Goal: Communication & Community: Answer question/provide support

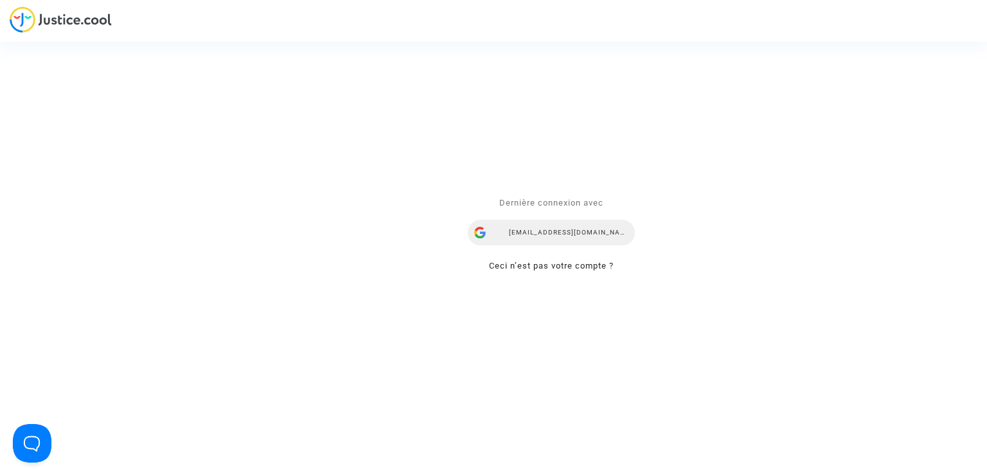
click at [561, 229] on div "[EMAIL_ADDRESS][DOMAIN_NAME]" at bounding box center [551, 233] width 167 height 26
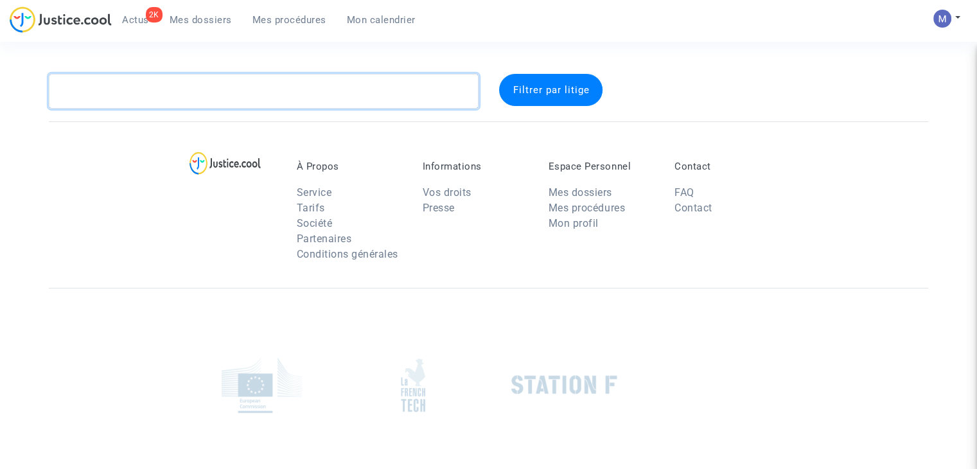
click at [278, 103] on textarea at bounding box center [264, 91] width 430 height 35
click at [250, 76] on textarea at bounding box center [264, 91] width 430 height 35
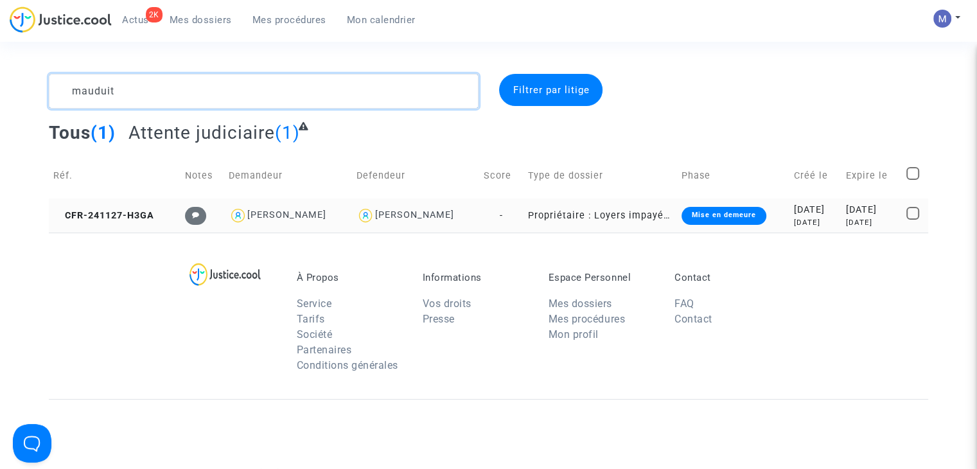
type textarea "mauduit"
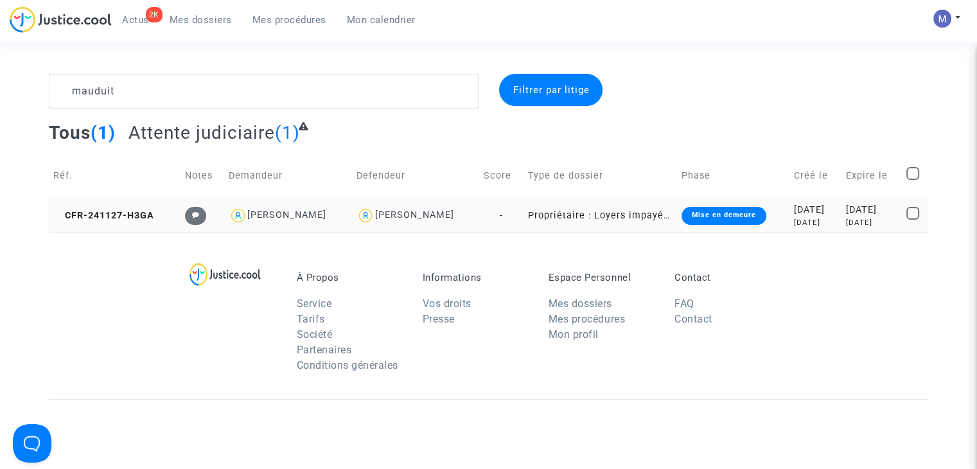
click at [105, 222] on td "CFR-241127-H3GA" at bounding box center [115, 215] width 132 height 34
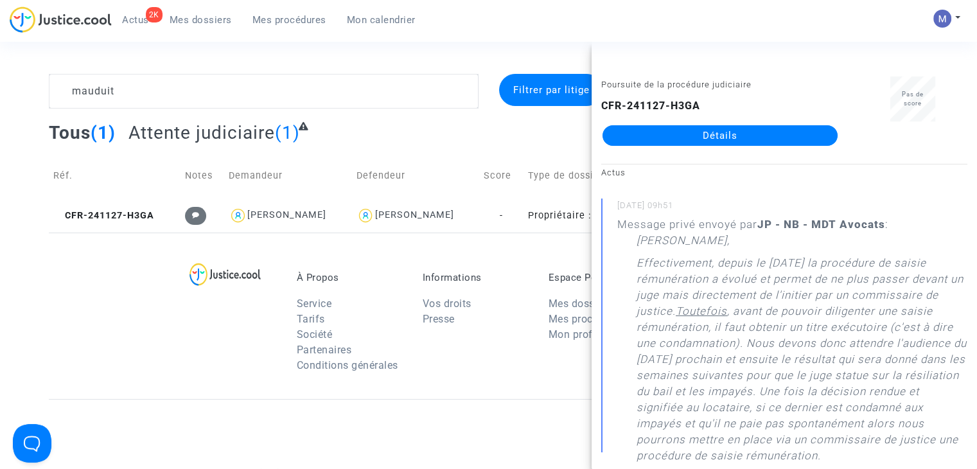
click at [714, 133] on link "Détails" at bounding box center [720, 135] width 235 height 21
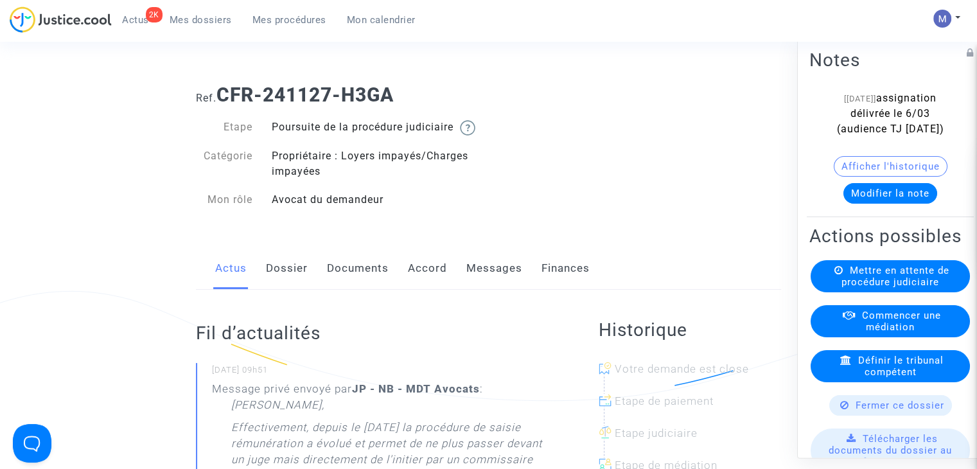
drag, startPoint x: 494, startPoint y: 286, endPoint x: 375, endPoint y: 297, distance: 119.4
click at [493, 286] on link "Messages" at bounding box center [494, 268] width 56 height 42
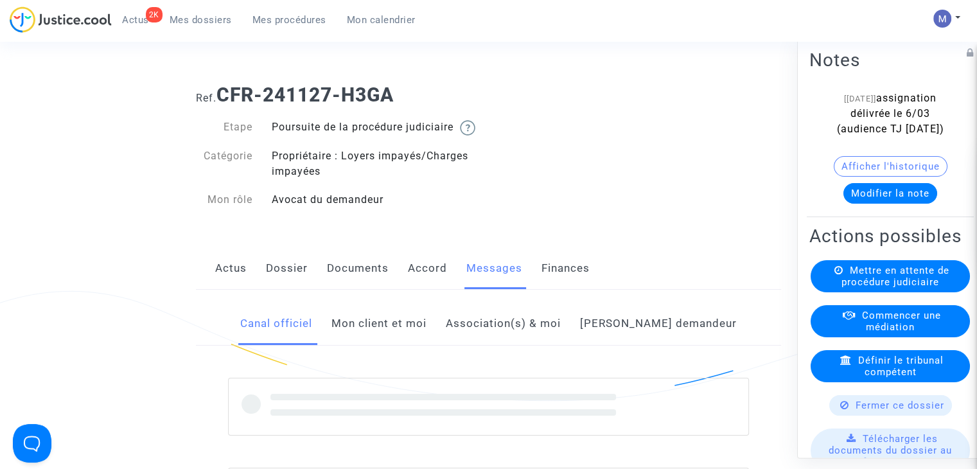
click at [393, 343] on link "Mon client et moi" at bounding box center [378, 324] width 95 height 42
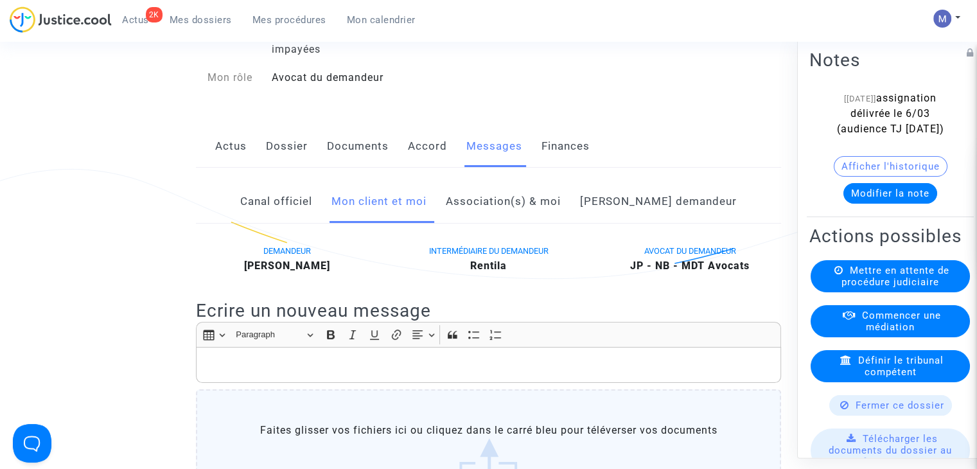
scroll to position [193, 0]
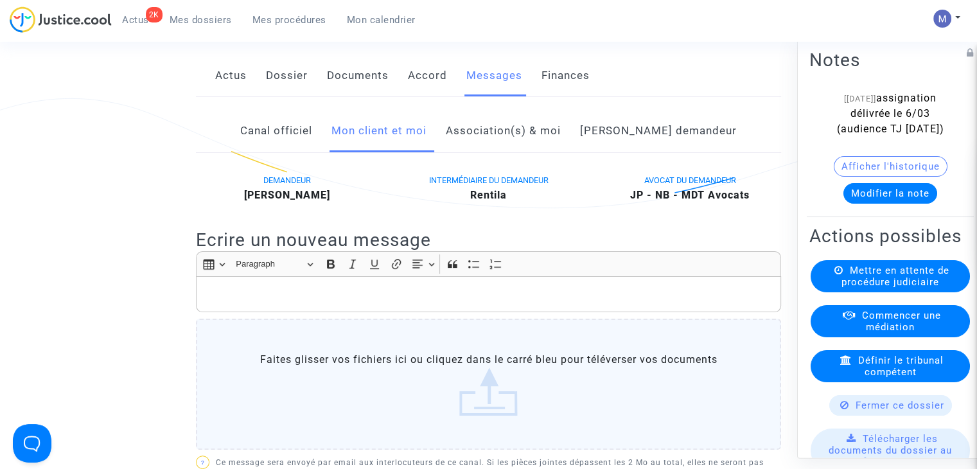
click at [229, 303] on p "Rich Text Editor, main" at bounding box center [489, 294] width 572 height 16
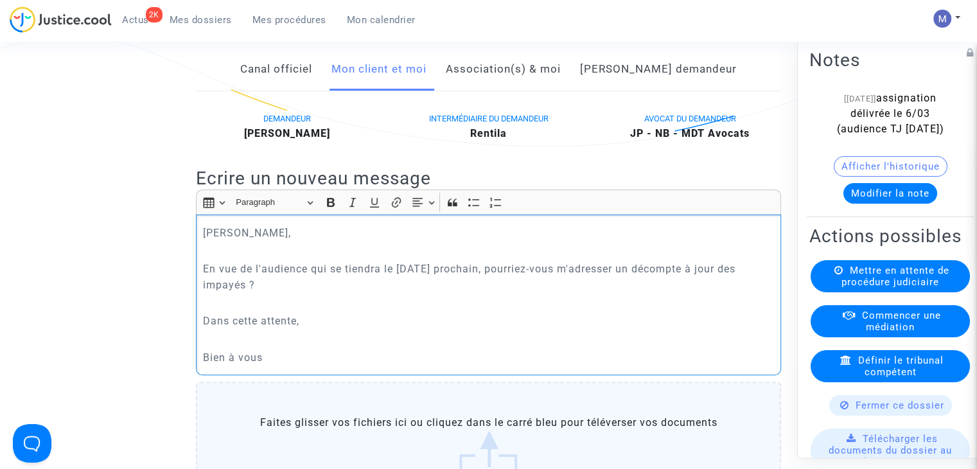
scroll to position [514, 0]
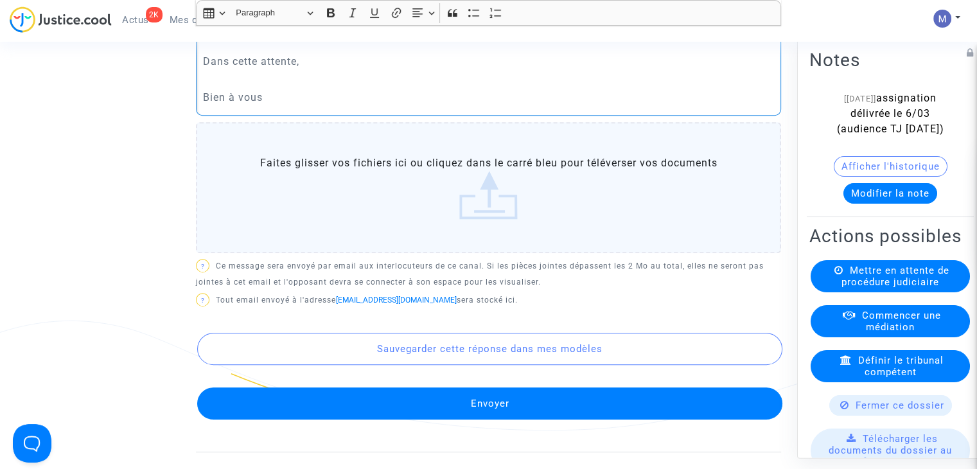
click at [450, 407] on button "Envoyer" at bounding box center [489, 403] width 585 height 32
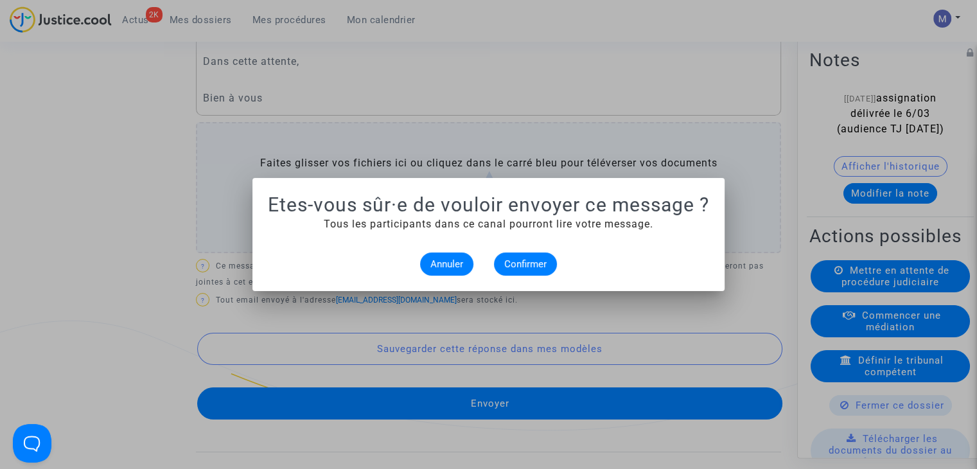
scroll to position [0, 0]
click at [514, 258] on span "Confirmer" at bounding box center [525, 264] width 42 height 12
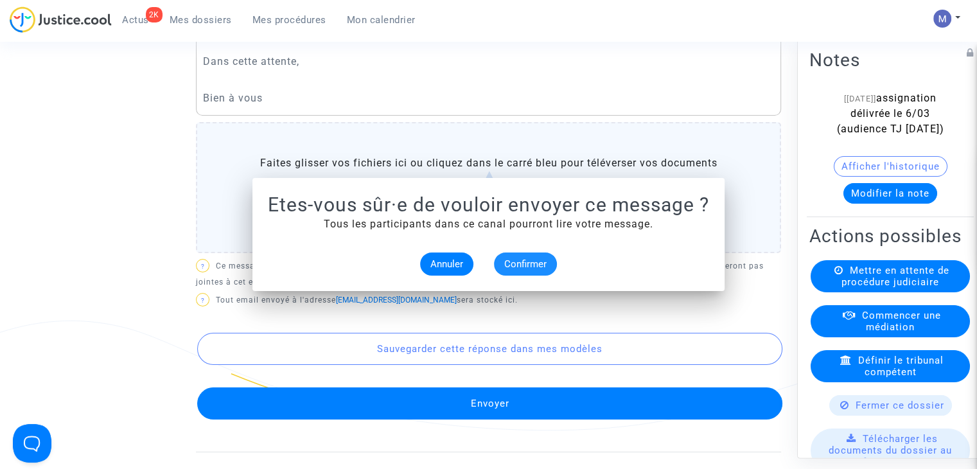
scroll to position [514, 0]
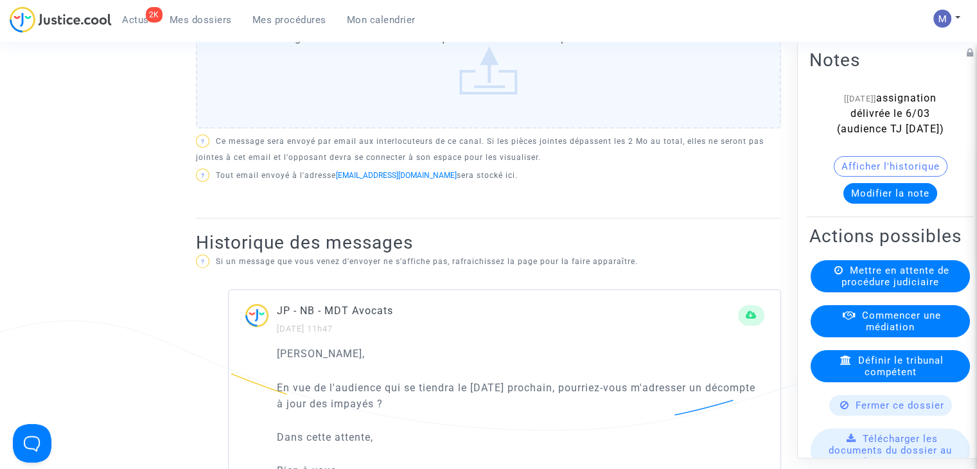
click at [193, 19] on span "Mes dossiers" at bounding box center [201, 20] width 62 height 12
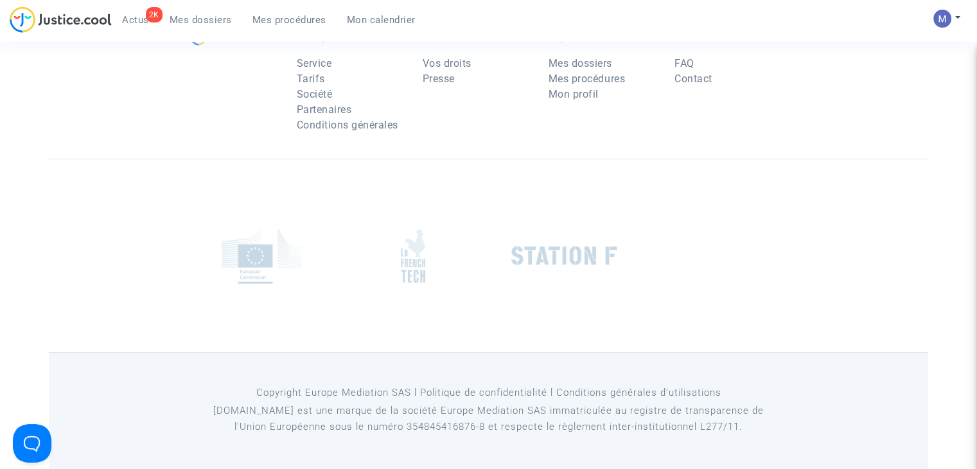
scroll to position [128, 0]
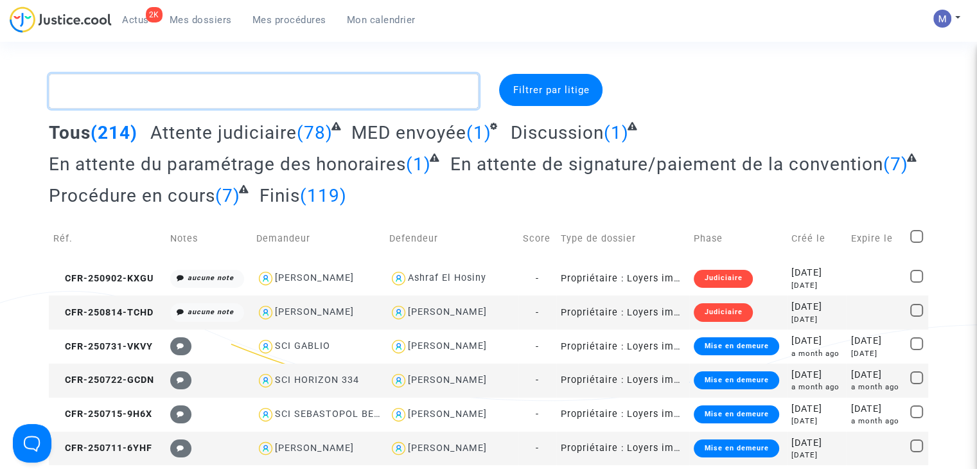
click at [100, 99] on textarea at bounding box center [264, 91] width 430 height 35
click at [187, 91] on textarea at bounding box center [264, 91] width 430 height 35
drag, startPoint x: 127, startPoint y: 100, endPoint x: 119, endPoint y: 98, distance: 7.9
click at [127, 100] on textarea at bounding box center [264, 91] width 430 height 35
click at [211, 91] on textarea at bounding box center [264, 91] width 430 height 35
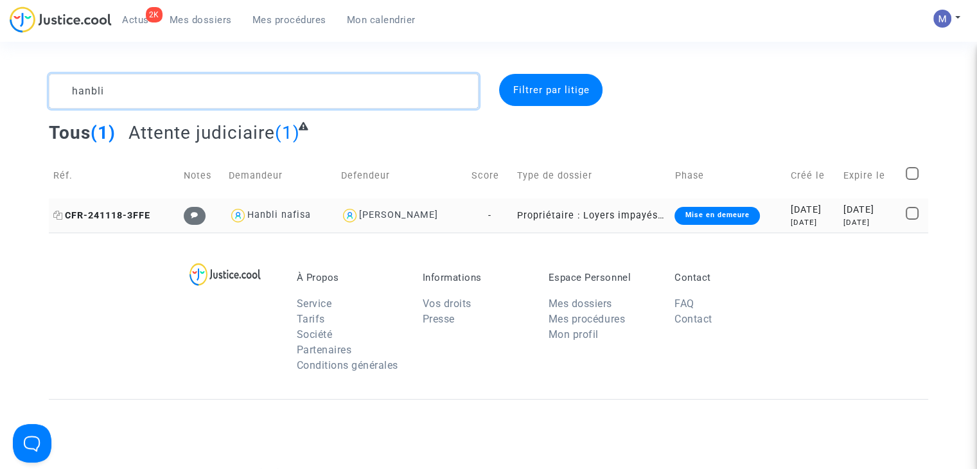
type textarea "hanbli"
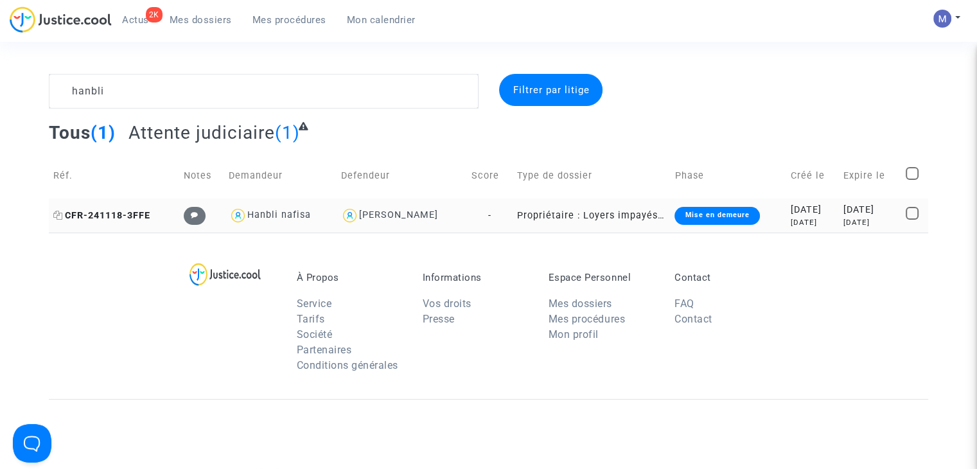
click at [120, 211] on span "CFR-241118-3FFE" at bounding box center [101, 215] width 97 height 11
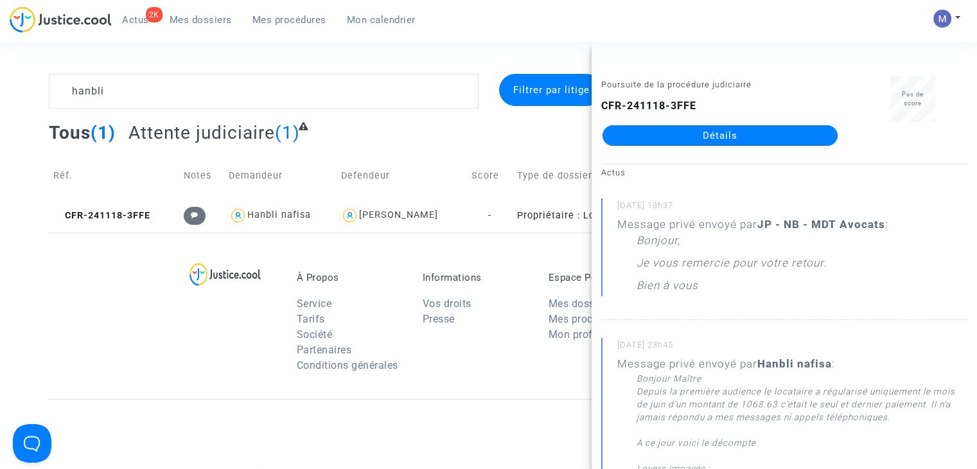
click at [703, 132] on link "Détails" at bounding box center [720, 135] width 235 height 21
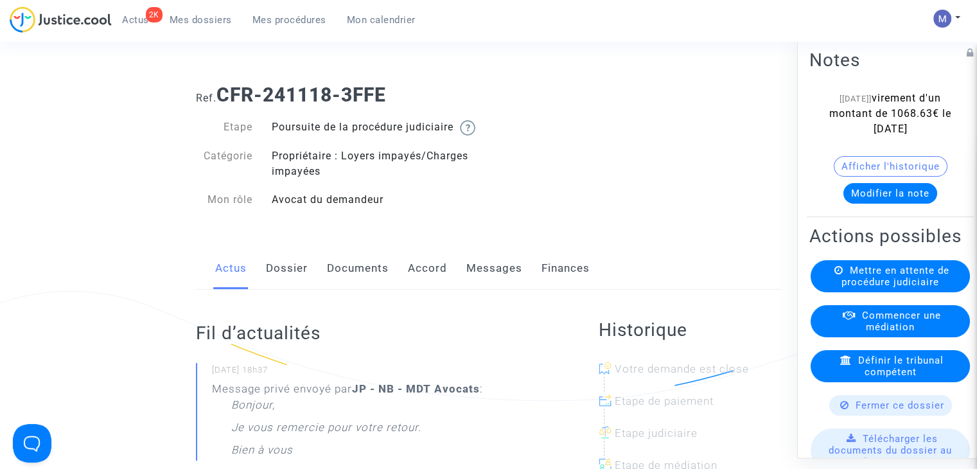
drag, startPoint x: 488, startPoint y: 285, endPoint x: 457, endPoint y: 304, distance: 36.4
click at [488, 284] on link "Messages" at bounding box center [494, 268] width 56 height 42
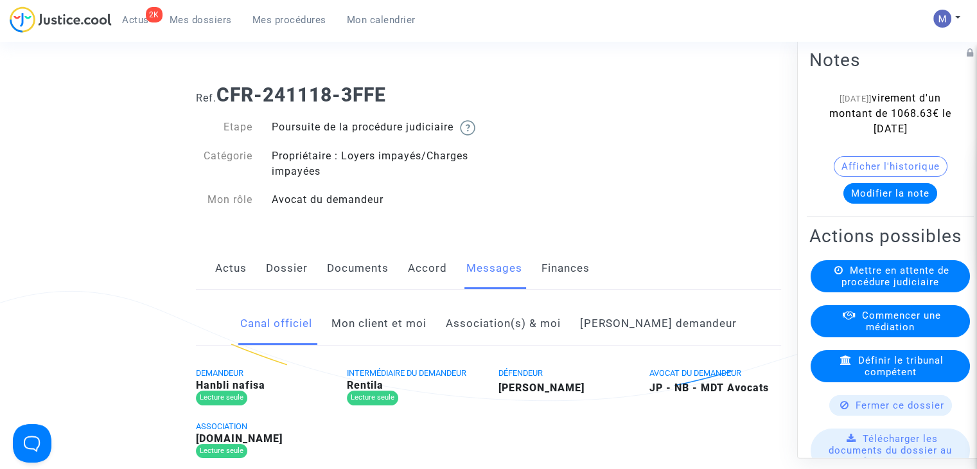
drag, startPoint x: 425, startPoint y: 341, endPoint x: 418, endPoint y: 344, distance: 7.5
click at [425, 340] on link "Mon client et moi" at bounding box center [378, 324] width 95 height 42
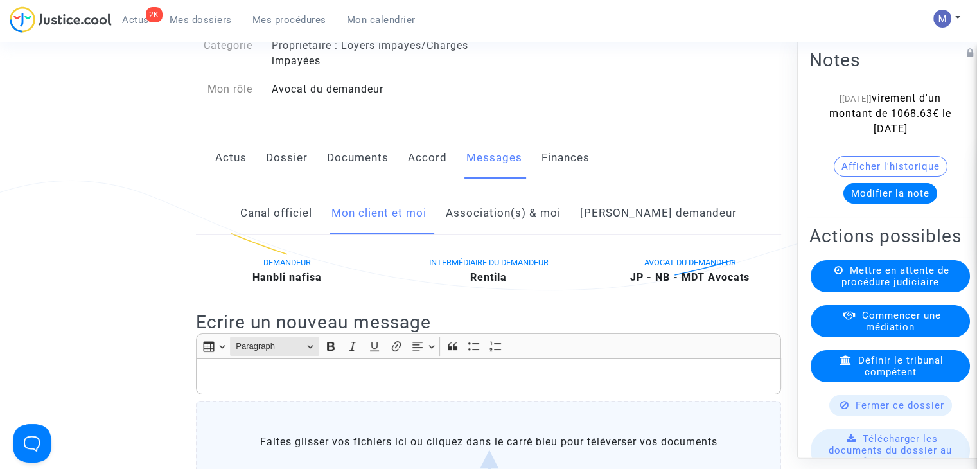
scroll to position [128, 0]
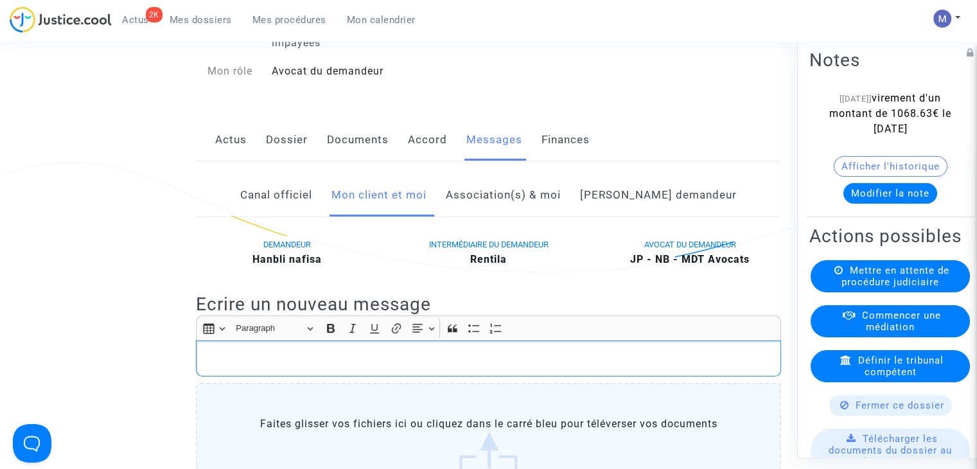
click at [218, 366] on p "Rich Text Editor, main" at bounding box center [489, 359] width 572 height 16
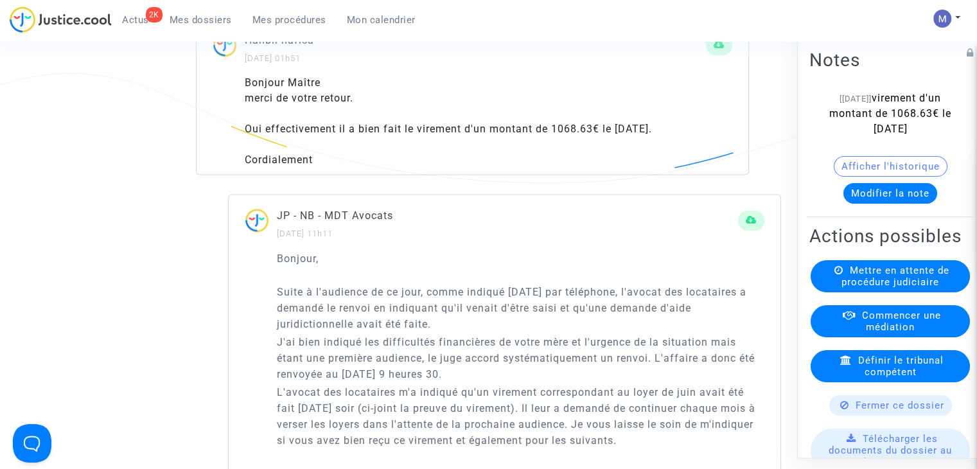
scroll to position [1927, 0]
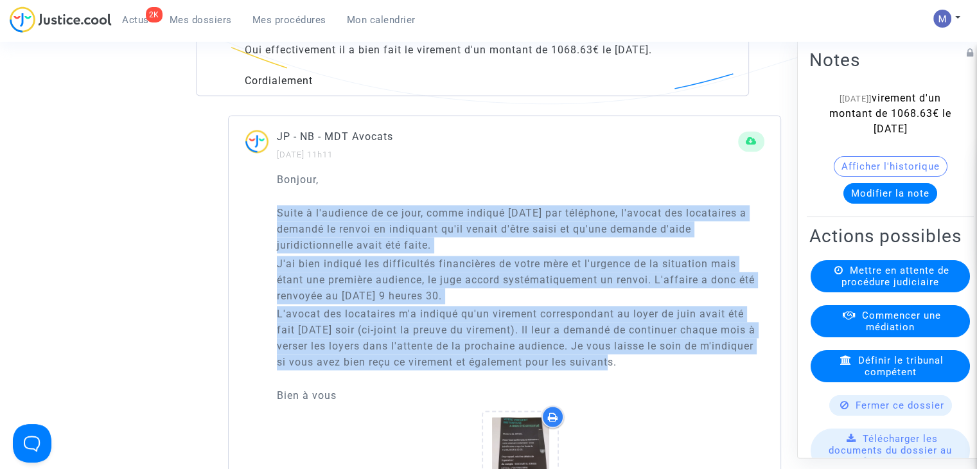
drag, startPoint x: 612, startPoint y: 396, endPoint x: 253, endPoint y: 235, distance: 392.8
click at [253, 235] on div "Bonjour, Suite à l'audience de ce jour, comme indiqué hier par téléphone, l'avo…" at bounding box center [505, 354] width 552 height 364
copy div "Suite à l'audience de ce jour, comme indiqué hier par téléphone, l'avocat des l…"
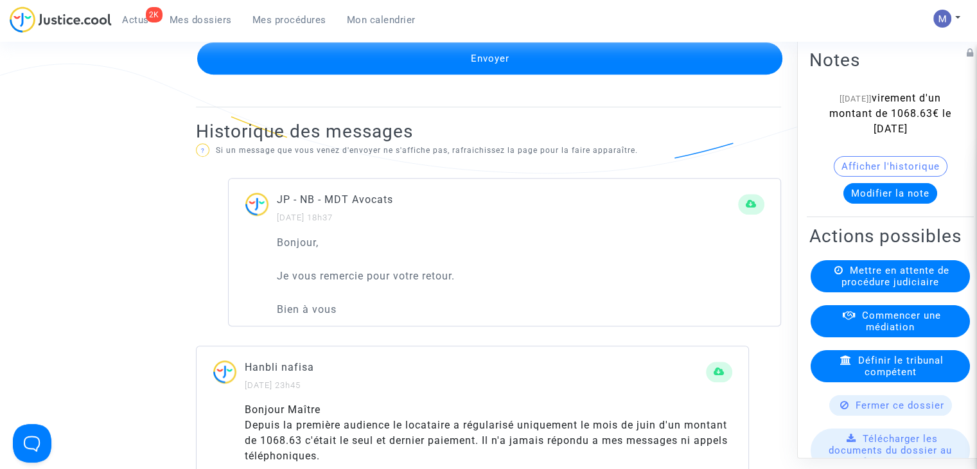
scroll to position [385, 0]
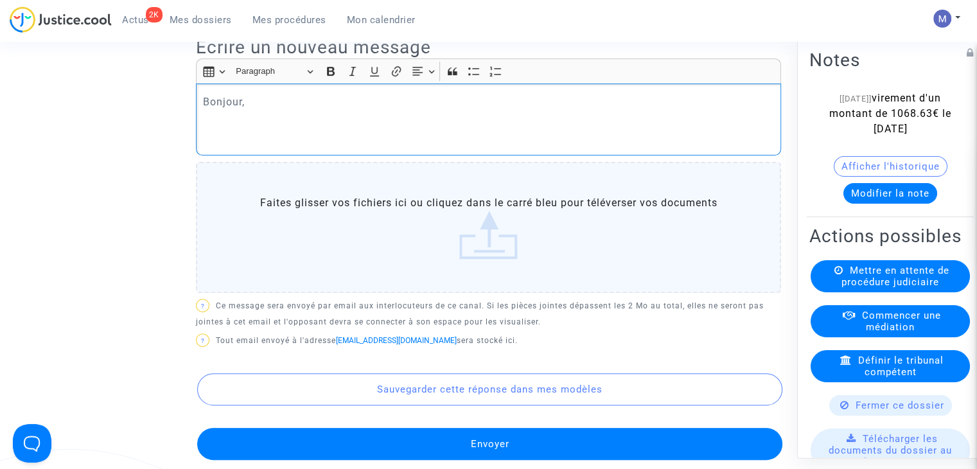
click at [214, 128] on p "Rich Text Editor, main" at bounding box center [489, 120] width 572 height 16
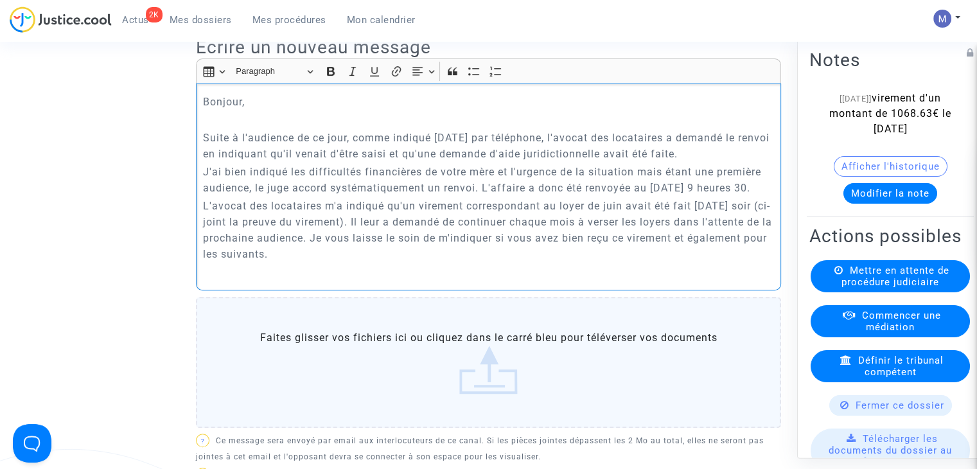
click at [252, 110] on p "Bonjour," at bounding box center [489, 102] width 572 height 16
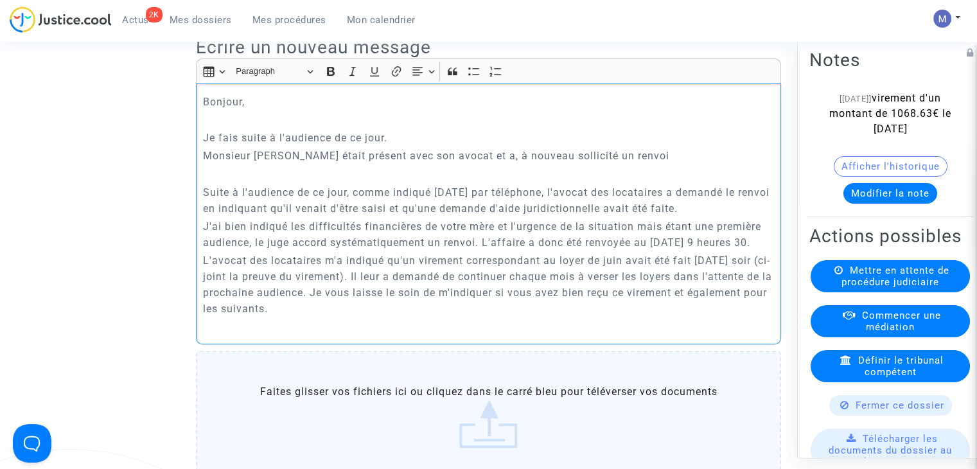
click at [564, 164] on p "Monsieur BOUHACHLAF était présent avec son avocat et a, à nouveau sollicité un …" at bounding box center [489, 156] width 572 height 16
click at [678, 164] on p "Monsieur BOUHACHLAF était présent avec son avocat et a, à nouveau, sollicité un…" at bounding box center [489, 156] width 572 height 16
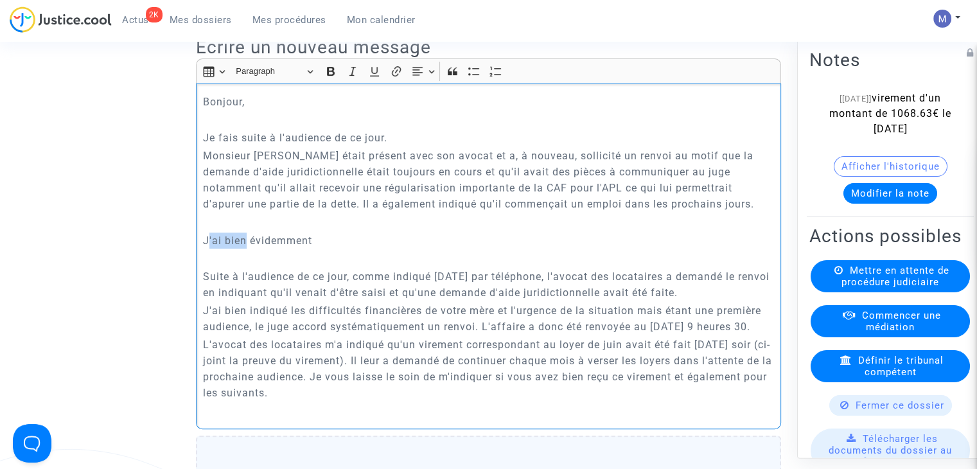
drag, startPoint x: 246, startPoint y: 252, endPoint x: 208, endPoint y: 250, distance: 38.0
click at [208, 249] on p "J'ai bien évidemment" at bounding box center [489, 241] width 572 height 16
click at [396, 249] on p "Je me suis bien évidemment" at bounding box center [489, 241] width 572 height 16
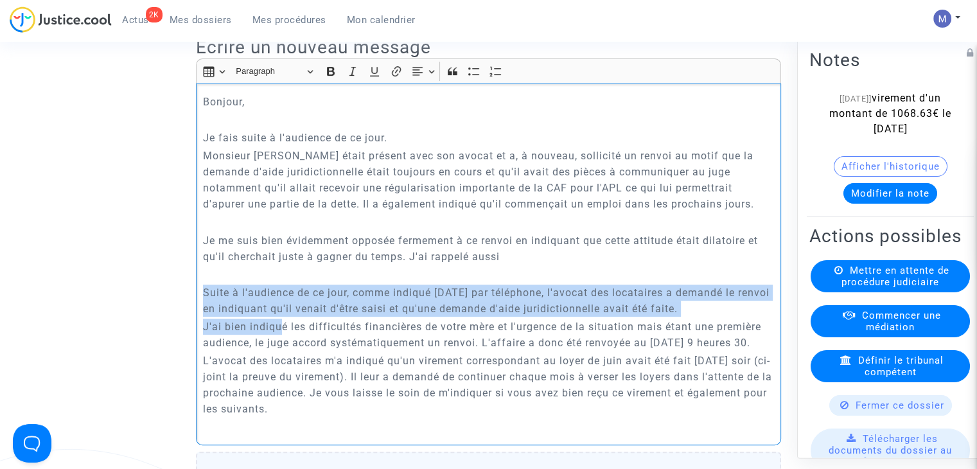
drag, startPoint x: 283, startPoint y: 343, endPoint x: 196, endPoint y: 306, distance: 94.1
click at [196, 306] on div "Bonjour, Je fais suite à l'audience de ce jour. Monsieur BOUHACHLAF était prése…" at bounding box center [488, 265] width 585 height 362
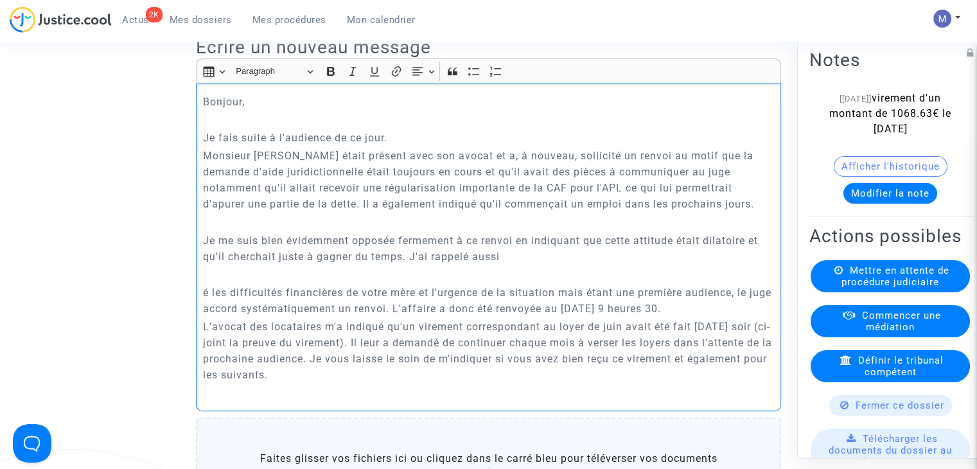
click at [211, 306] on p "é les difficultés financières de votre mère et l'urgence de la situation mais é…" at bounding box center [489, 301] width 572 height 32
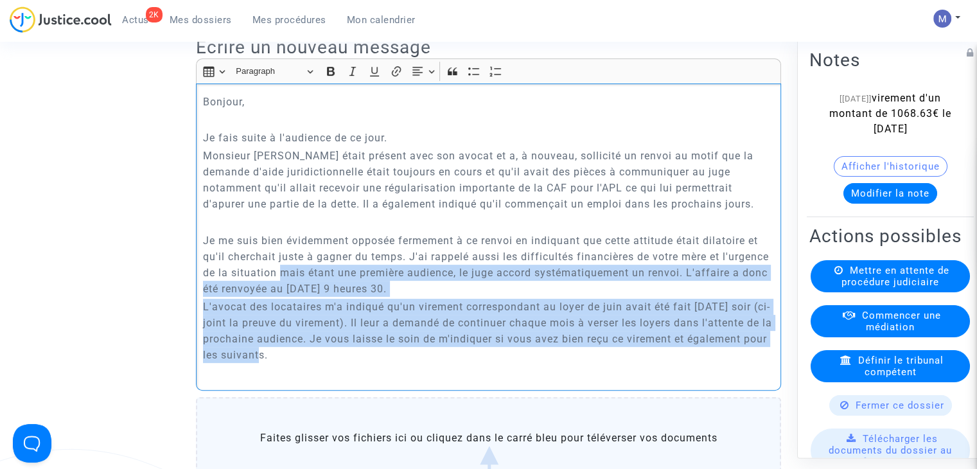
drag, startPoint x: 279, startPoint y: 288, endPoint x: 491, endPoint y: 374, distance: 228.5
click at [491, 374] on div "Bonjour, Je fais suite à l'audience de ce jour. Monsieur BOUHACHLAF était prése…" at bounding box center [488, 237] width 585 height 307
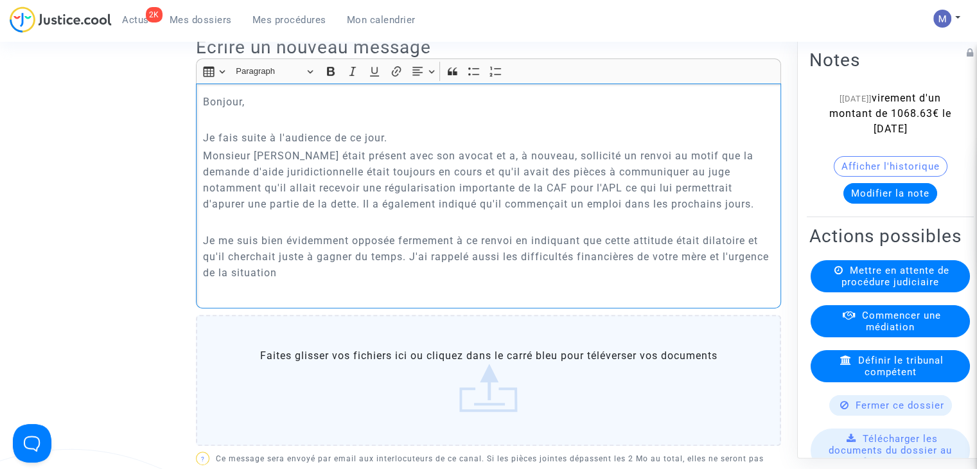
click at [462, 230] on p "Rich Text Editor, main" at bounding box center [489, 222] width 572 height 16
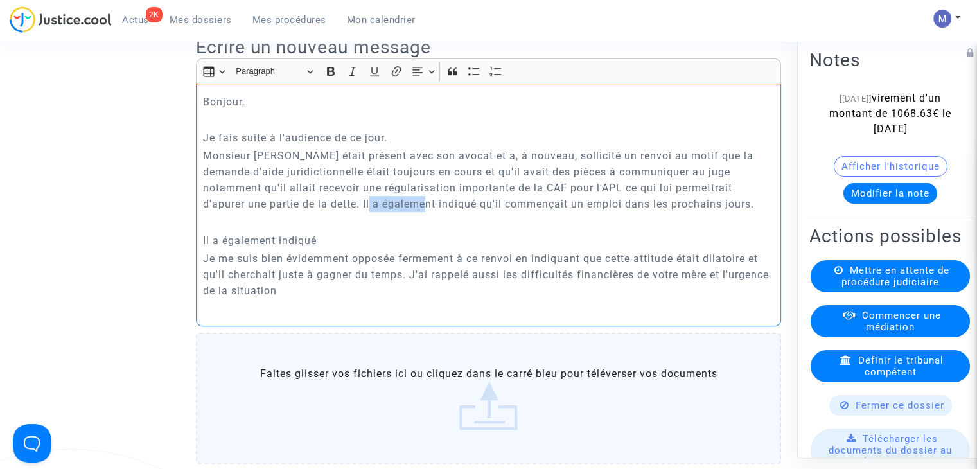
drag, startPoint x: 439, startPoint y: 217, endPoint x: 385, endPoint y: 220, distance: 54.0
click at [385, 212] on p "Monsieur BOUHACHLAF était présent avec son avocat et a, à nouveau, sollicité un…" at bounding box center [489, 180] width 572 height 64
click at [343, 249] on p "Il a également indiqué" at bounding box center [489, 241] width 572 height 16
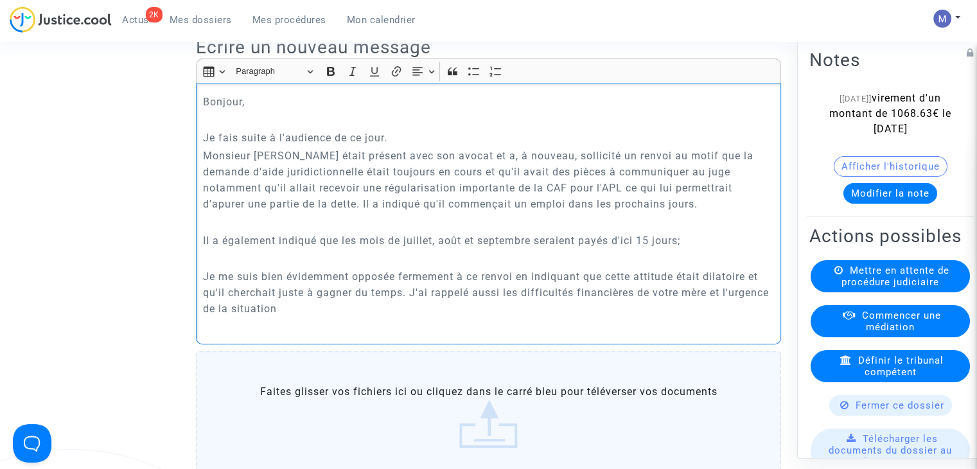
click at [410, 308] on p "Je me suis bien évidemment opposée fermement à ce renvoi en indiquant que cette…" at bounding box center [489, 292] width 572 height 48
click at [406, 312] on p "Je me suis bien évidemment opposée fermement à ce renvoi en indiquant que cette…" at bounding box center [489, 292] width 572 height 48
click at [683, 317] on p "Je me suis bien évidemment opposée fermement à ce renvoi en indiquant que cette…" at bounding box center [489, 292] width 572 height 48
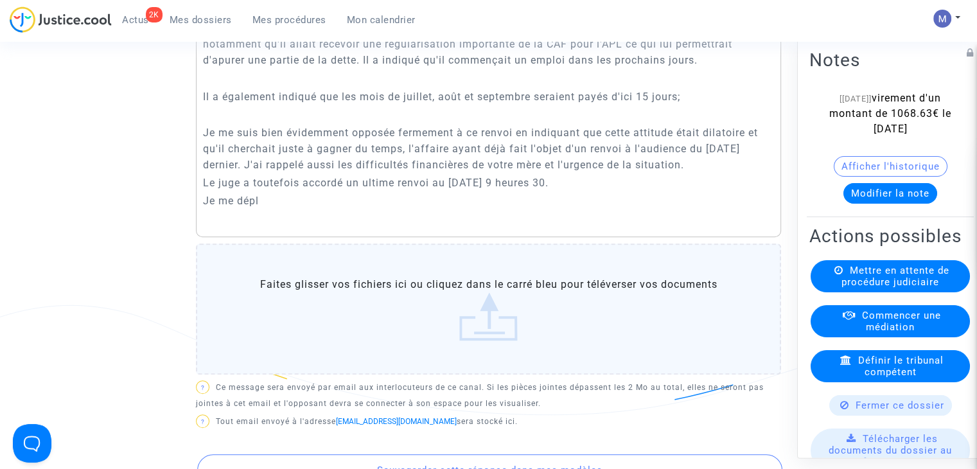
scroll to position [345, 0]
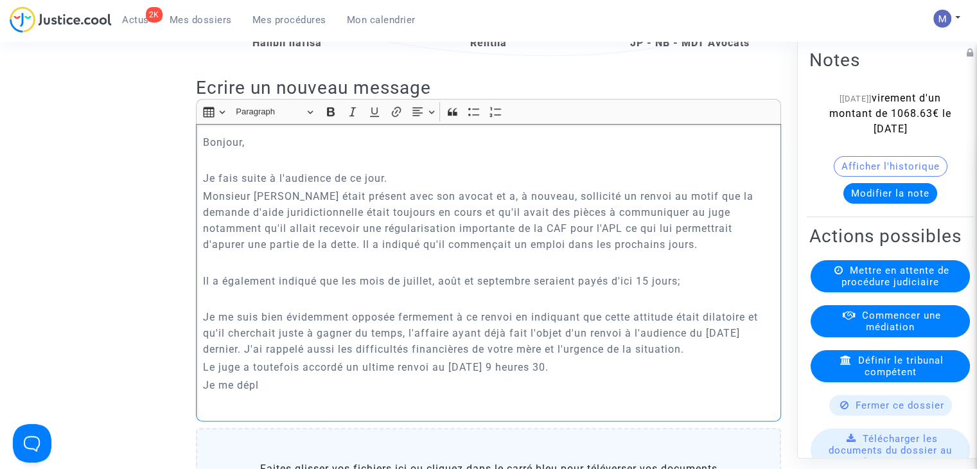
click at [265, 393] on p "Je me dépl" at bounding box center [489, 385] width 572 height 16
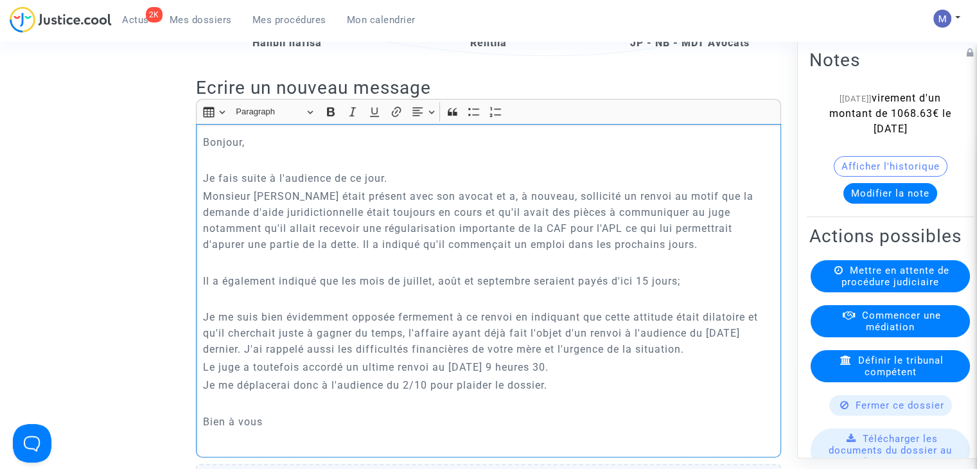
click at [209, 411] on p "Rich Text Editor, main" at bounding box center [489, 403] width 572 height 16
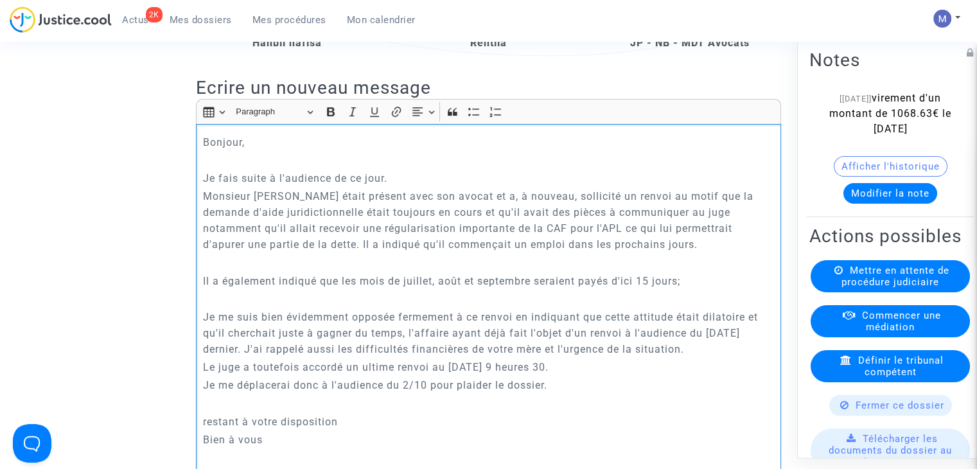
click at [213, 411] on p "Rich Text Editor, main" at bounding box center [489, 403] width 572 height 16
click at [235, 430] on p "Tenez-moi informé" at bounding box center [489, 422] width 572 height 16
click at [303, 430] on p "Tenez moi informé" at bounding box center [489, 422] width 572 height 16
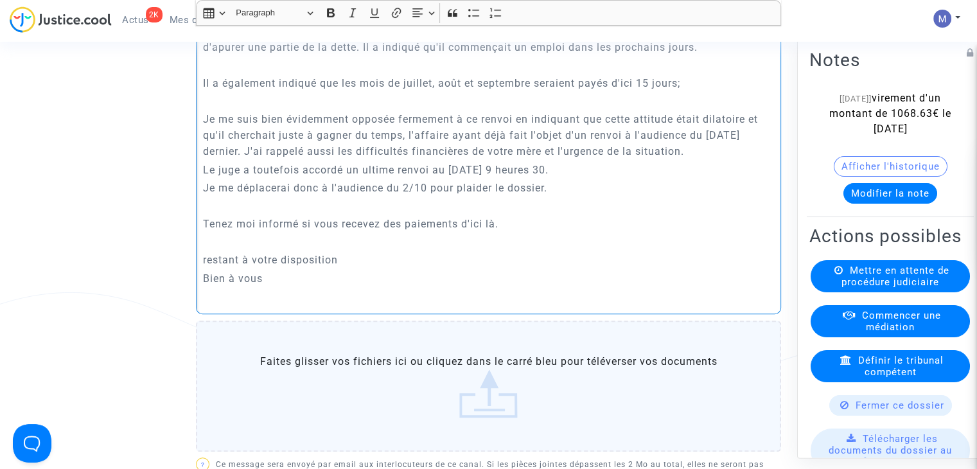
scroll to position [544, 0]
click at [206, 266] on p "restant à votre disposition" at bounding box center [489, 258] width 572 height 16
click at [371, 266] on p "Restant à votre disposition" at bounding box center [489, 258] width 572 height 16
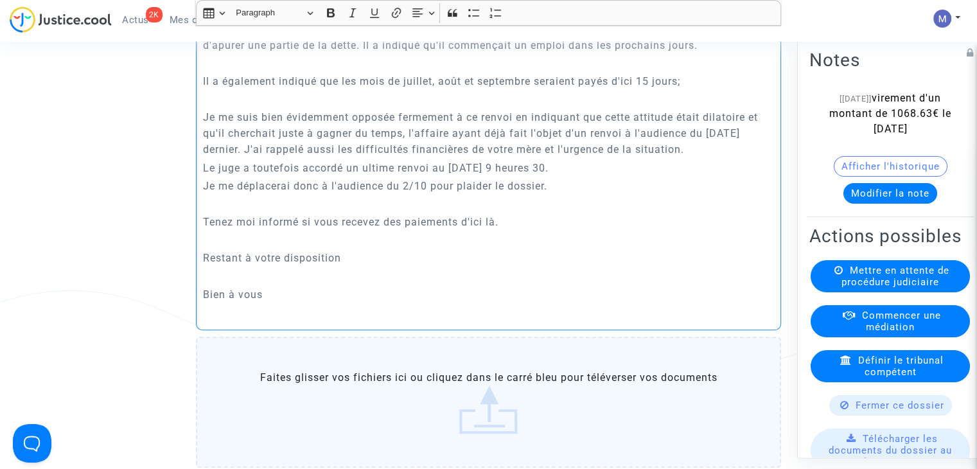
click at [861, 204] on button "Modifier la note" at bounding box center [890, 193] width 94 height 21
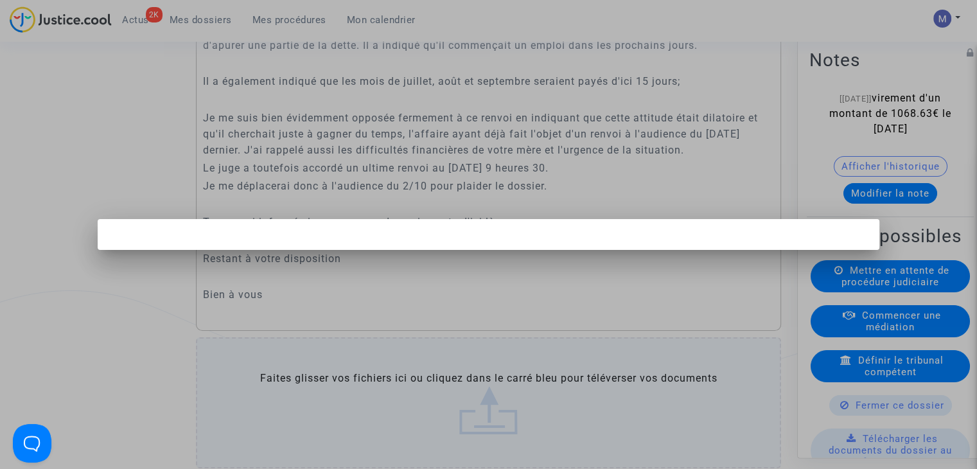
scroll to position [0, 0]
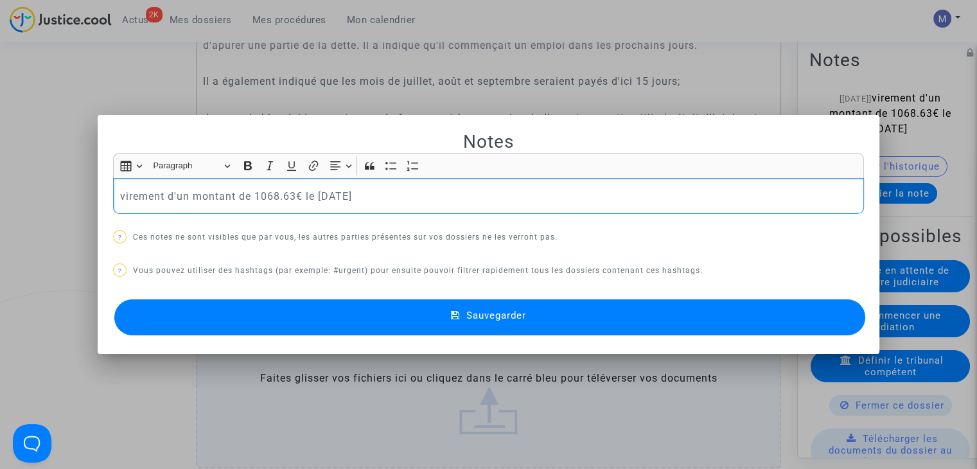
drag, startPoint x: 394, startPoint y: 186, endPoint x: 53, endPoint y: 191, distance: 341.1
click at [53, 191] on div "Notes Rich Text Editor Insert table Insert table Heading Paragraph Paragraph He…" at bounding box center [488, 234] width 977 height 469
click at [190, 194] on p "renvoi au 2/10 9h30" at bounding box center [488, 196] width 737 height 16
click at [499, 313] on span "Sauvegarder" at bounding box center [496, 316] width 60 height 12
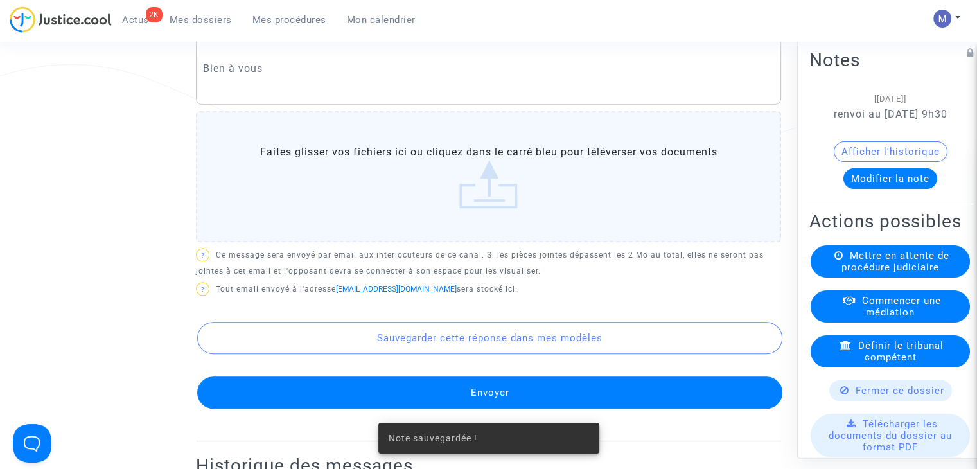
scroll to position [865, 0]
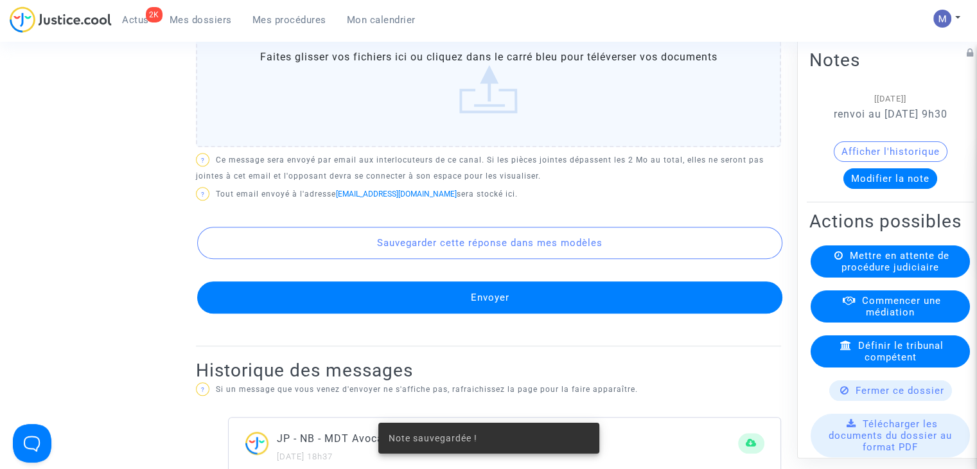
click at [364, 313] on button "Envoyer" at bounding box center [489, 297] width 585 height 32
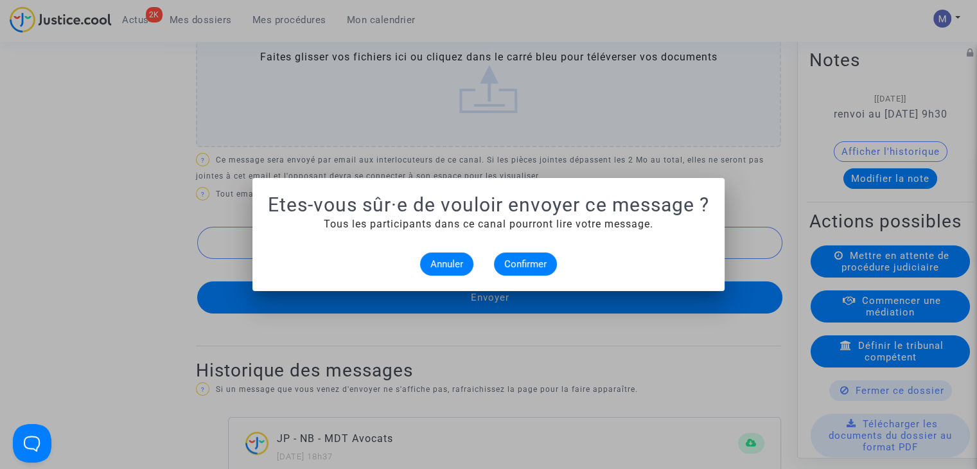
scroll to position [0, 0]
click at [436, 256] on button "Annuler" at bounding box center [446, 263] width 53 height 23
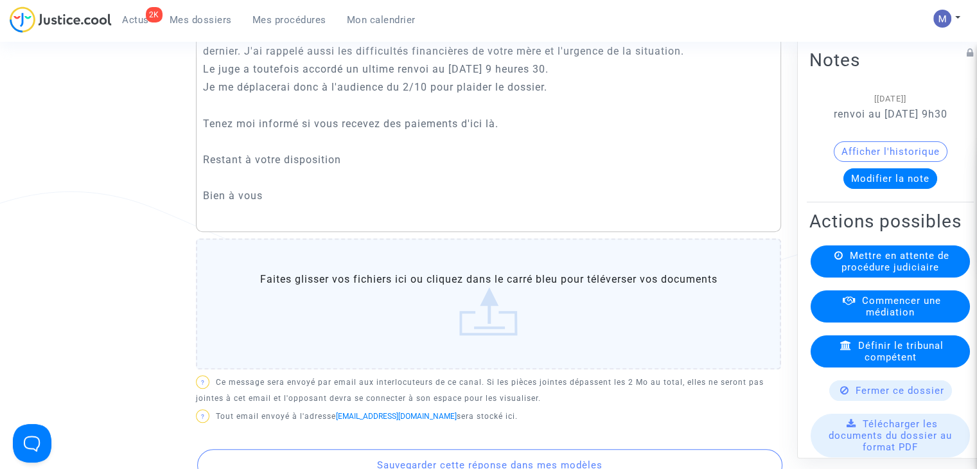
scroll to position [835, 0]
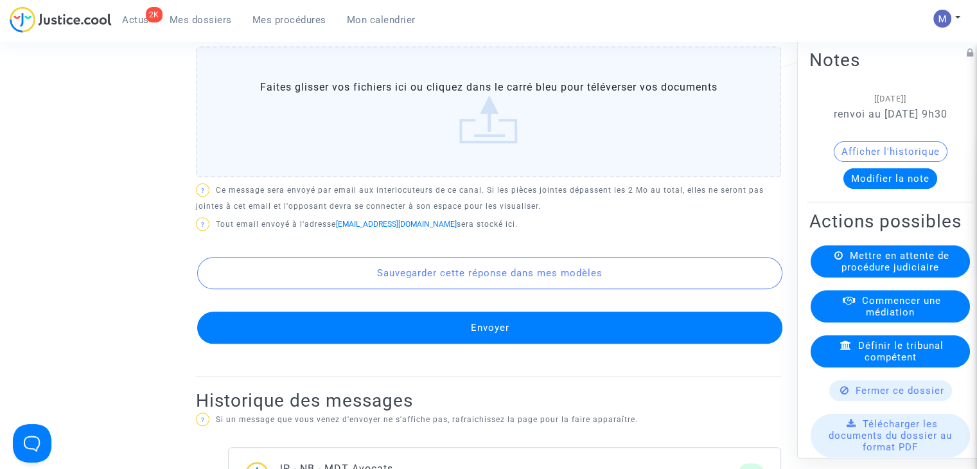
click at [455, 344] on button "Envoyer" at bounding box center [489, 328] width 585 height 32
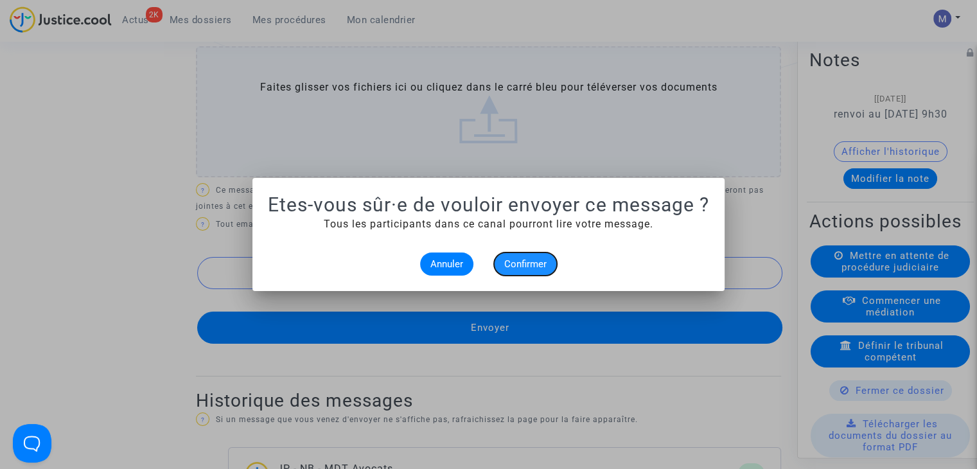
click at [511, 268] on span "Confirmer" at bounding box center [525, 264] width 42 height 12
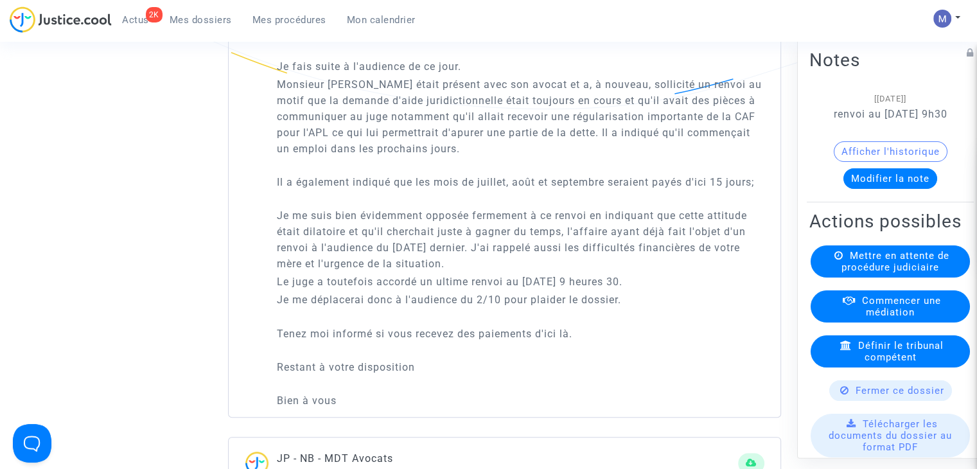
click at [190, 14] on span "Mes dossiers" at bounding box center [201, 20] width 62 height 12
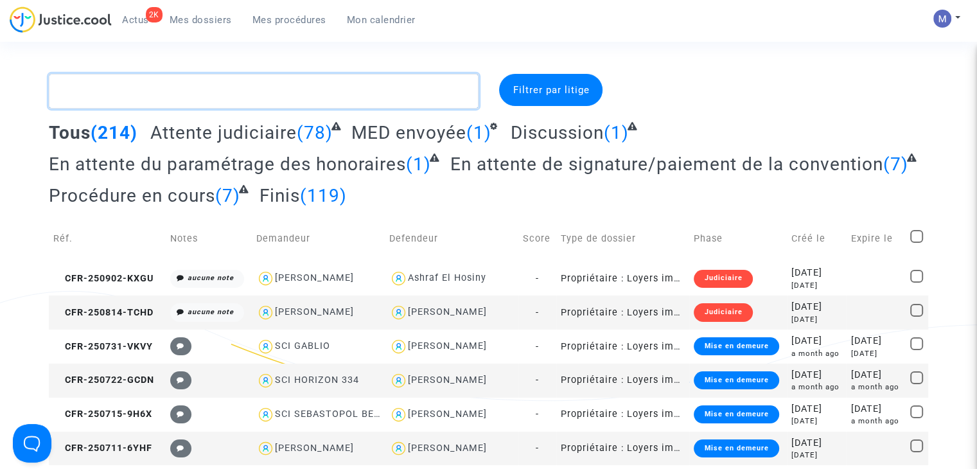
click at [121, 91] on textarea at bounding box center [264, 91] width 430 height 35
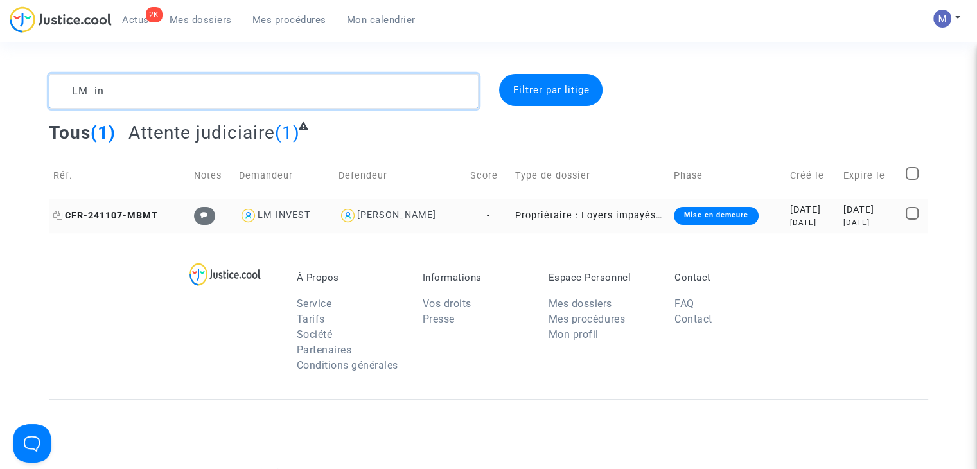
type textarea "LM in"
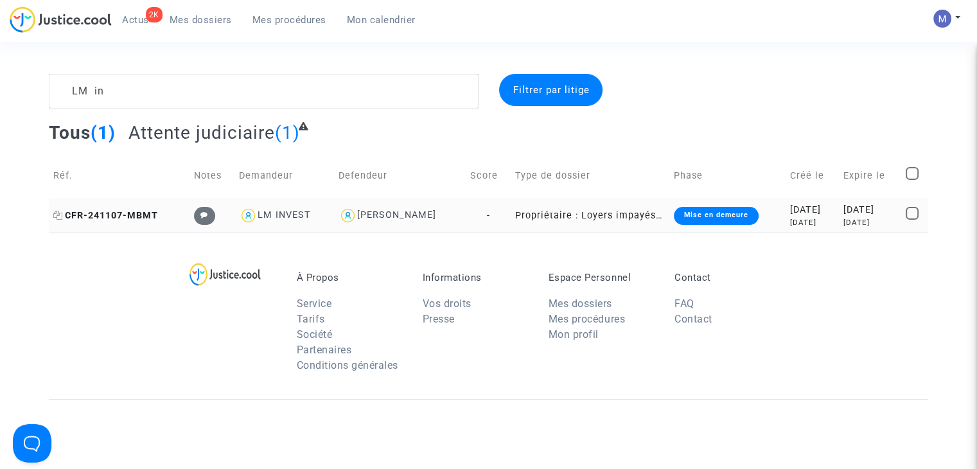
click at [141, 213] on span "CFR-241107-MBMT" at bounding box center [105, 215] width 105 height 11
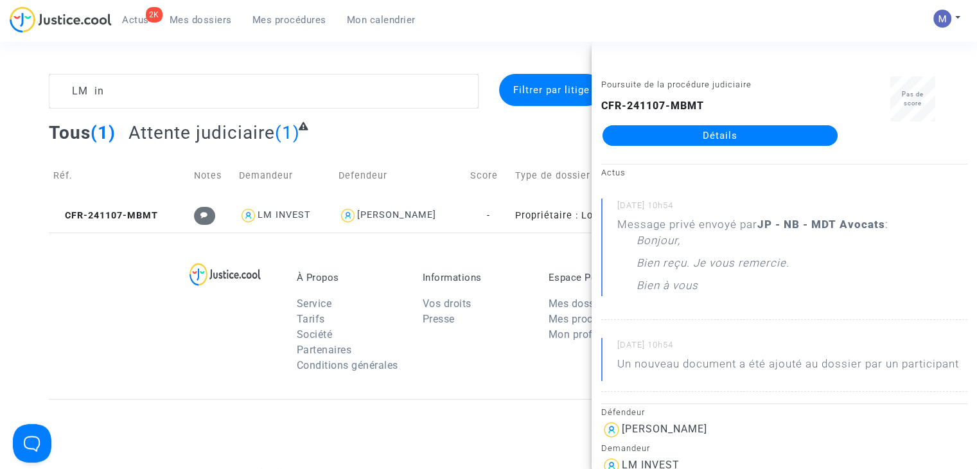
click at [762, 128] on link "Détails" at bounding box center [720, 135] width 235 height 21
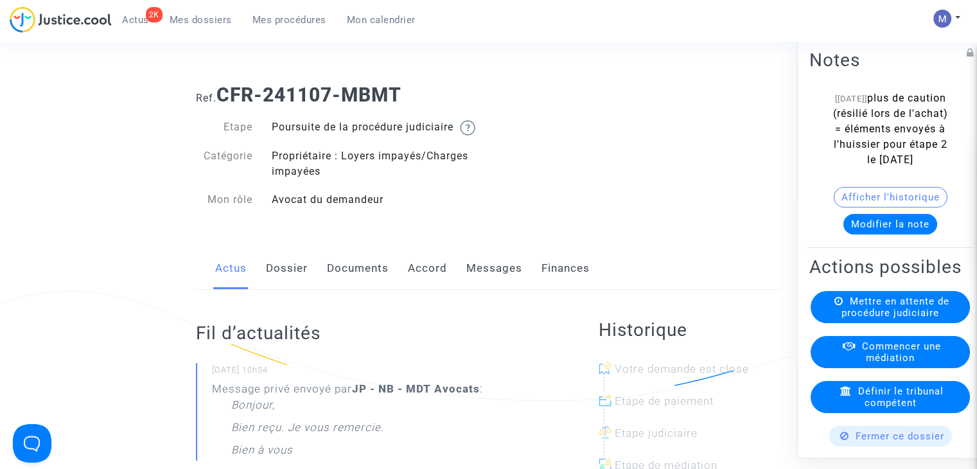
click at [502, 289] on link "Messages" at bounding box center [494, 268] width 56 height 42
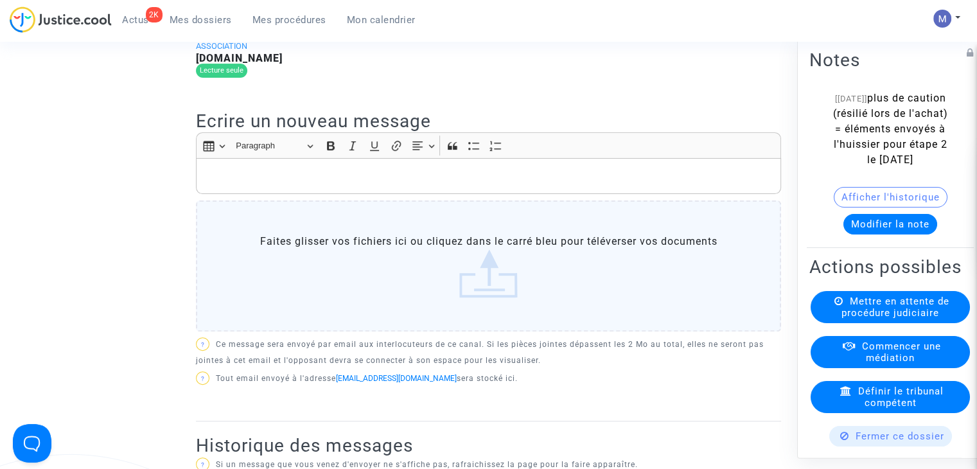
scroll to position [193, 0]
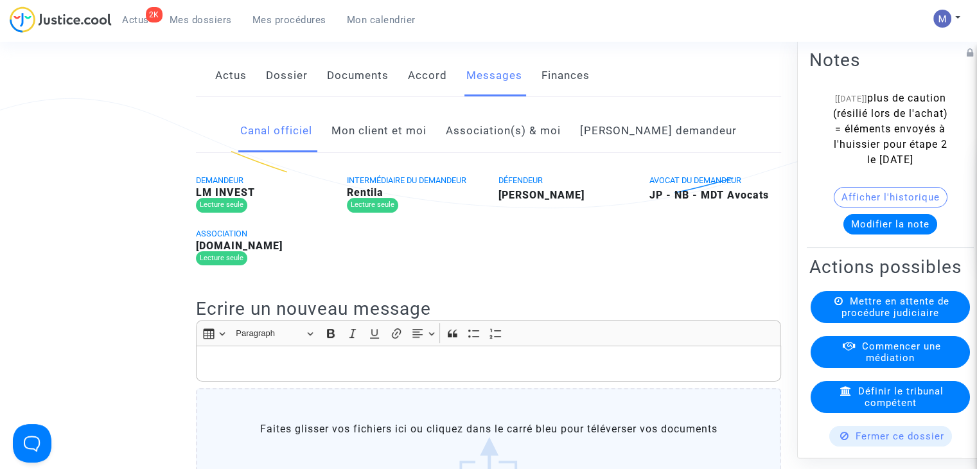
click at [385, 143] on link "Mon client et moi" at bounding box center [378, 131] width 95 height 42
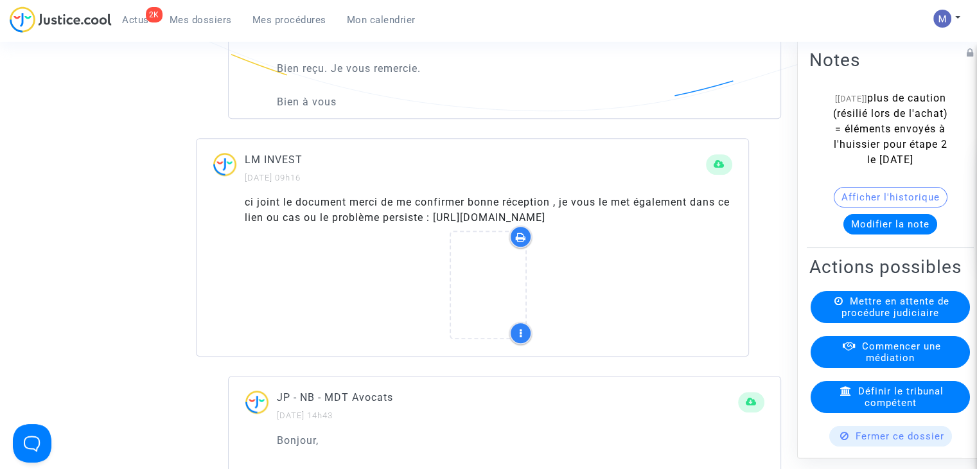
scroll to position [835, 0]
click at [321, 224] on div "ci joint le document merci de me confirmer bonne réception , je vous le met éga…" at bounding box center [489, 208] width 488 height 31
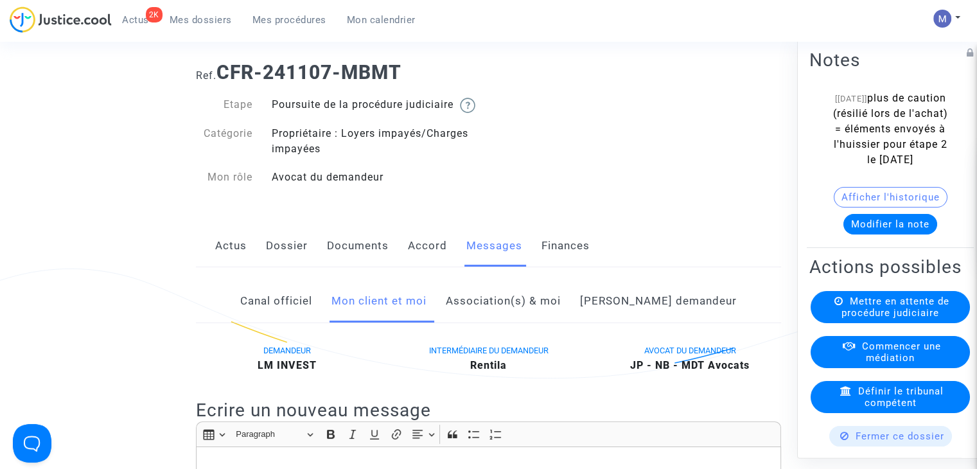
scroll to position [0, 0]
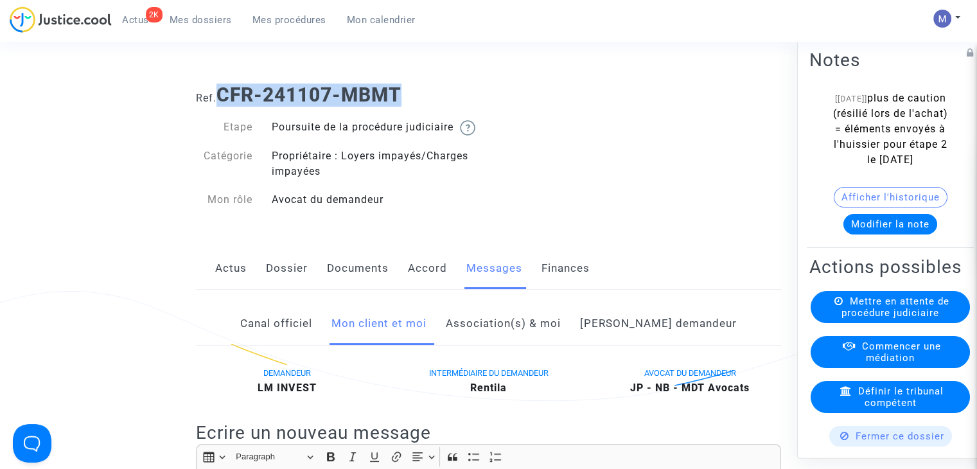
drag, startPoint x: 411, startPoint y: 91, endPoint x: 218, endPoint y: 83, distance: 192.9
click at [223, 87] on h1 "Ref. CFR-241107-MBMT" at bounding box center [488, 95] width 585 height 23
copy b "CFR-241107-MBMT"
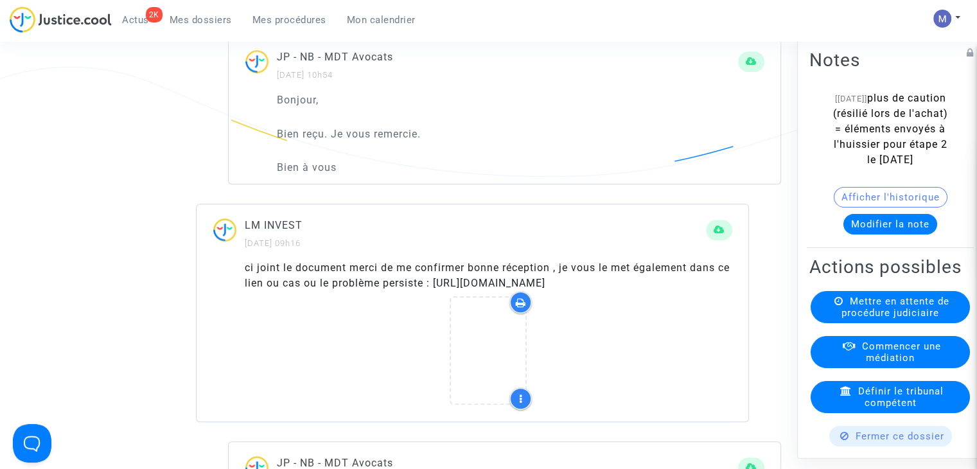
scroll to position [771, 0]
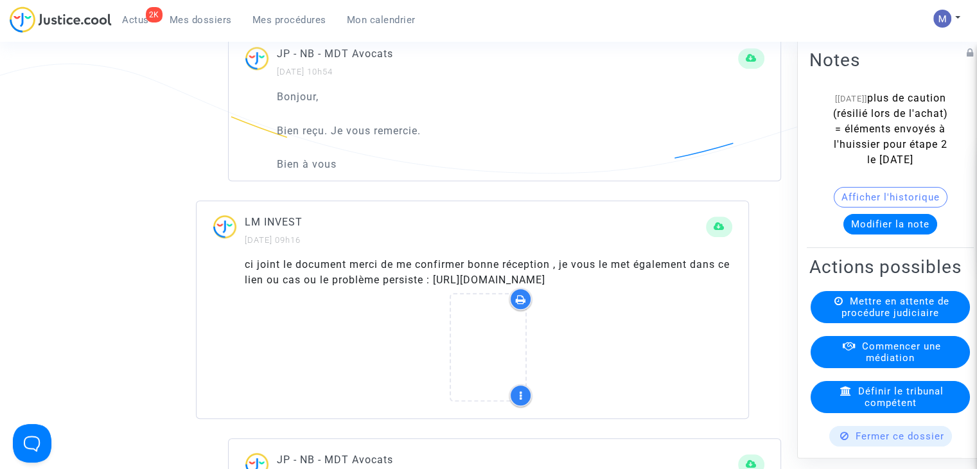
click at [375, 288] on div "ci joint le document merci de me confirmer bonne réception , je vous le met éga…" at bounding box center [489, 272] width 488 height 31
drag, startPoint x: 709, startPoint y: 314, endPoint x: 232, endPoint y: 311, distance: 477.3
click at [234, 310] on div "ci joint le document merci de me confirmer bonne réception , je vous le met éga…" at bounding box center [473, 337] width 552 height 161
copy div "https://acrobat.adobe.com/id/urn:aaid:sc:EU:6eba19c4-ff18-41ca-9c2f-975e739a6199"
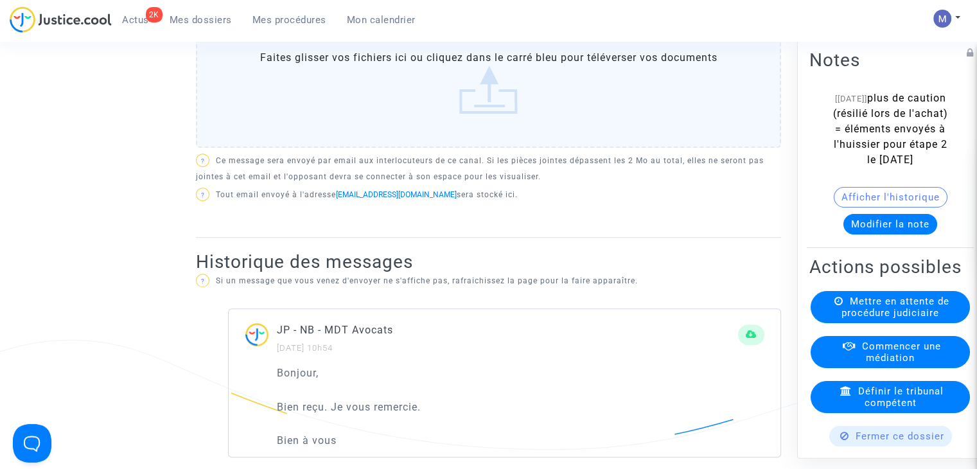
scroll to position [321, 0]
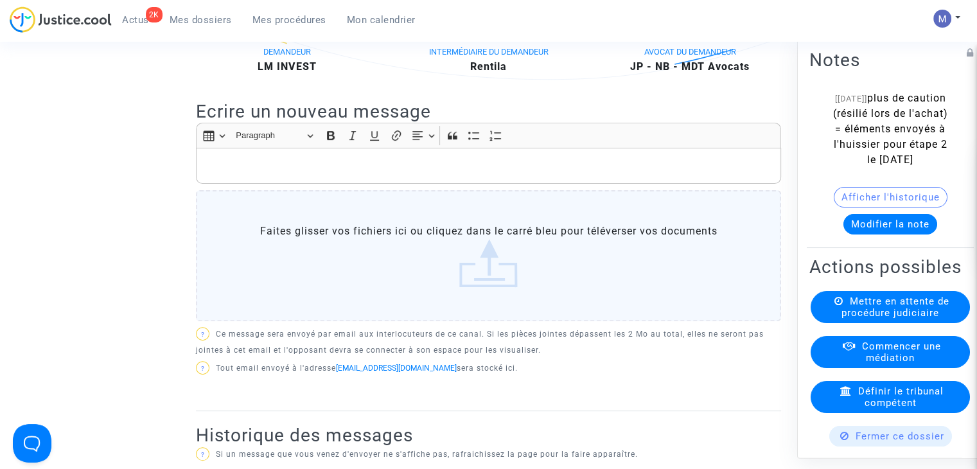
click at [221, 173] on div "Rich Text Editor, main" at bounding box center [488, 166] width 585 height 36
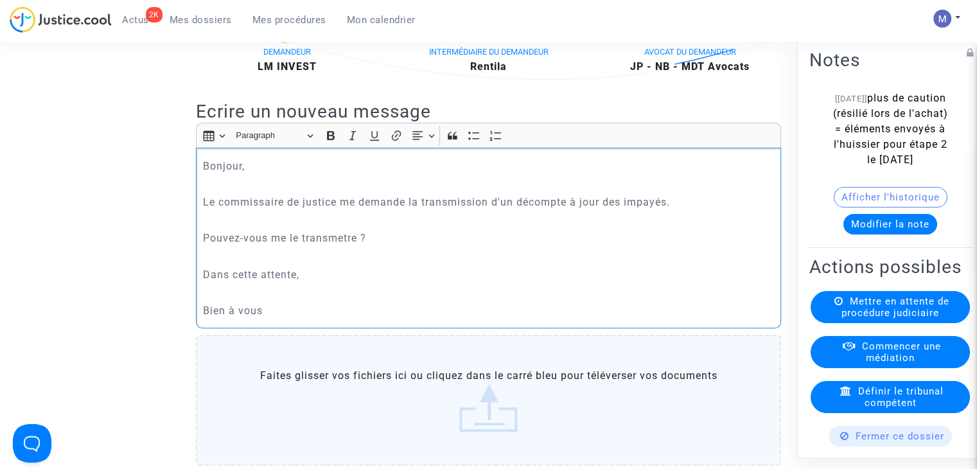
click at [339, 246] on p "Pouvez-vous me le transmetre ?" at bounding box center [489, 238] width 572 height 16
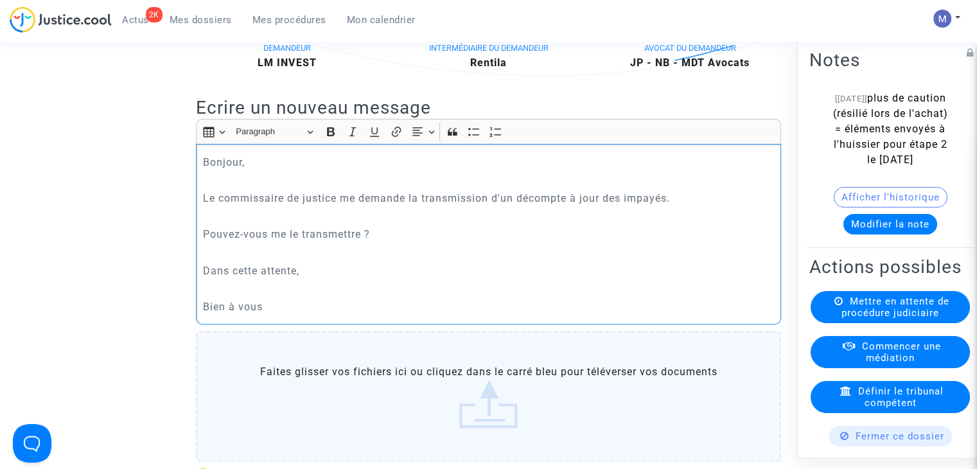
scroll to position [578, 0]
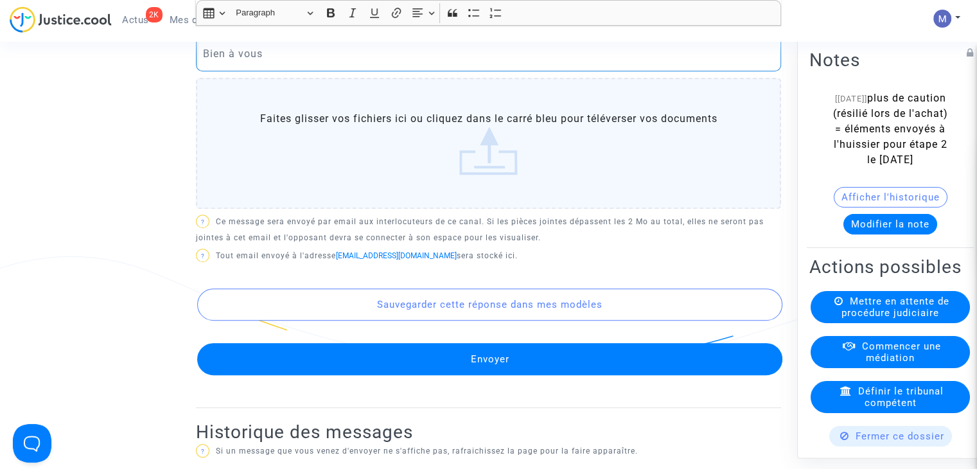
click at [494, 365] on button "Envoyer" at bounding box center [489, 359] width 585 height 32
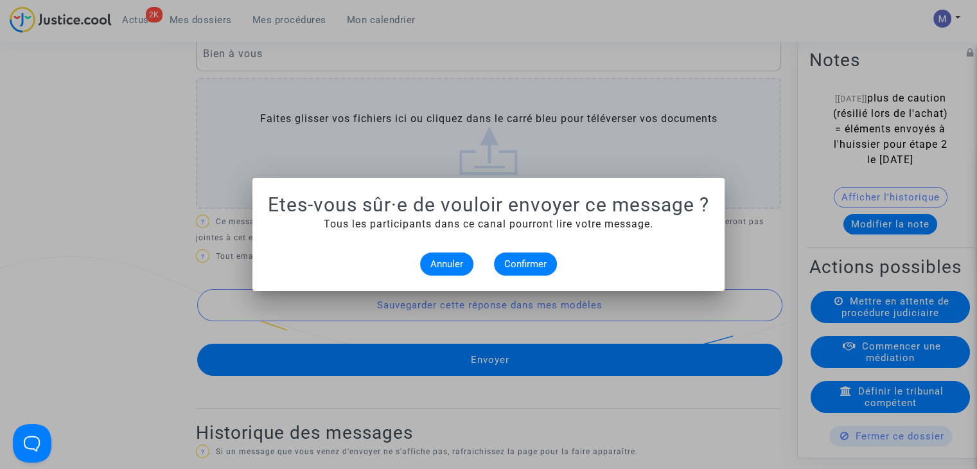
scroll to position [0, 0]
click at [522, 267] on span "Confirmer" at bounding box center [525, 264] width 42 height 12
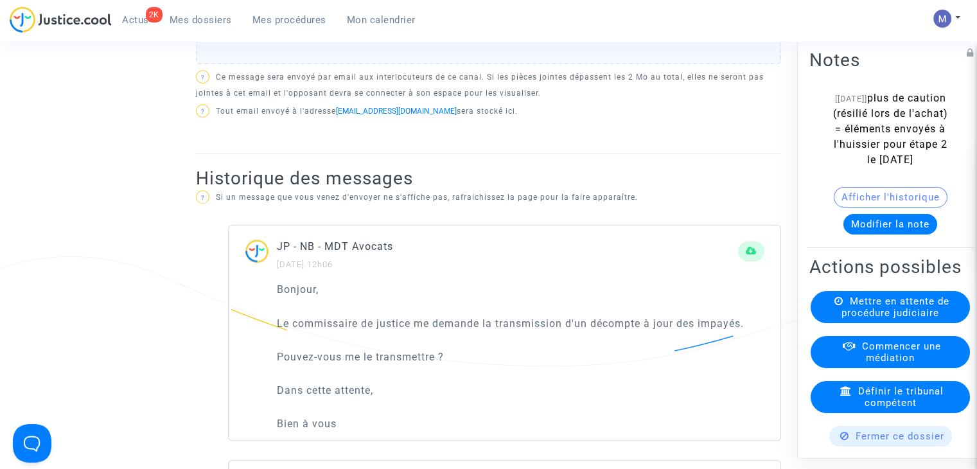
drag, startPoint x: 193, startPoint y: 19, endPoint x: 173, endPoint y: 6, distance: 23.5
click at [193, 19] on span "Mes dossiers" at bounding box center [201, 20] width 62 height 12
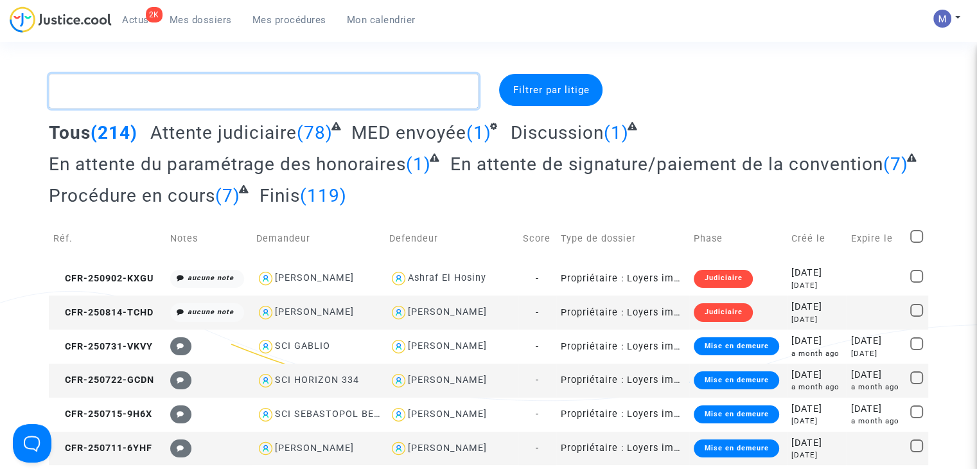
click at [197, 101] on textarea at bounding box center [264, 91] width 430 height 35
paste textarea "CFR-250711-6YHF"
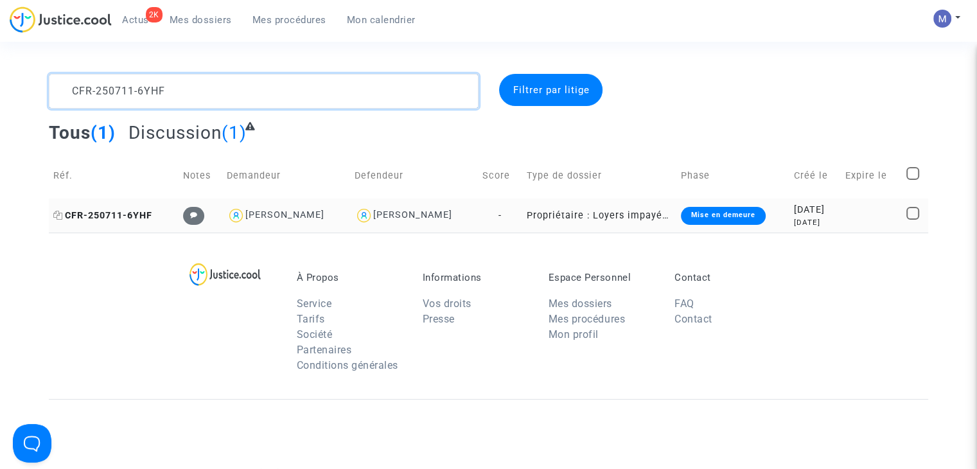
type textarea "CFR-250711-6YHF"
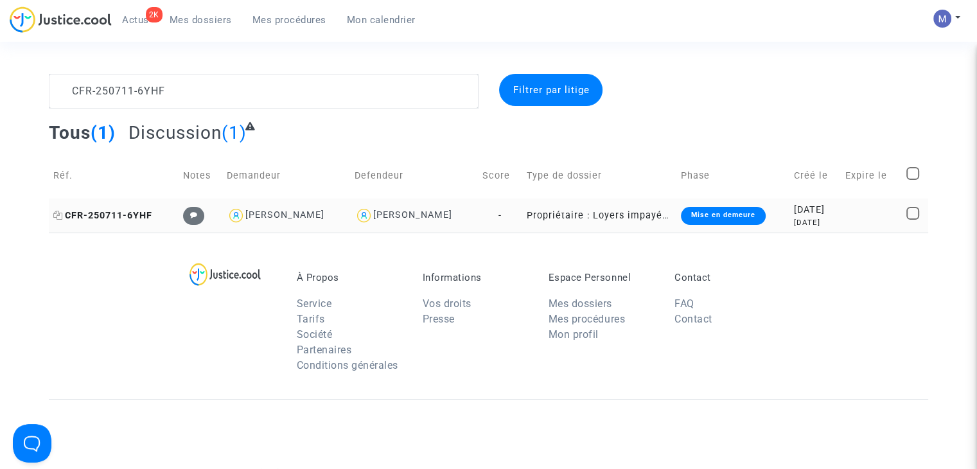
click at [123, 214] on span "CFR-250711-6YHF" at bounding box center [102, 215] width 99 height 11
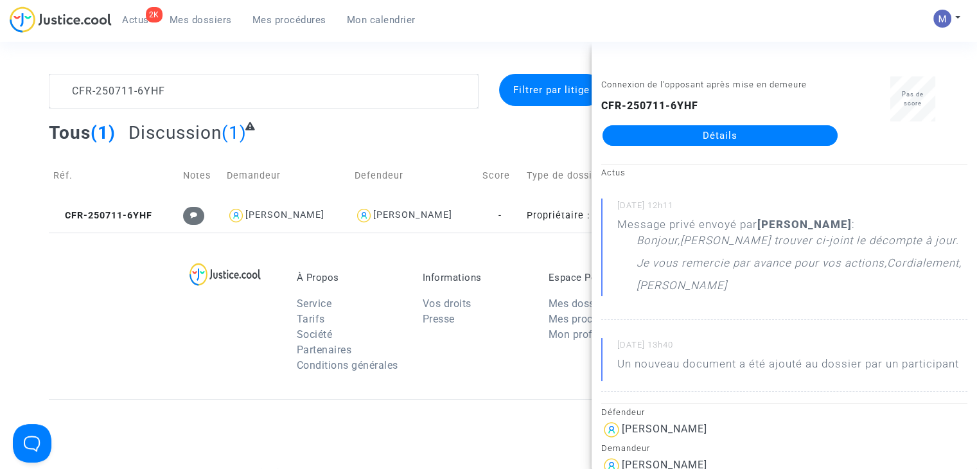
click at [736, 134] on link "Détails" at bounding box center [720, 135] width 235 height 21
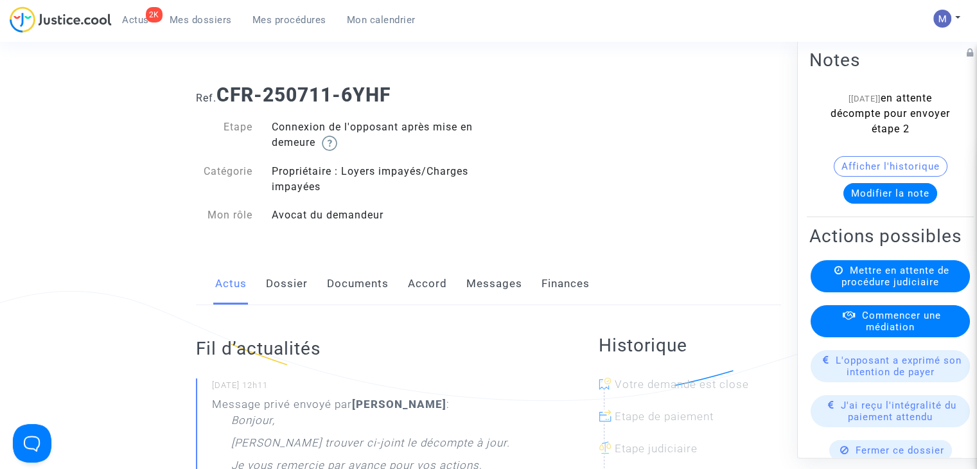
click at [490, 285] on link "Messages" at bounding box center [494, 284] width 56 height 42
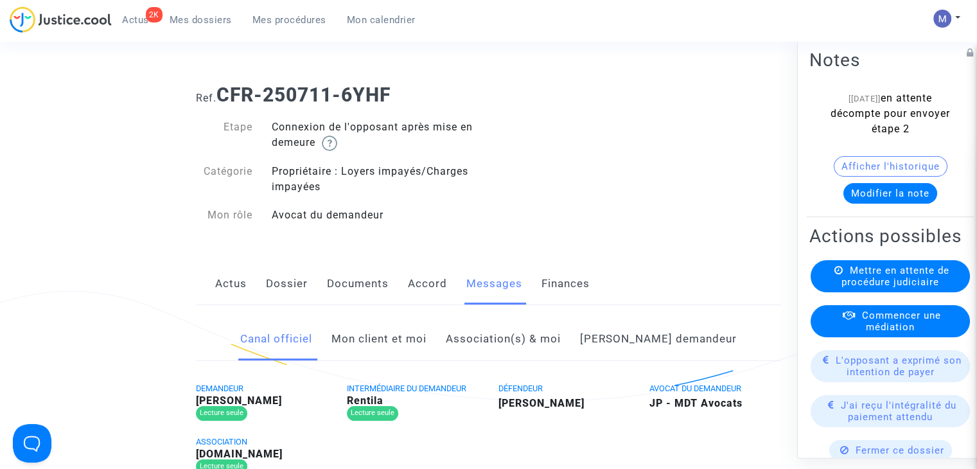
click at [407, 335] on link "Mon client et moi" at bounding box center [378, 339] width 95 height 42
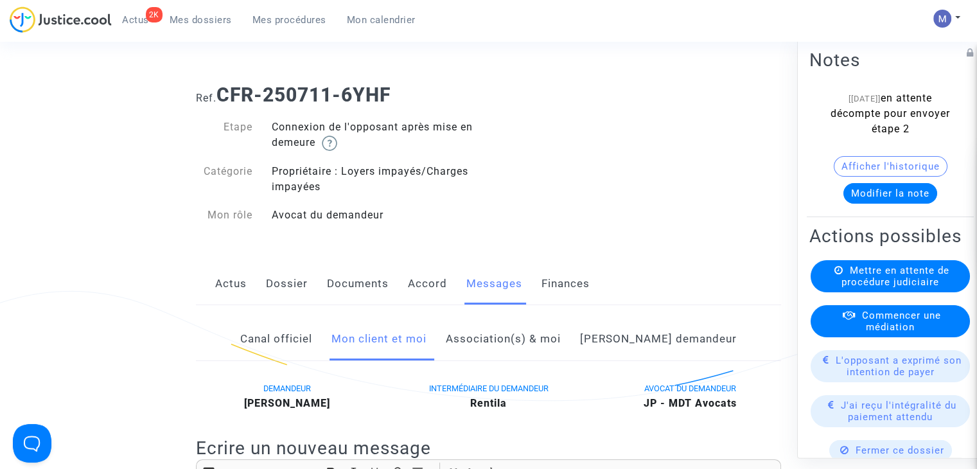
click at [342, 283] on link "Documents" at bounding box center [358, 284] width 62 height 42
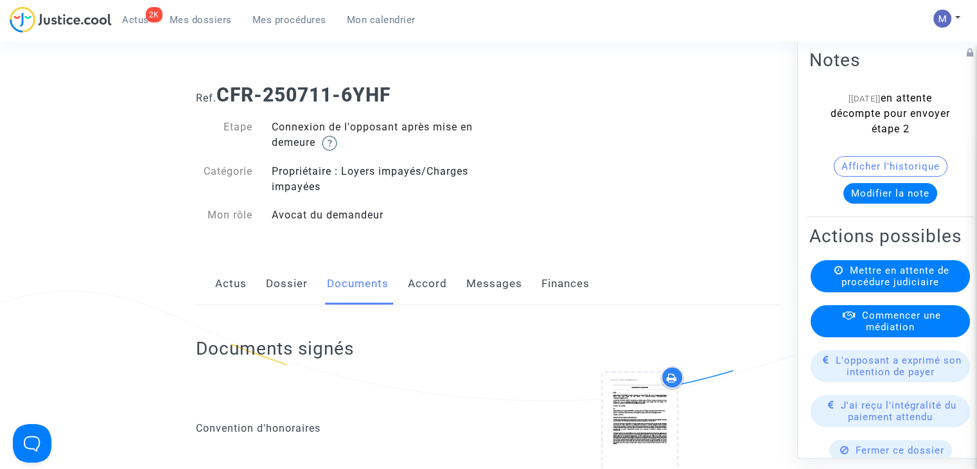
click at [191, 13] on link "Mes dossiers" at bounding box center [200, 19] width 83 height 19
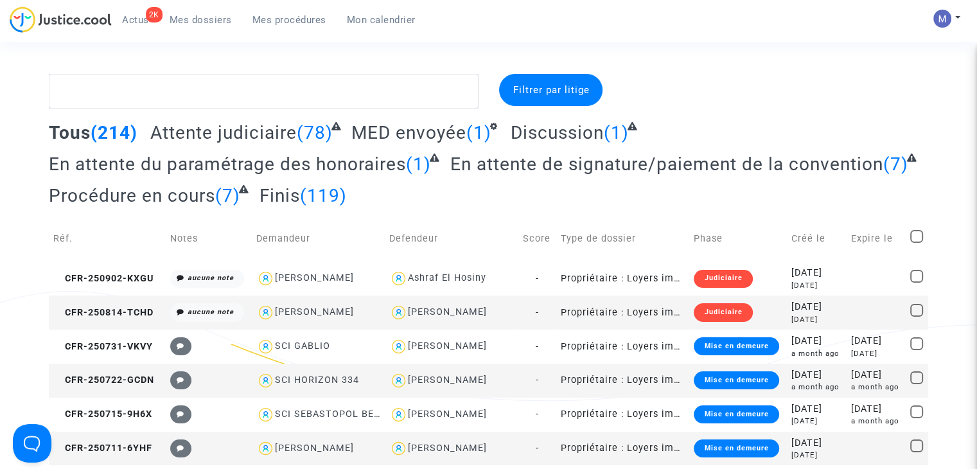
click at [220, 137] on span "Attente judiciaire" at bounding box center [223, 132] width 146 height 21
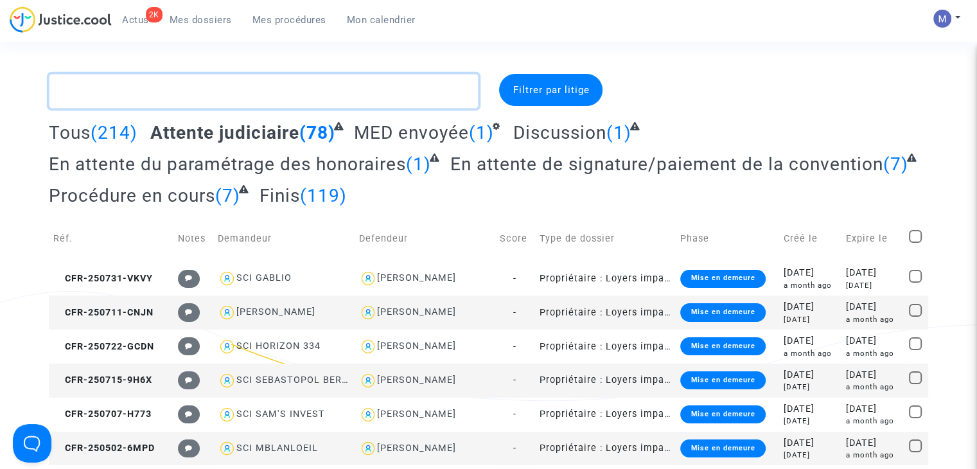
drag, startPoint x: 117, startPoint y: 90, endPoint x: 113, endPoint y: 84, distance: 7.5
click at [117, 90] on textarea at bounding box center [264, 91] width 430 height 35
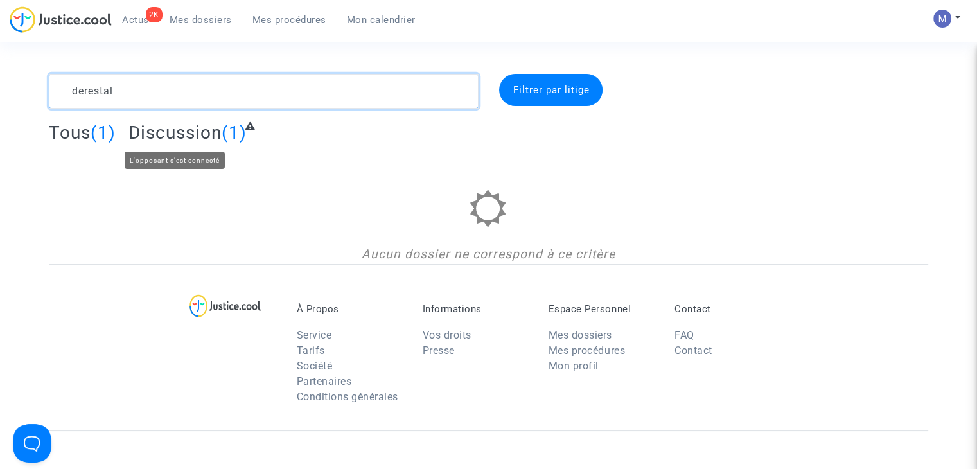
type textarea "derestal"
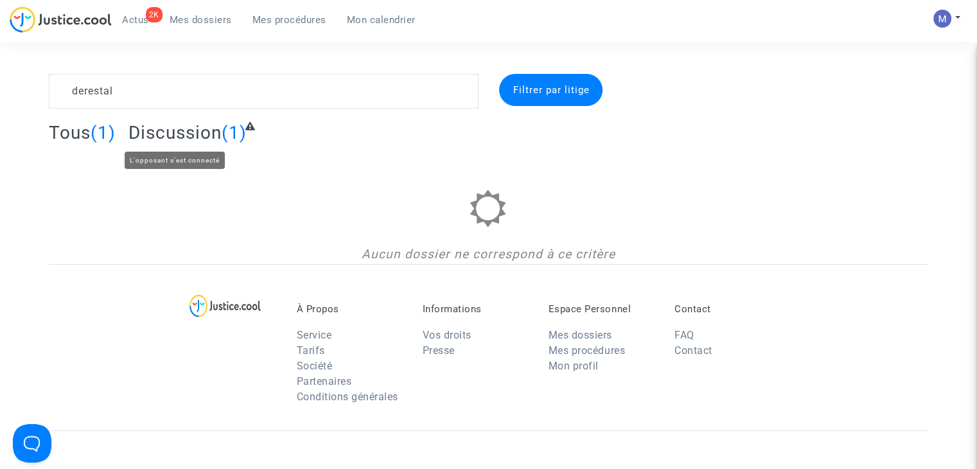
click at [183, 134] on span "Discussion" at bounding box center [174, 132] width 93 height 21
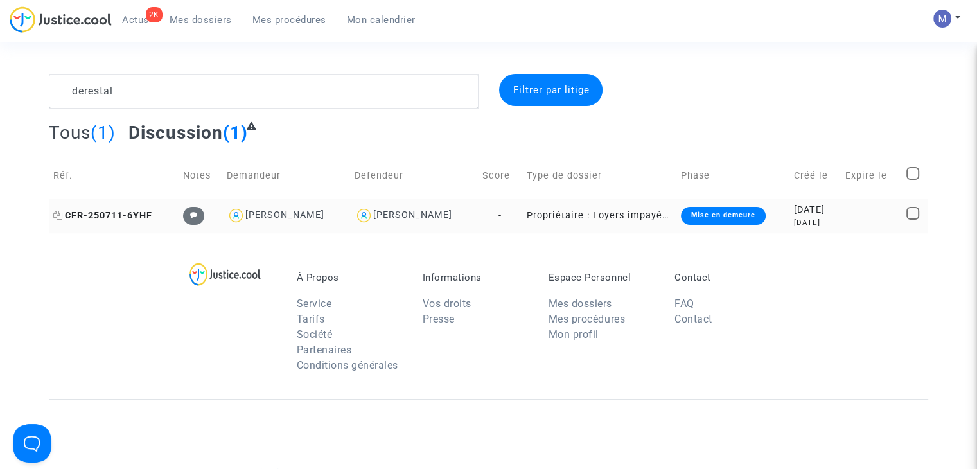
click at [128, 216] on span "CFR-250711-6YHF" at bounding box center [102, 215] width 99 height 11
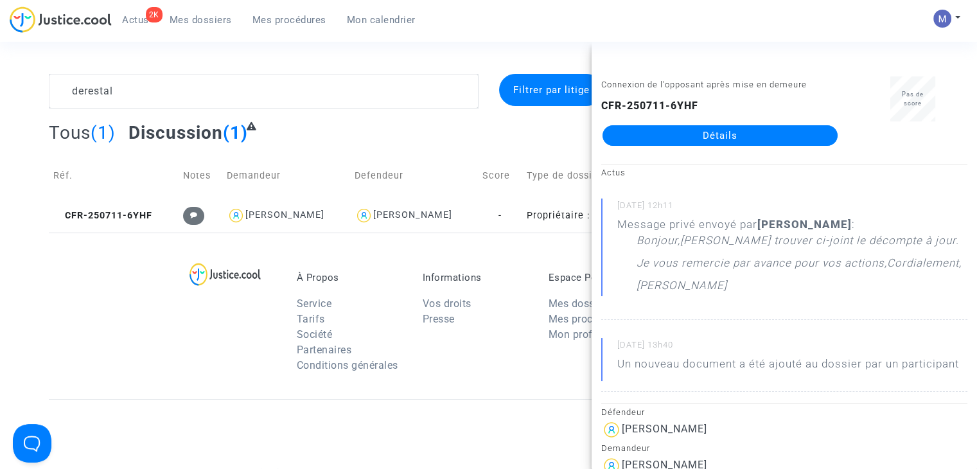
click at [675, 147] on div "Connexion de l'opposant après mise en demeure CFR-250711-6YHF Détails" at bounding box center [720, 116] width 257 height 81
click at [680, 129] on link "Détails" at bounding box center [720, 135] width 235 height 21
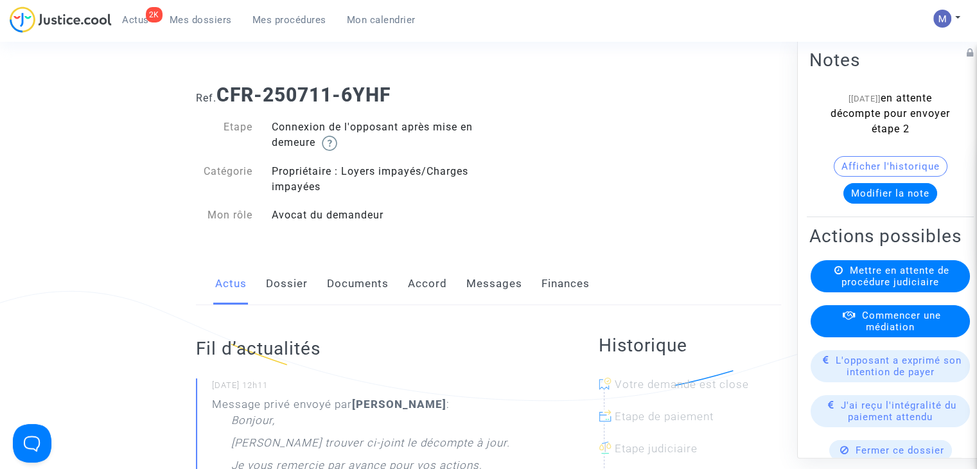
click at [478, 282] on link "Messages" at bounding box center [494, 284] width 56 height 42
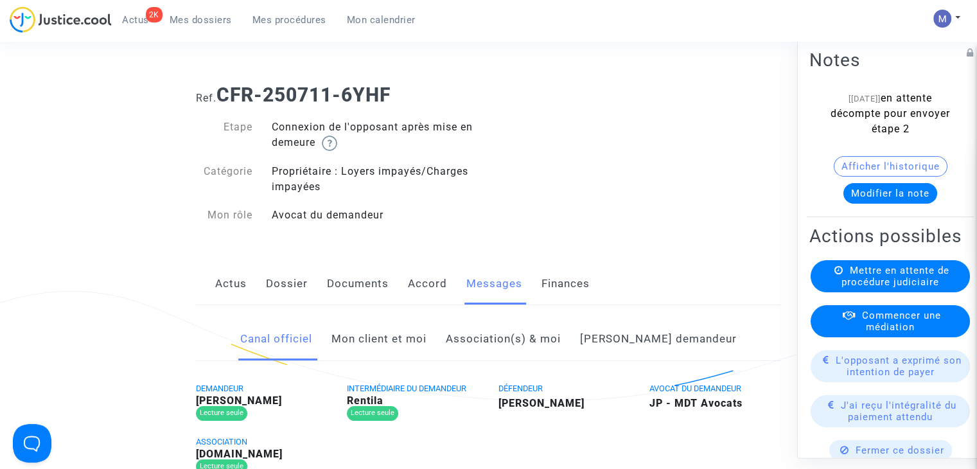
click at [418, 339] on link "Mon client et moi" at bounding box center [378, 339] width 95 height 42
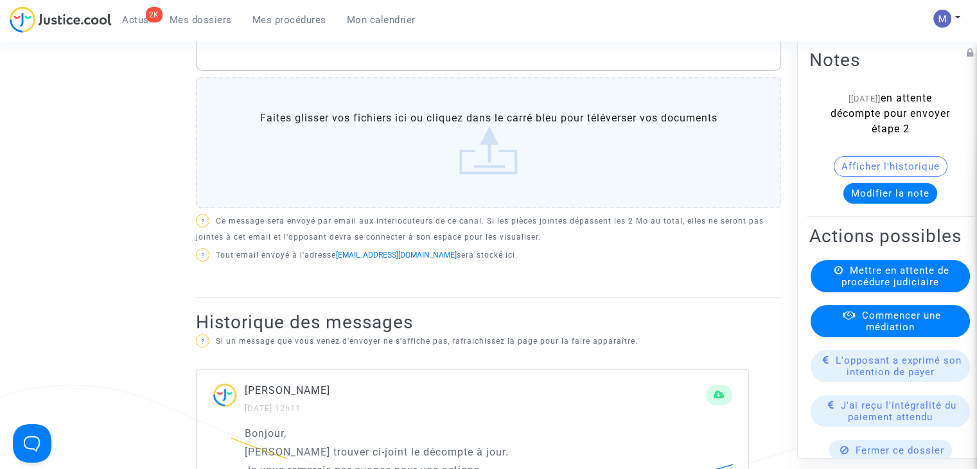
scroll to position [835, 0]
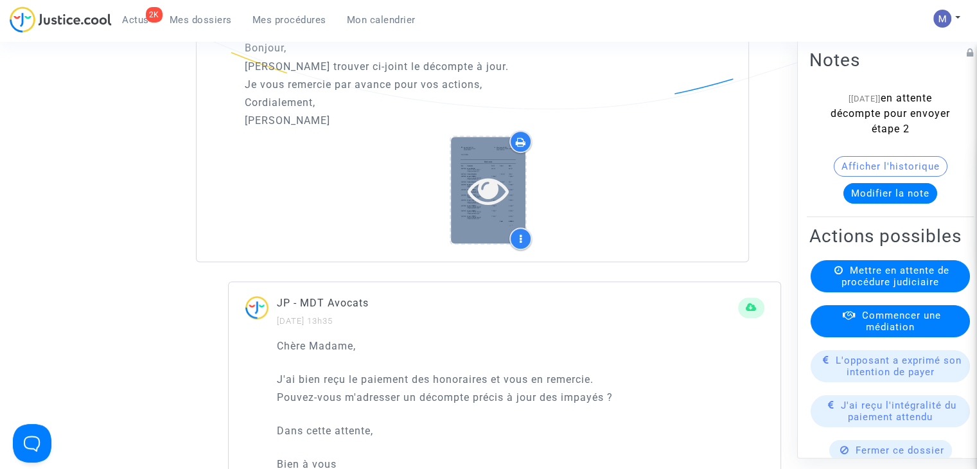
click at [487, 191] on icon at bounding box center [489, 190] width 42 height 41
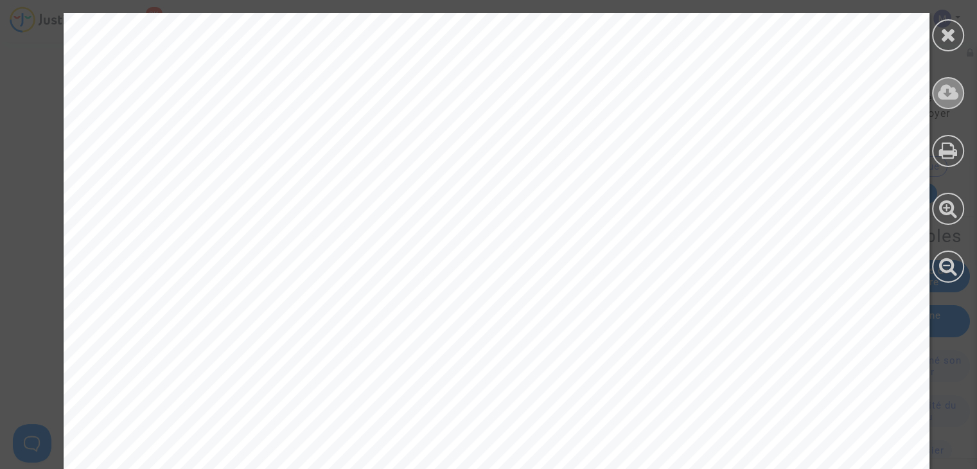
click at [945, 89] on icon at bounding box center [948, 92] width 21 height 19
click at [938, 39] on div at bounding box center [948, 35] width 32 height 32
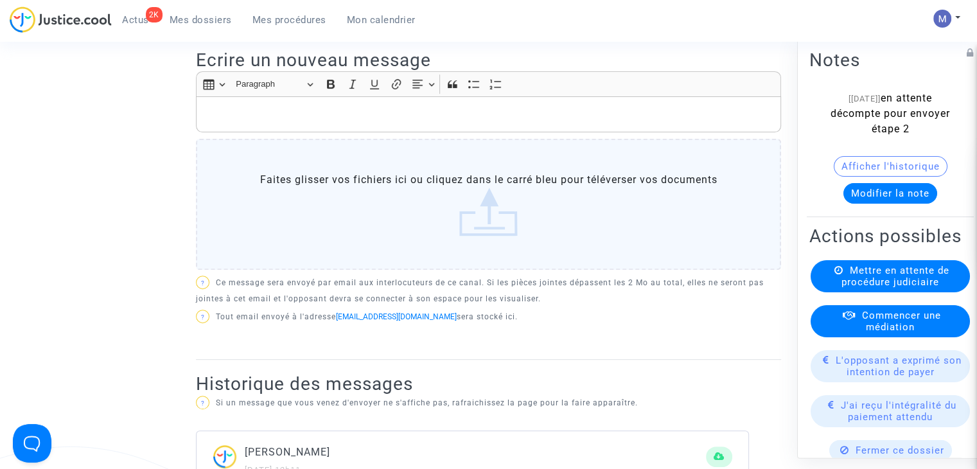
scroll to position [193, 0]
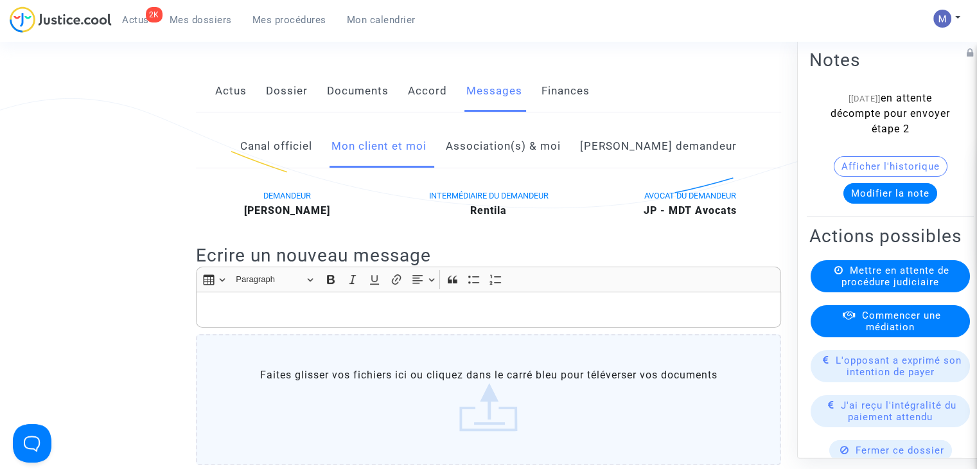
click at [352, 95] on link "Documents" at bounding box center [358, 91] width 62 height 42
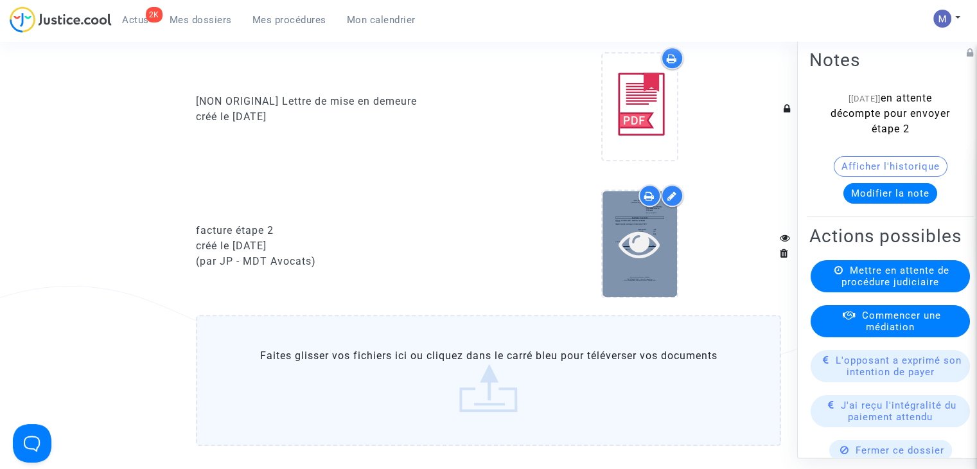
scroll to position [1413, 0]
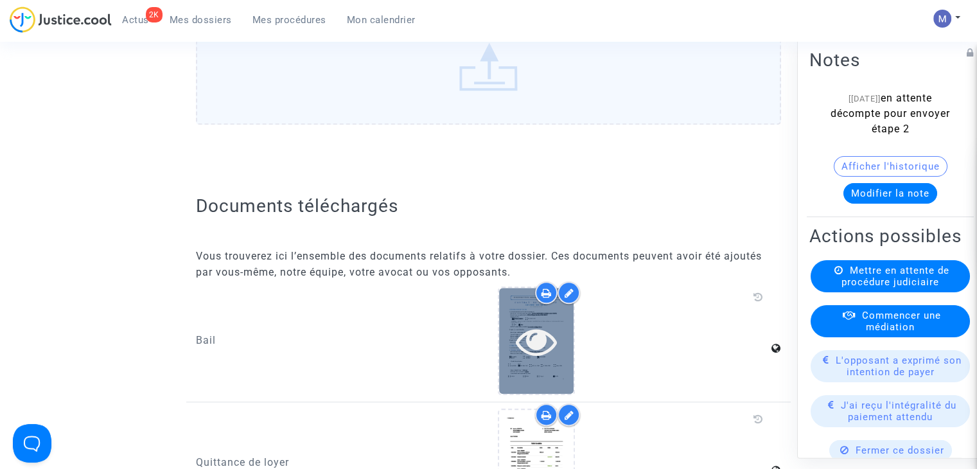
click at [558, 331] on div at bounding box center [536, 341] width 75 height 41
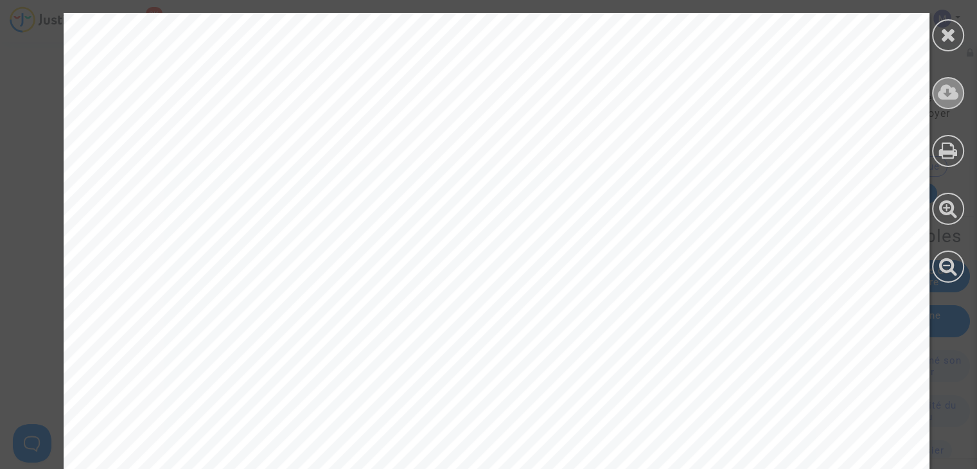
click at [941, 99] on icon at bounding box center [948, 92] width 21 height 19
click at [946, 33] on icon at bounding box center [948, 34] width 16 height 19
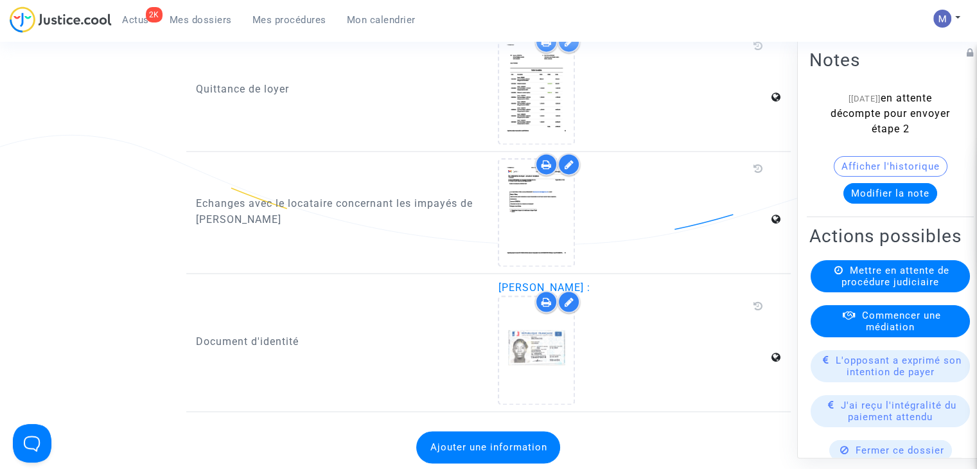
scroll to position [1799, 0]
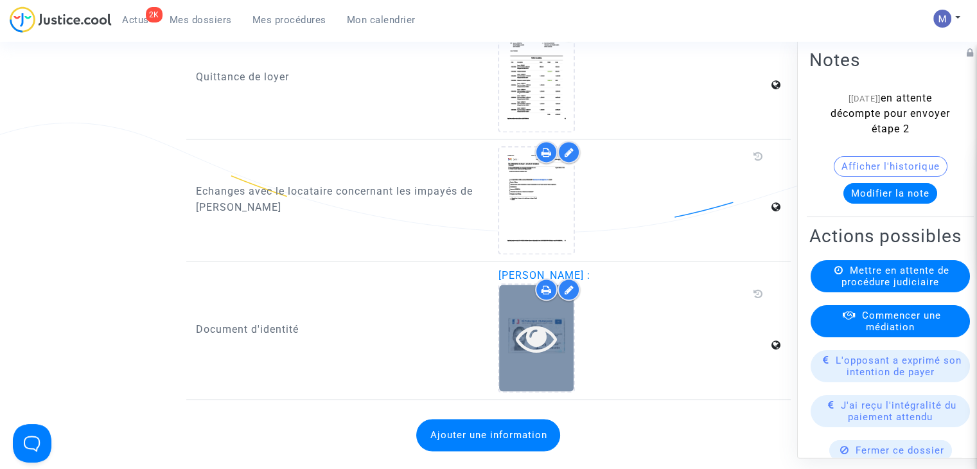
click at [553, 332] on icon at bounding box center [537, 337] width 42 height 41
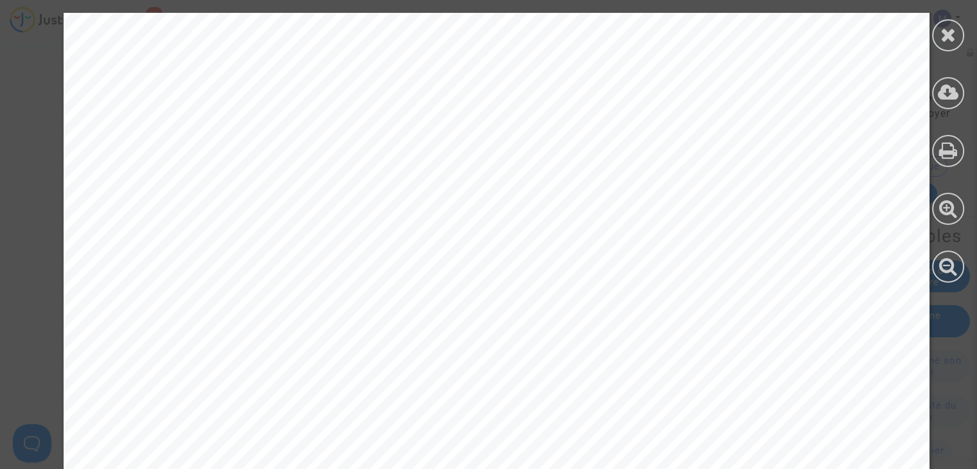
scroll to position [2018, 0]
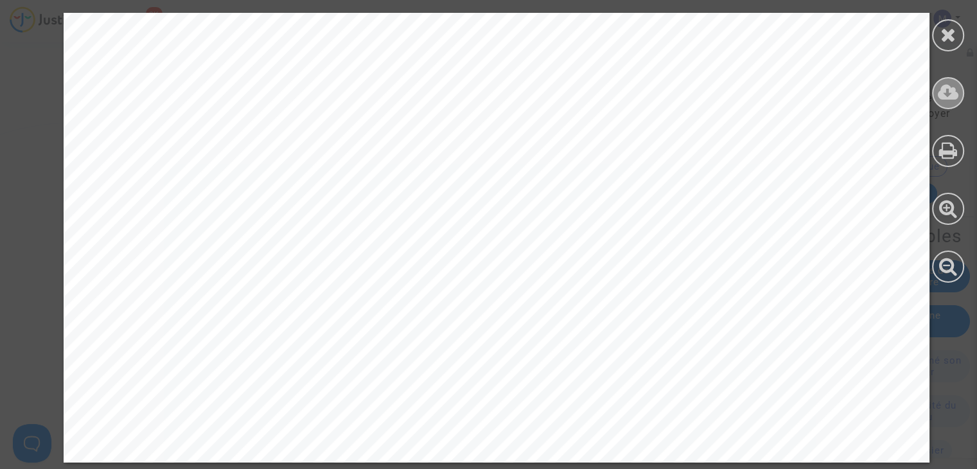
click at [944, 89] on icon at bounding box center [948, 92] width 21 height 19
click at [953, 35] on icon at bounding box center [948, 34] width 16 height 19
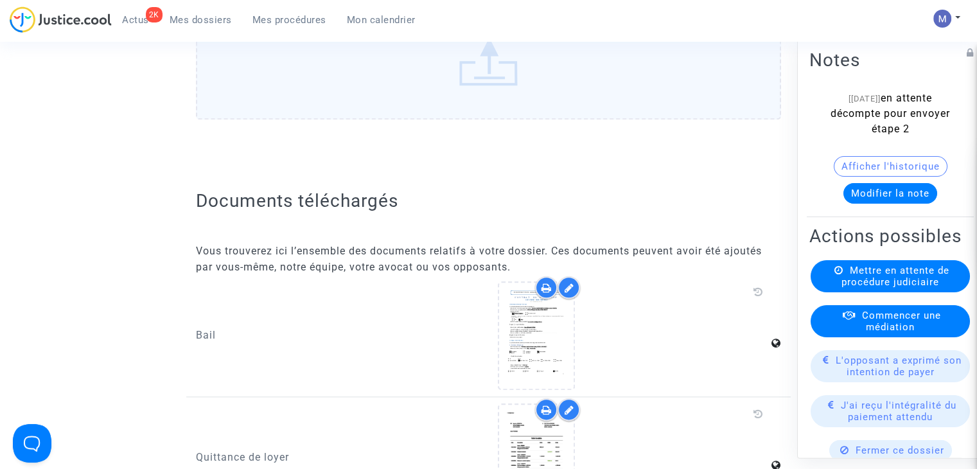
scroll to position [1413, 0]
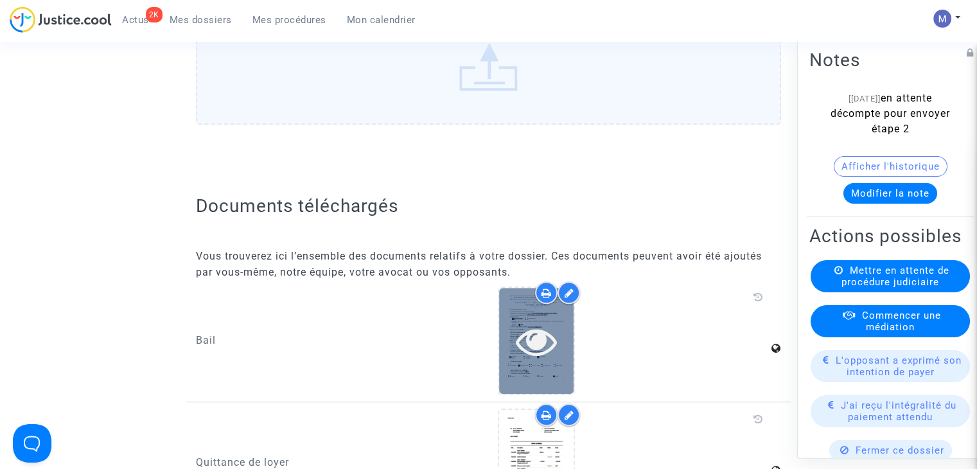
click at [542, 327] on icon at bounding box center [537, 341] width 42 height 41
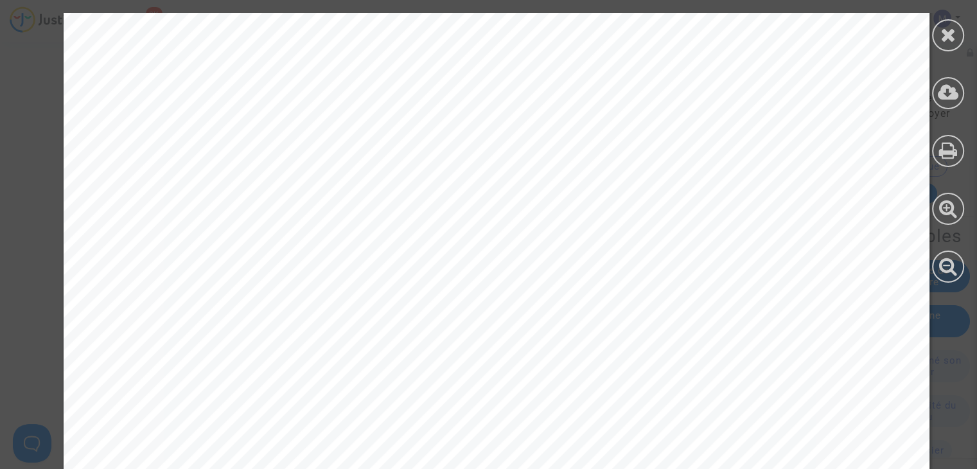
scroll to position [1028, 0]
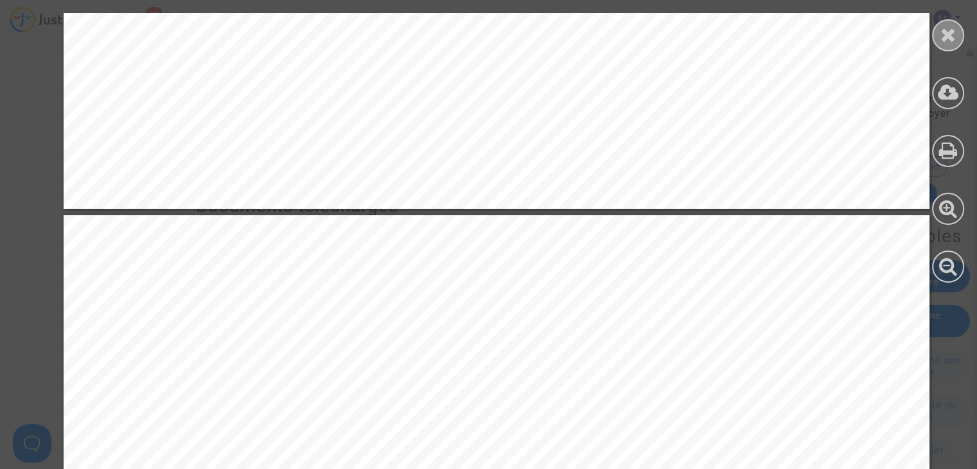
click at [937, 37] on div at bounding box center [948, 35] width 32 height 32
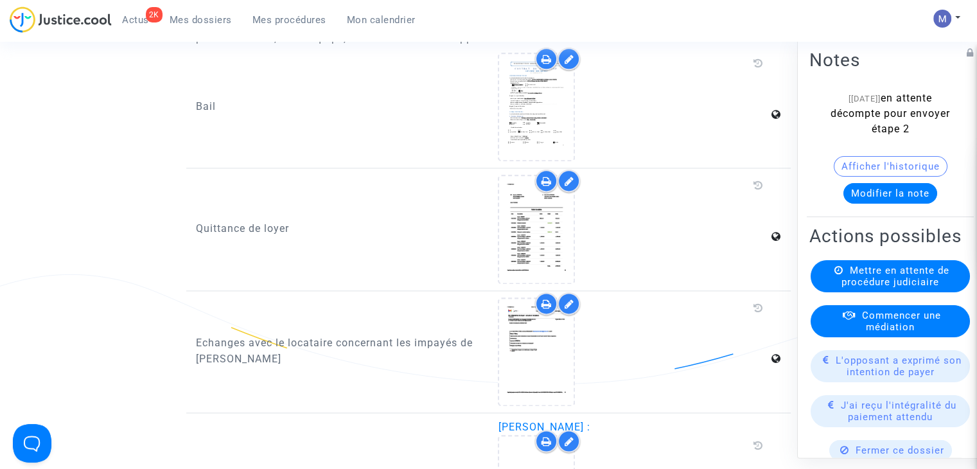
scroll to position [1670, 0]
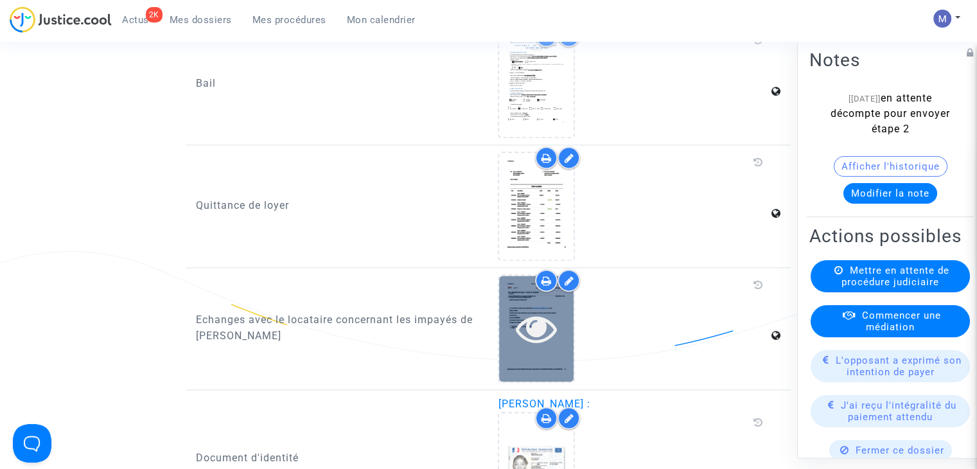
click at [566, 313] on div at bounding box center [536, 328] width 75 height 41
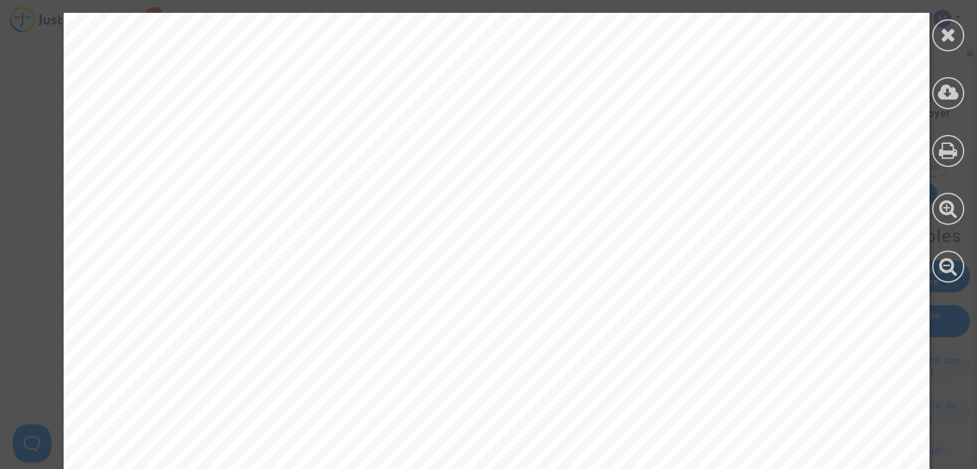
scroll to position [1349, 0]
click at [953, 39] on icon at bounding box center [948, 34] width 16 height 19
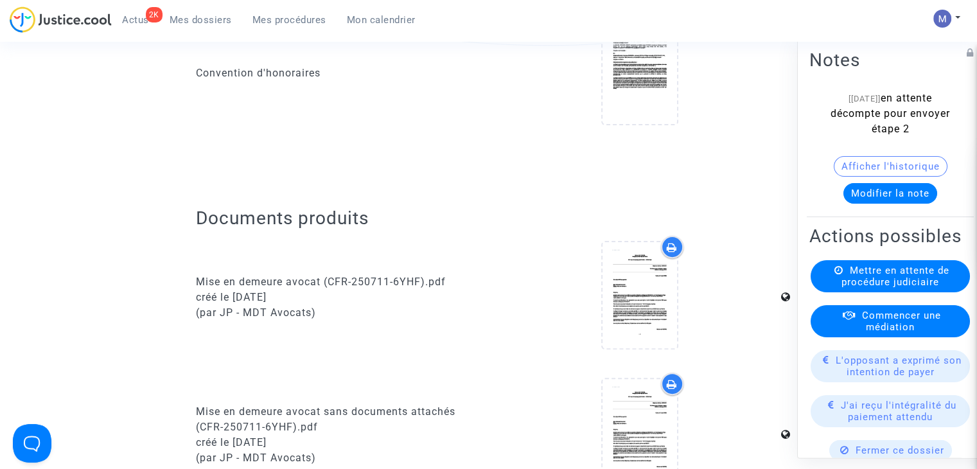
scroll to position [174, 0]
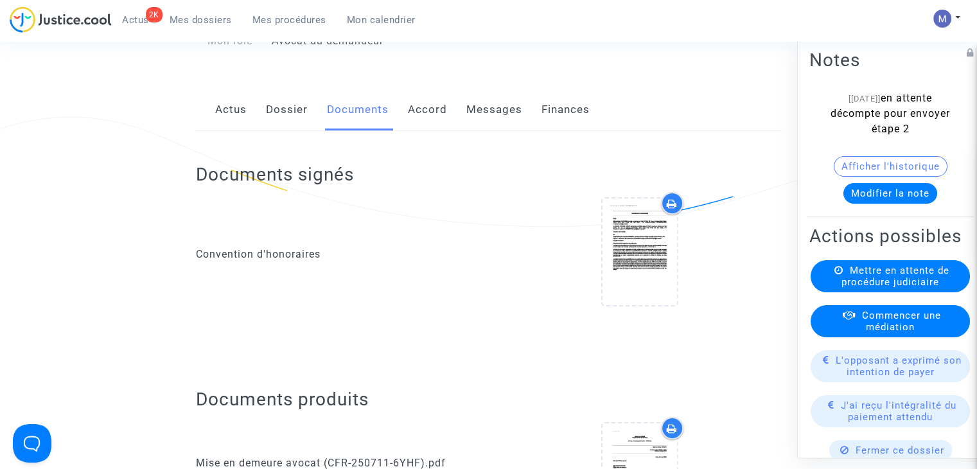
click at [277, 112] on link "Dossier" at bounding box center [287, 110] width 42 height 42
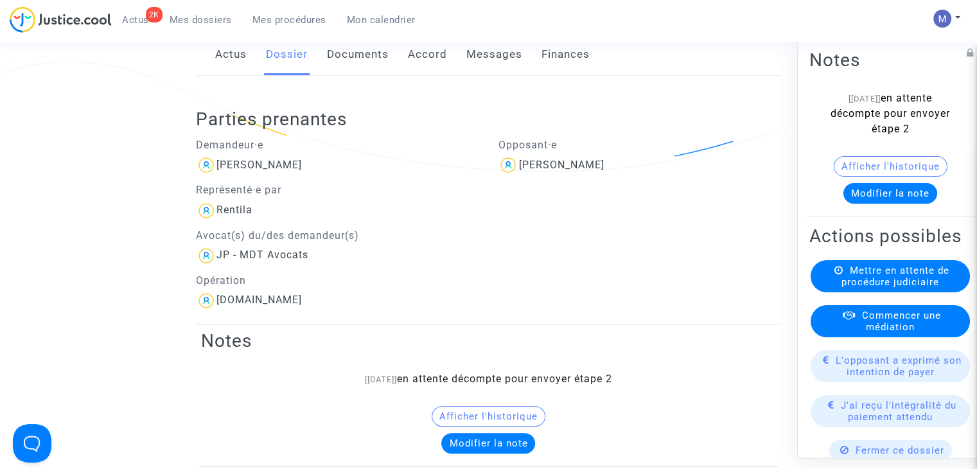
scroll to position [174, 0]
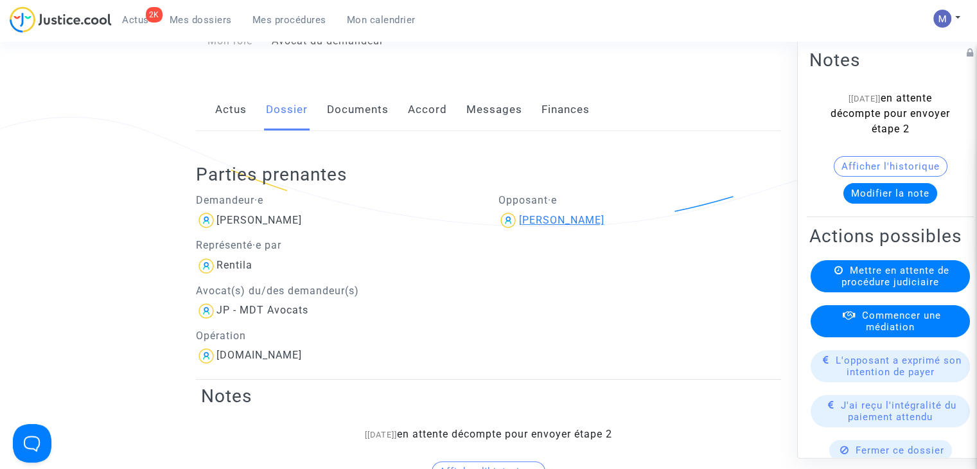
drag, startPoint x: 626, startPoint y: 216, endPoint x: 558, endPoint y: 224, distance: 67.9
click at [558, 224] on div "Fatima HERRADI" at bounding box center [639, 220] width 283 height 21
copy div "HERRADI"
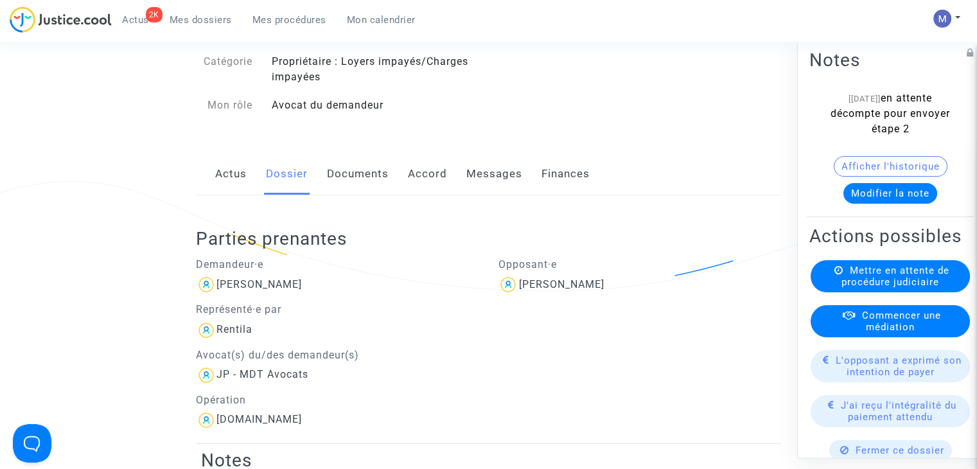
click at [385, 175] on link "Documents" at bounding box center [358, 174] width 62 height 42
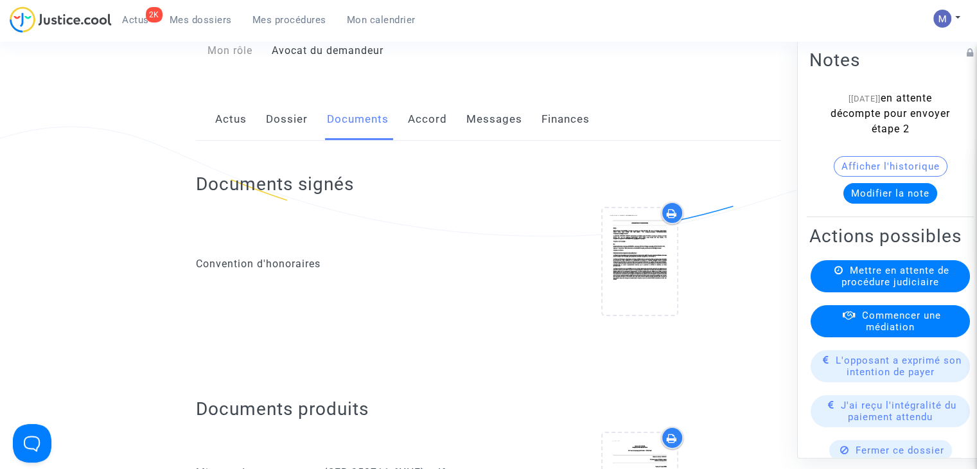
scroll to position [495, 0]
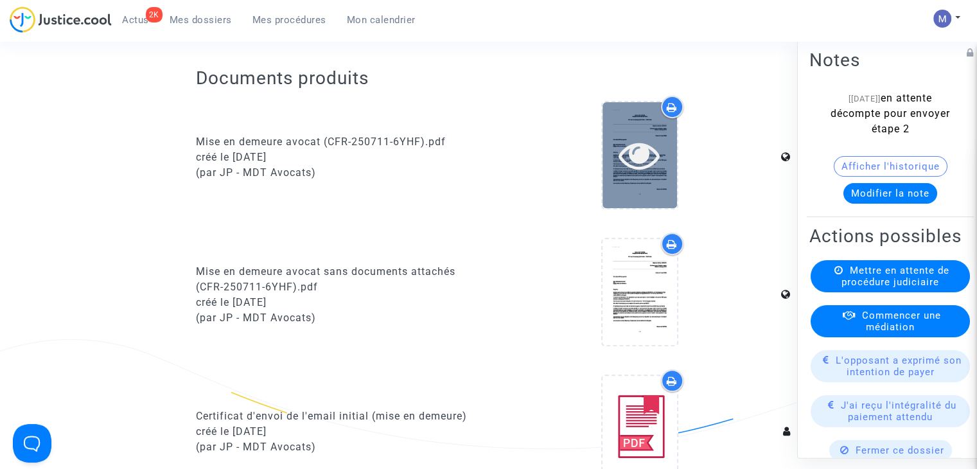
click at [627, 154] on icon at bounding box center [640, 154] width 42 height 41
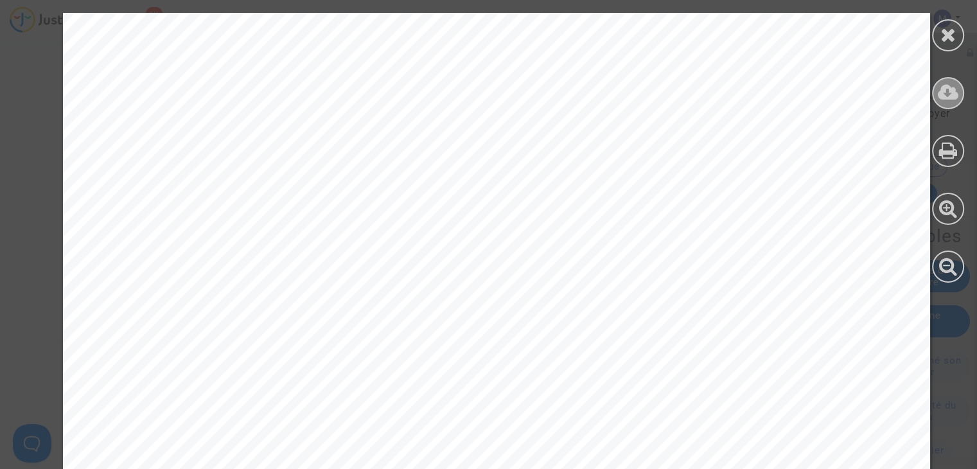
click at [944, 97] on icon at bounding box center [948, 92] width 21 height 19
click at [954, 29] on icon at bounding box center [948, 34] width 16 height 19
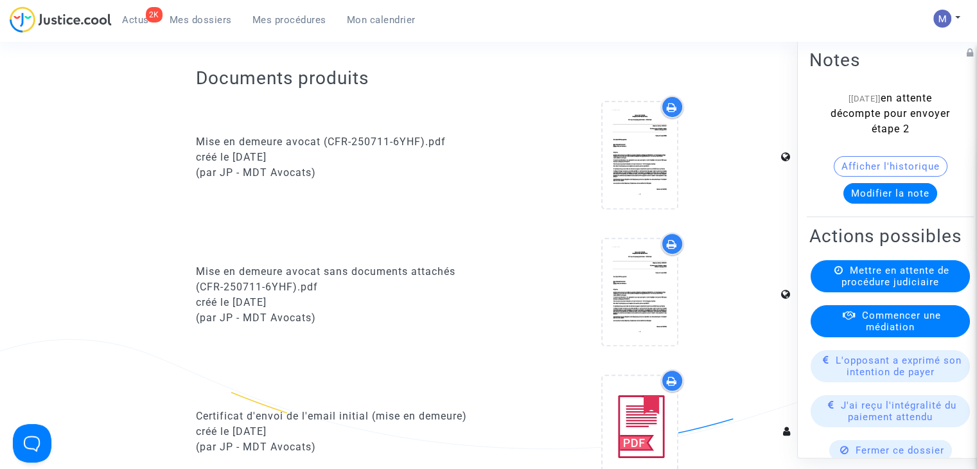
click at [871, 186] on button "Modifier la note" at bounding box center [890, 193] width 94 height 21
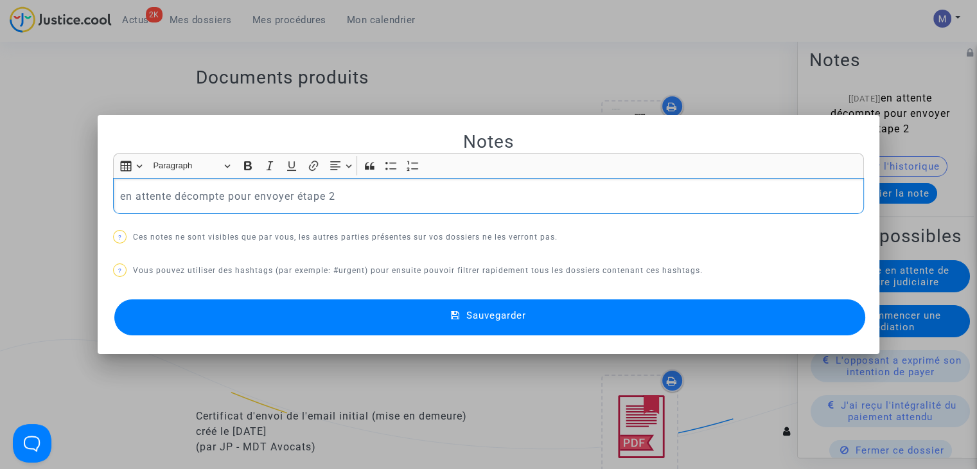
click at [288, 196] on p "en attente décompte pour envoyer étape 2" at bounding box center [488, 196] width 737 height 16
drag, startPoint x: 293, startPoint y: 196, endPoint x: 103, endPoint y: 198, distance: 190.2
click at [103, 198] on mat-dialog-container "Notes Rich Text Editor Insert table Insert table Heading Paragraph Paragraph He…" at bounding box center [489, 235] width 782 height 240
click at [409, 189] on p "éléments envoyés à l'huissier pour étape 2" at bounding box center [488, 196] width 737 height 16
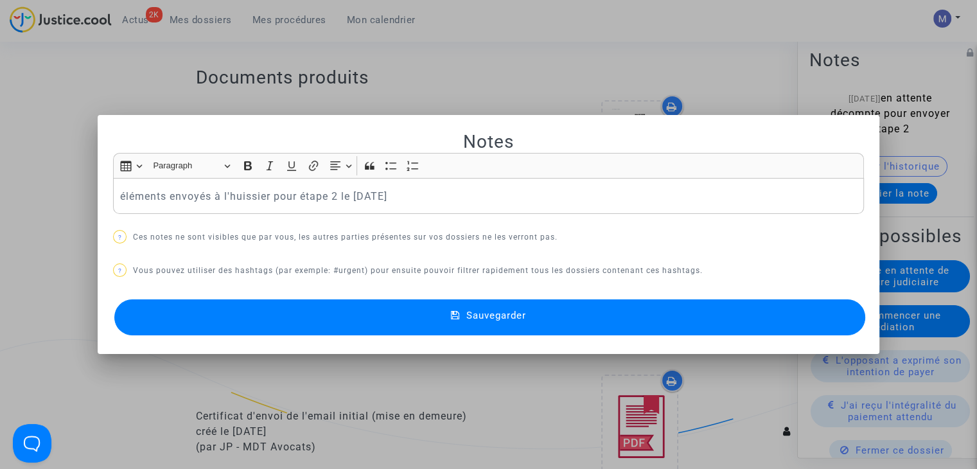
click at [511, 319] on span "Sauvegarder" at bounding box center [496, 316] width 60 height 12
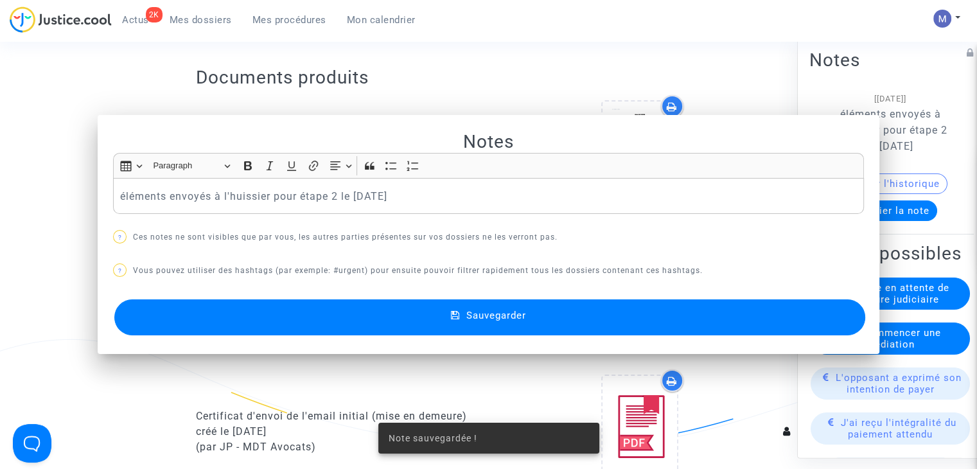
scroll to position [495, 0]
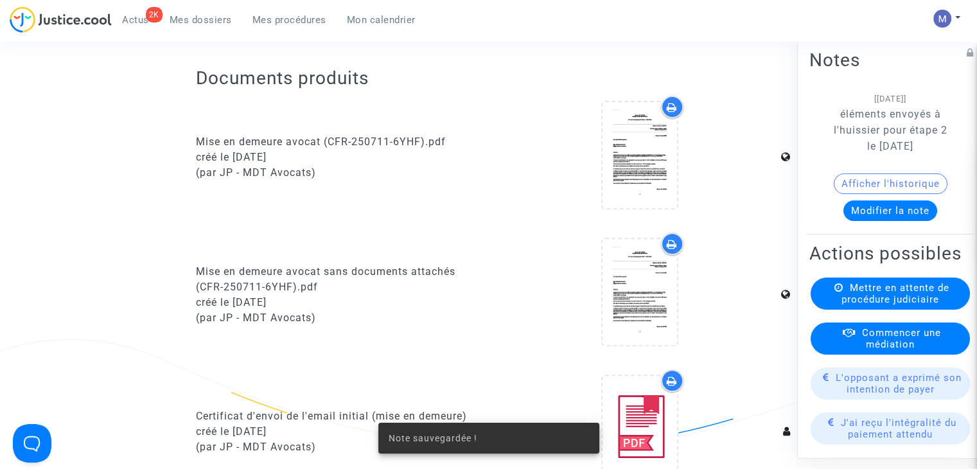
click at [200, 21] on span "Mes dossiers" at bounding box center [201, 20] width 62 height 12
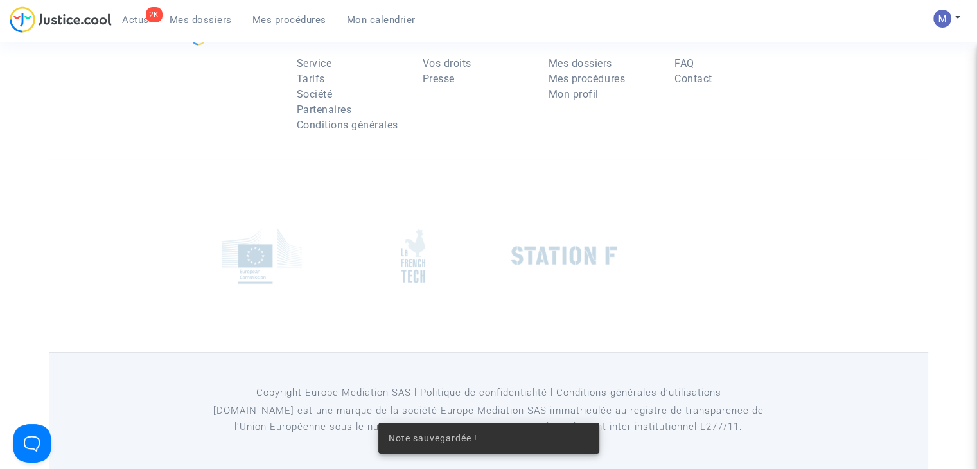
scroll to position [128, 0]
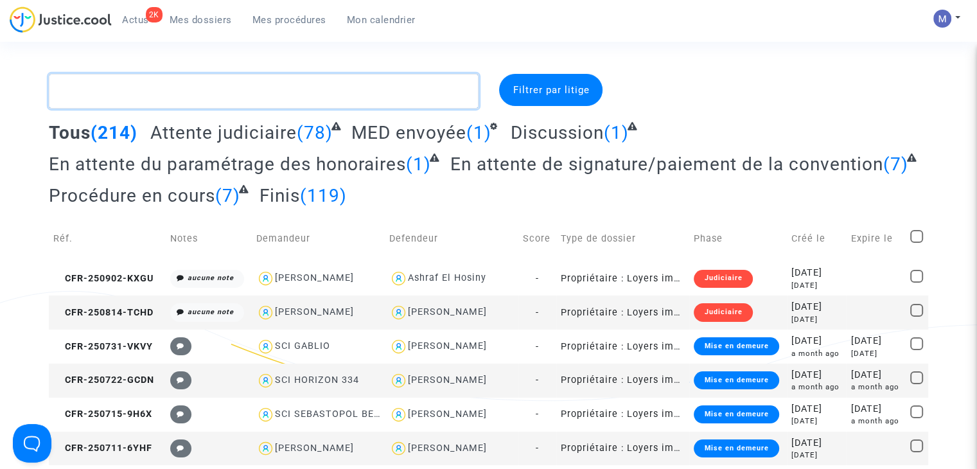
click at [220, 103] on textarea at bounding box center [264, 91] width 430 height 35
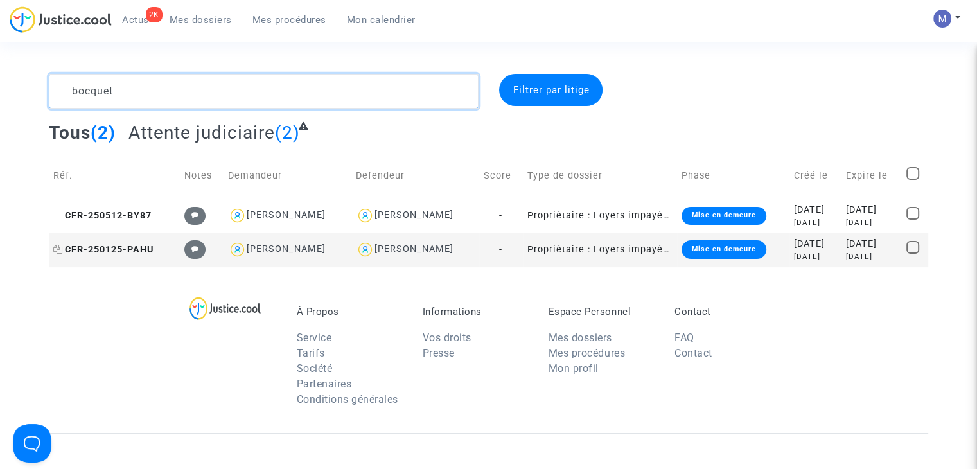
type textarea "bocquet"
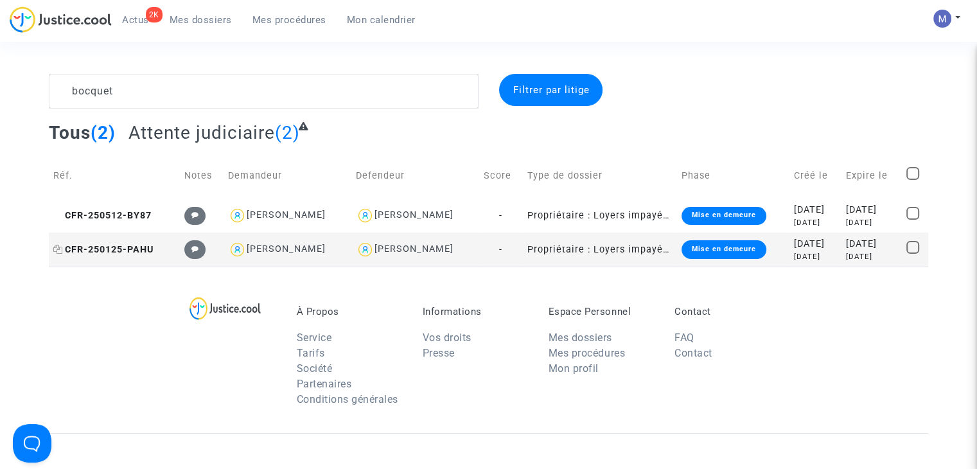
click at [110, 253] on span "CFR-250125-PAHU" at bounding box center [103, 249] width 100 height 11
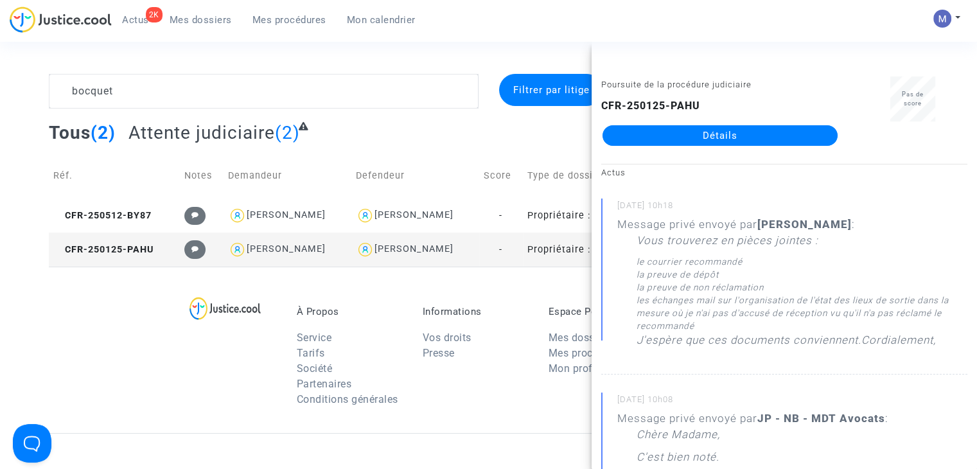
click at [687, 132] on link "Détails" at bounding box center [720, 135] width 235 height 21
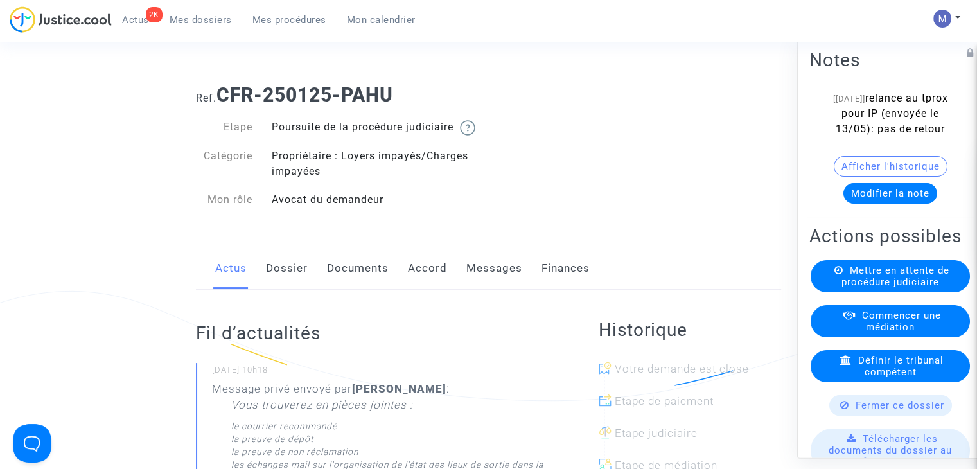
click at [478, 283] on link "Messages" at bounding box center [494, 268] width 56 height 42
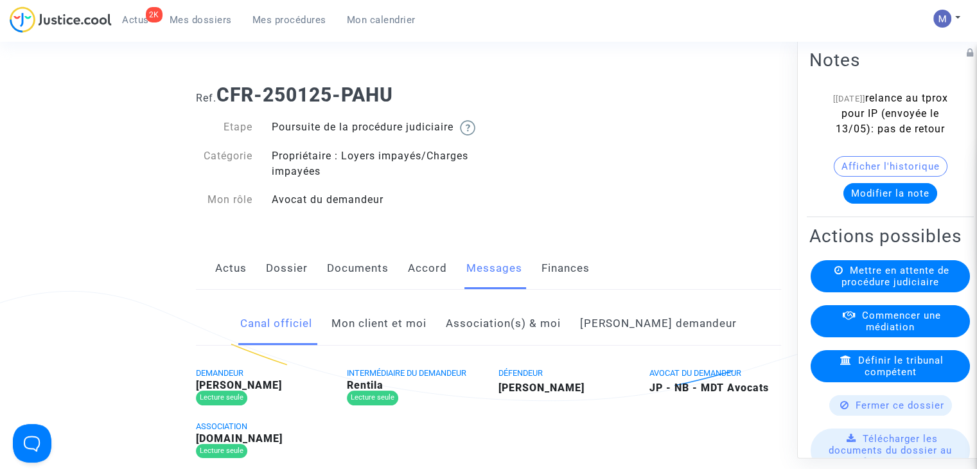
click at [357, 286] on link "Documents" at bounding box center [358, 268] width 62 height 42
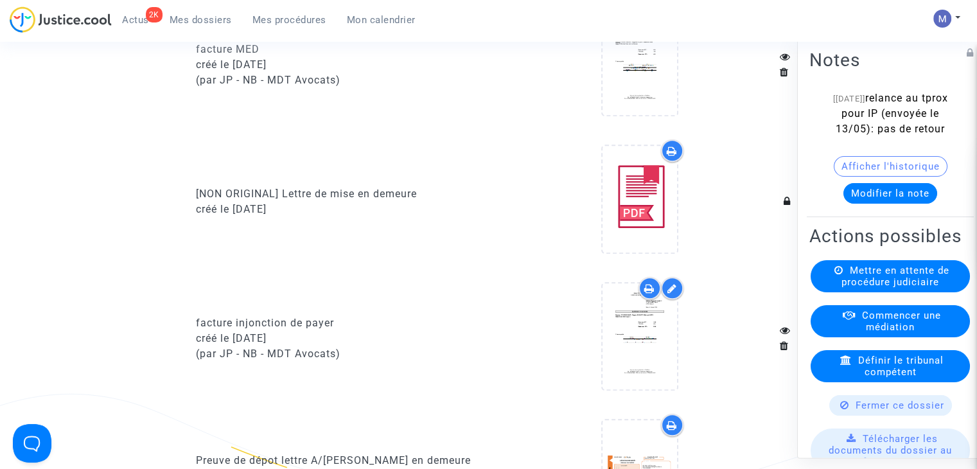
scroll to position [1220, 0]
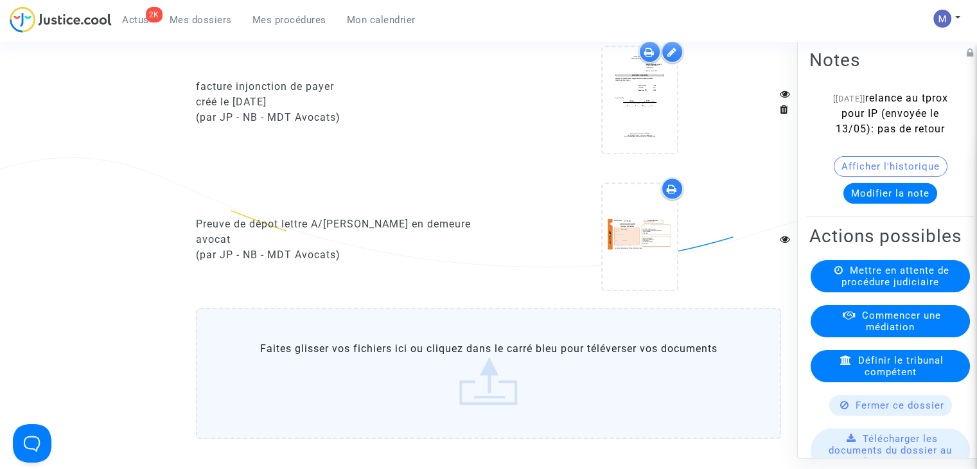
click at [488, 398] on label "Faites glisser vos fichiers ici ou cliquez dans le carré bleu pour téléverser v…" at bounding box center [488, 373] width 585 height 131
click at [0, 0] on input "Faites glisser vos fichiers ici ou cliquez dans le carré bleu pour téléverser v…" at bounding box center [0, 0] width 0 height 0
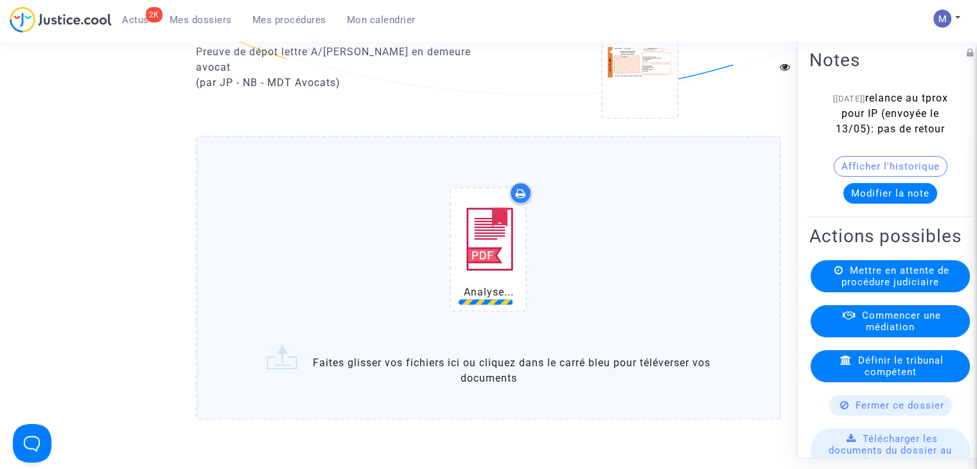
scroll to position [1413, 0]
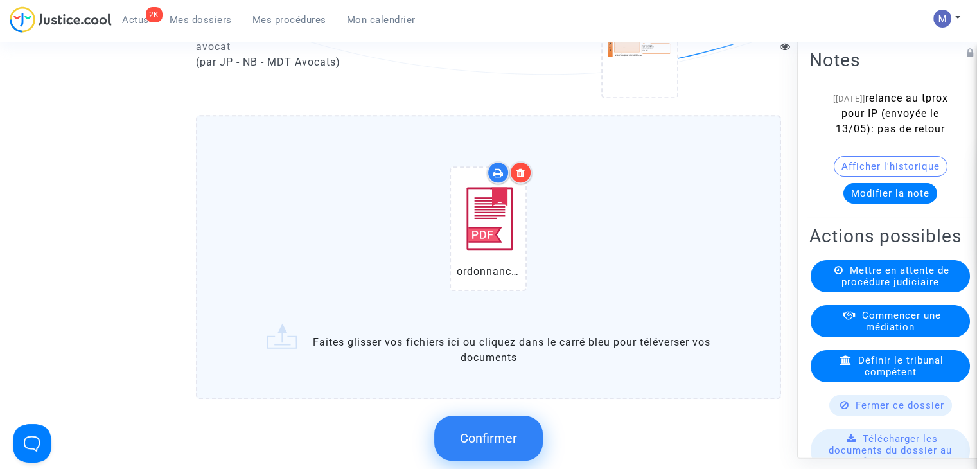
click at [876, 204] on button "Modifier la note" at bounding box center [890, 193] width 94 height 21
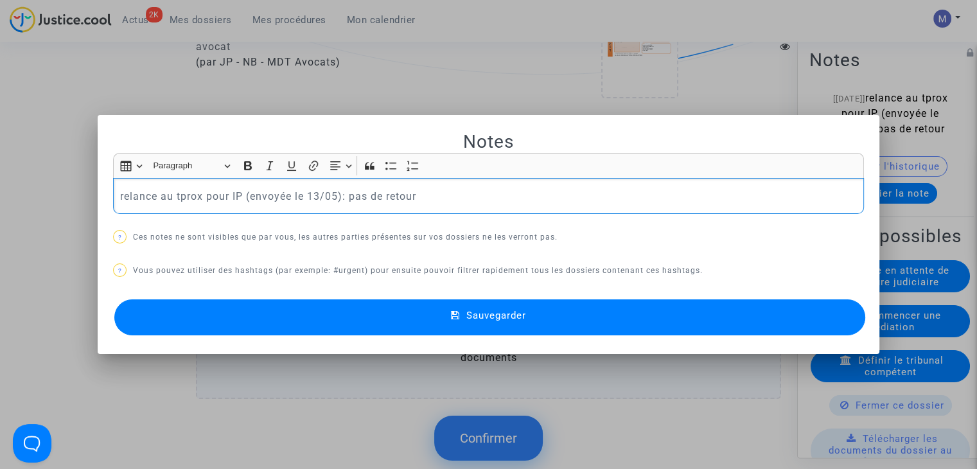
scroll to position [0, 0]
drag, startPoint x: 441, startPoint y: 191, endPoint x: 52, endPoint y: 182, distance: 388.7
click at [52, 182] on div "Notes Rich Text Editor Insert table Insert table Heading Paragraph Paragraph He…" at bounding box center [488, 234] width 977 height 469
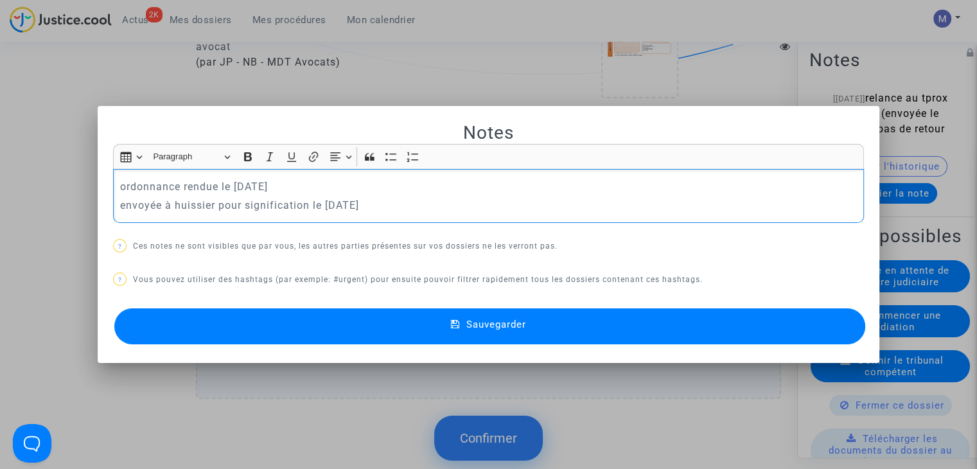
click at [534, 317] on button "Sauvegarder" at bounding box center [489, 326] width 751 height 36
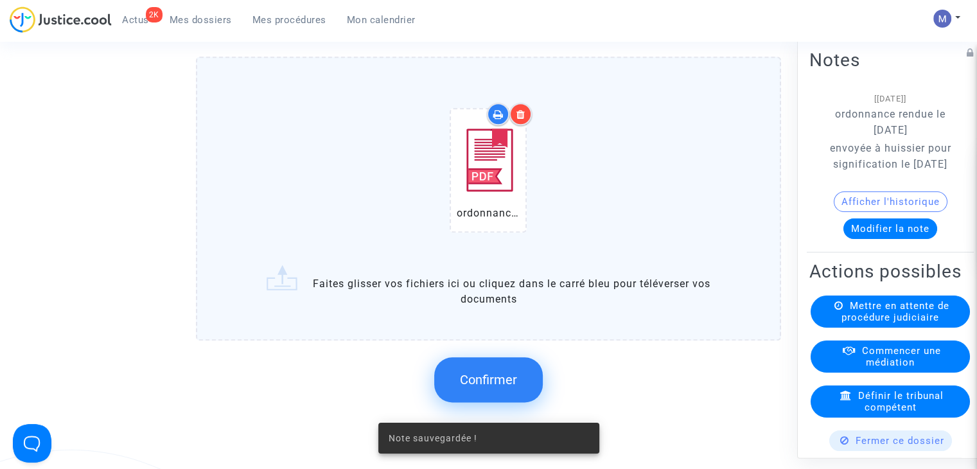
scroll to position [1542, 0]
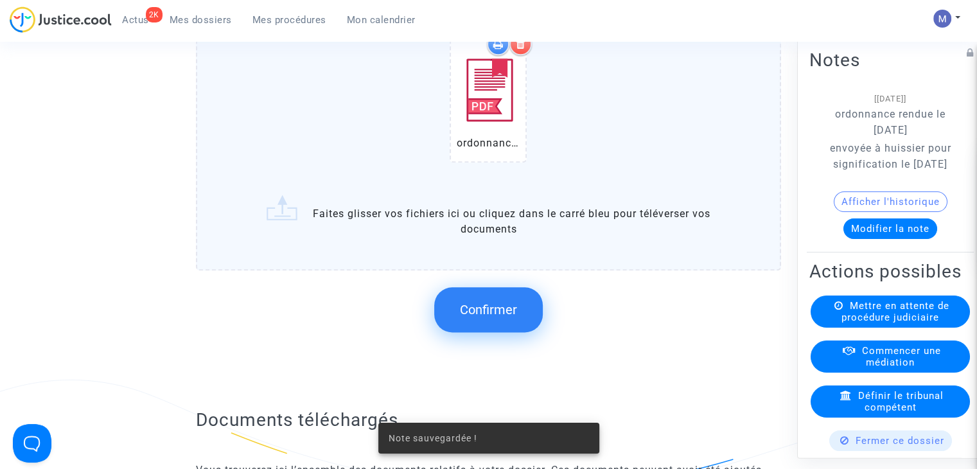
click at [480, 315] on span "Confirmer" at bounding box center [488, 309] width 57 height 15
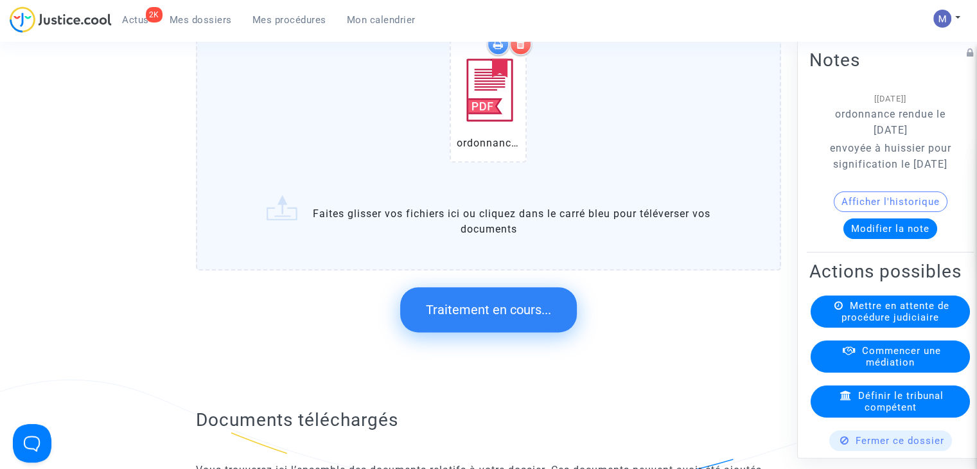
scroll to position [0, 0]
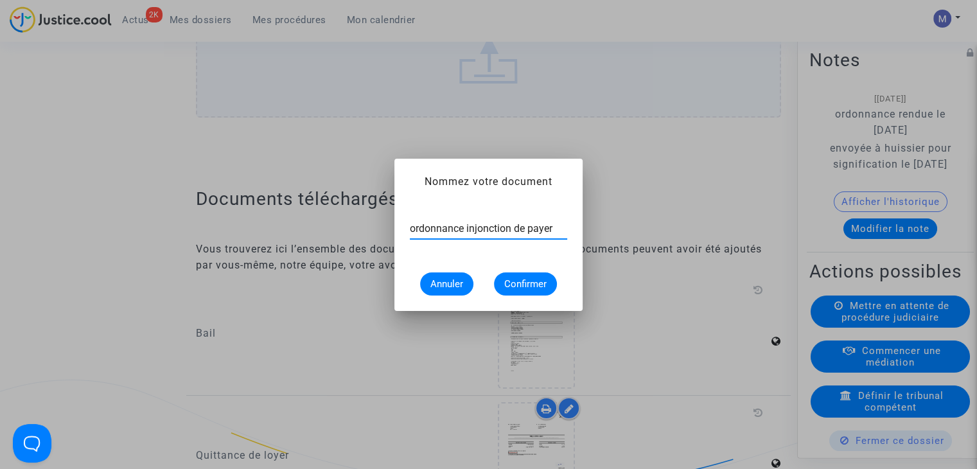
type input "ordonnance injonction de payer"
click at [510, 286] on span "Confirmer" at bounding box center [525, 284] width 42 height 12
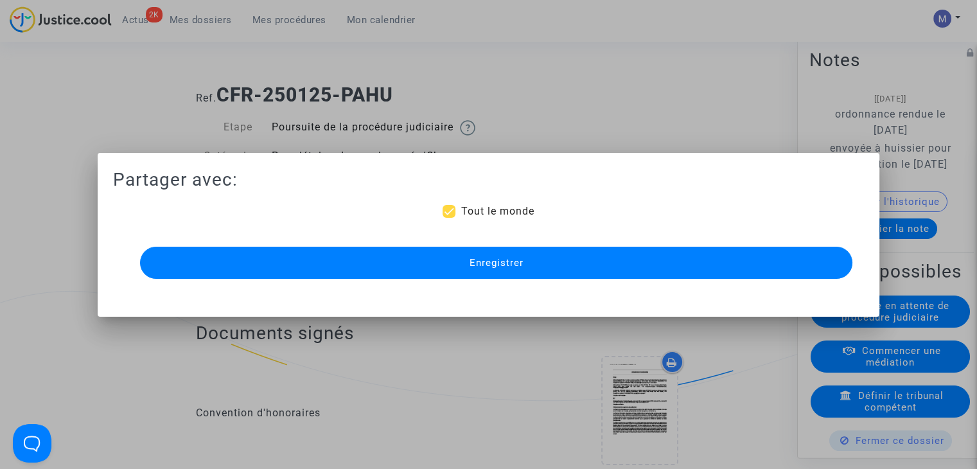
scroll to position [1542, 0]
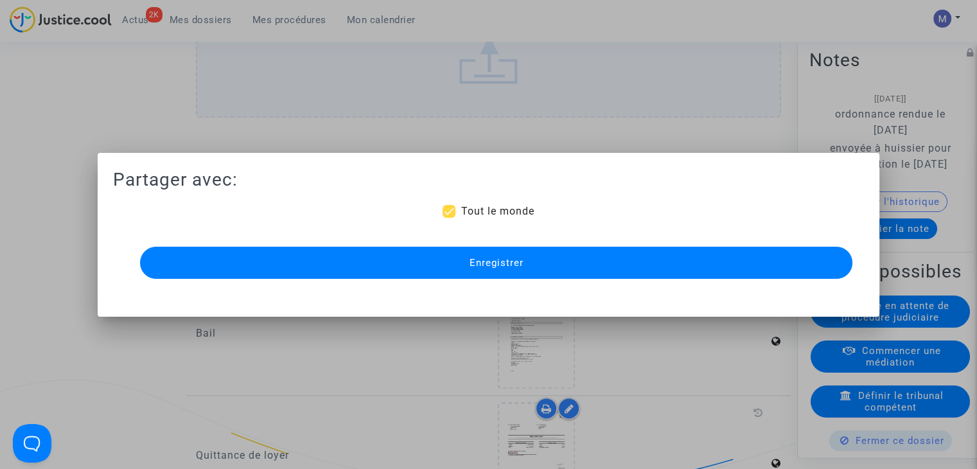
click at [471, 211] on span "Tout le monde" at bounding box center [497, 211] width 73 height 12
click at [449, 218] on input "Tout le monde" at bounding box center [448, 218] width 1 height 1
checkbox input "false"
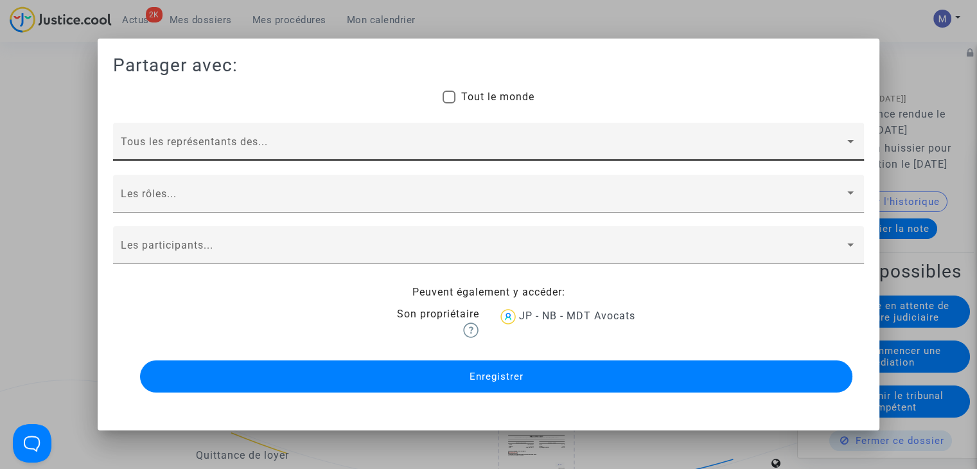
click at [236, 145] on span at bounding box center [483, 147] width 724 height 12
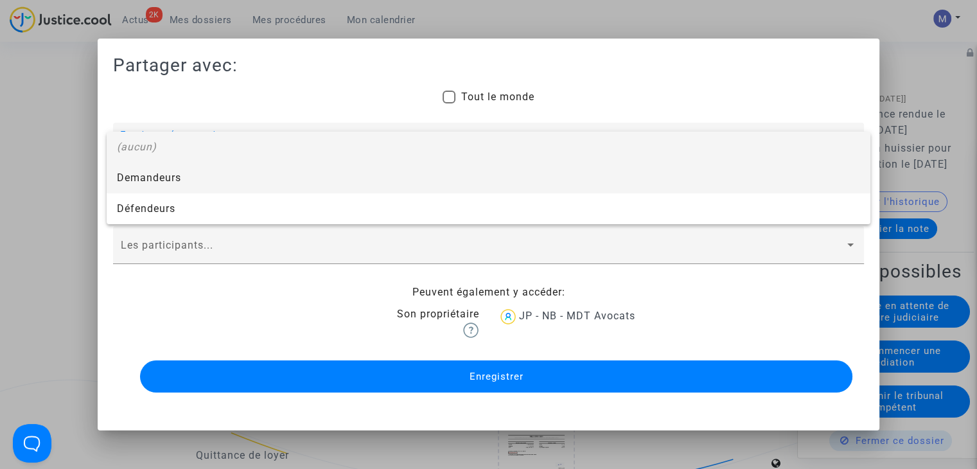
click at [139, 176] on span "Demandeurs" at bounding box center [488, 178] width 743 height 31
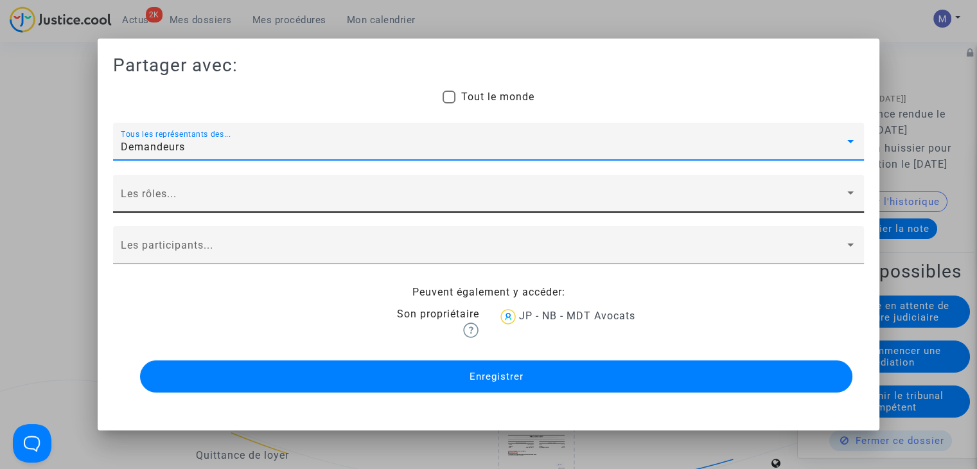
click at [154, 204] on span at bounding box center [483, 199] width 724 height 12
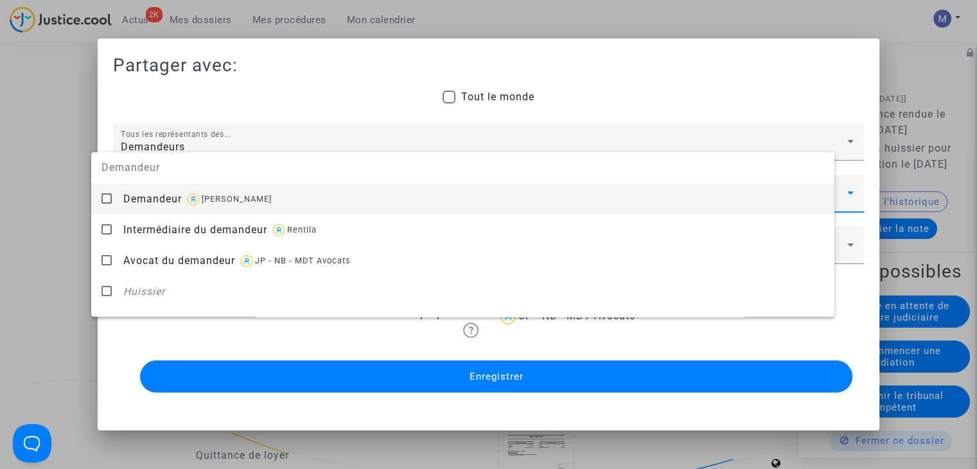
click at [154, 205] on span "Demandeur" at bounding box center [152, 199] width 58 height 12
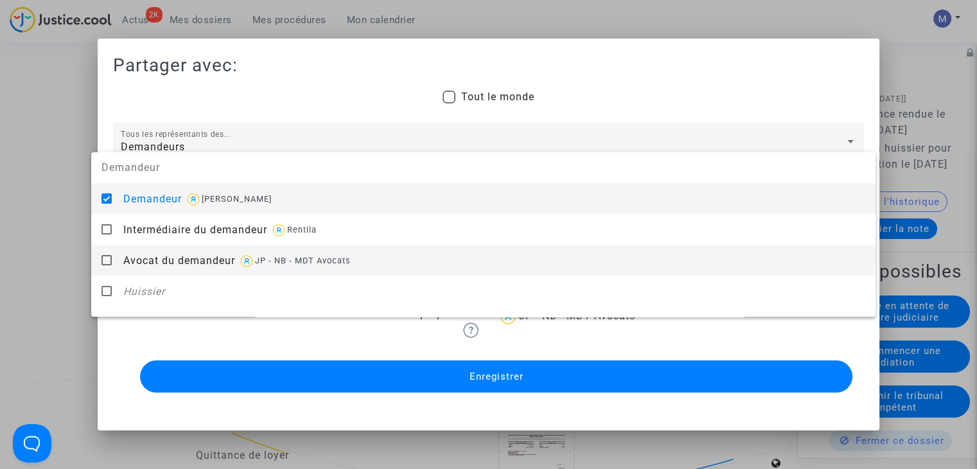
click at [167, 254] on span "Avocat du demandeur" at bounding box center [179, 260] width 112 height 12
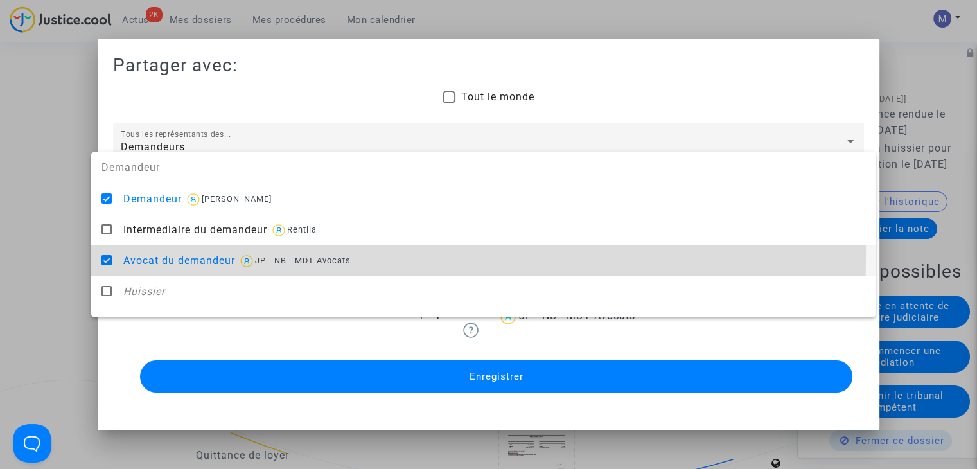
click at [56, 261] on div at bounding box center [488, 234] width 977 height 469
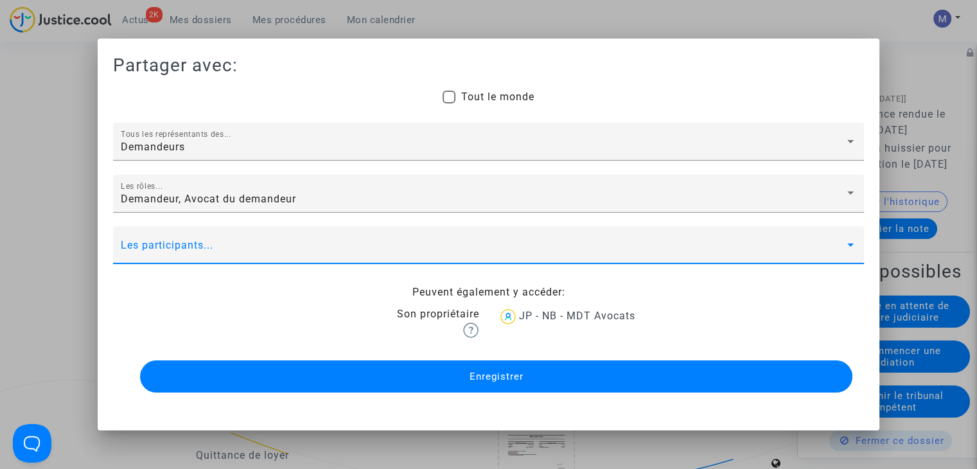
click at [134, 252] on span at bounding box center [483, 251] width 724 height 12
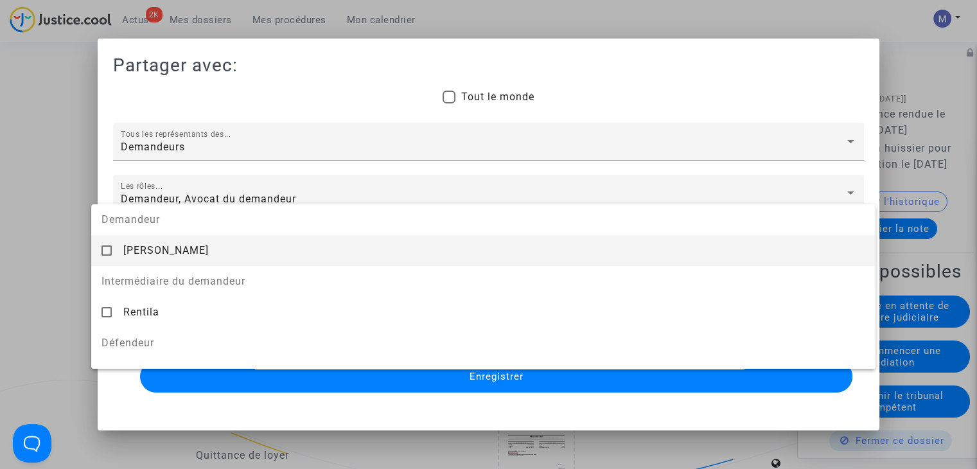
click at [134, 252] on span "Virginie Bocquet" at bounding box center [165, 250] width 85 height 12
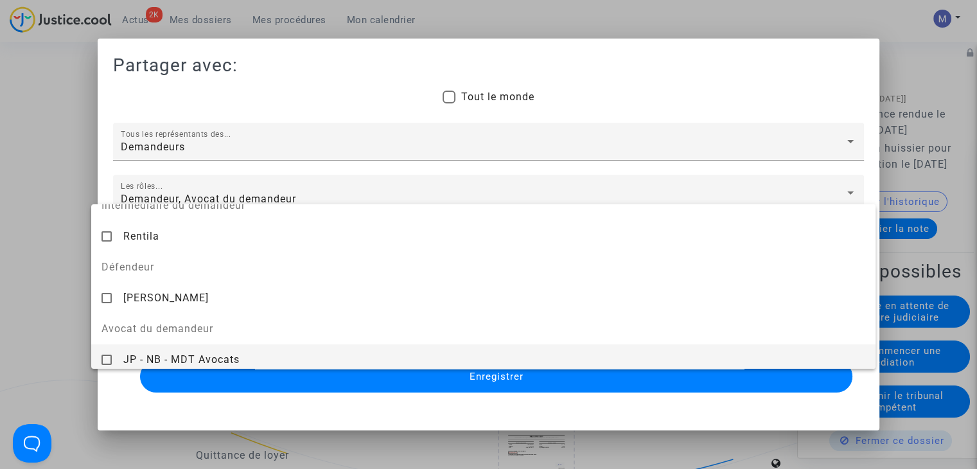
scroll to position [144, 0]
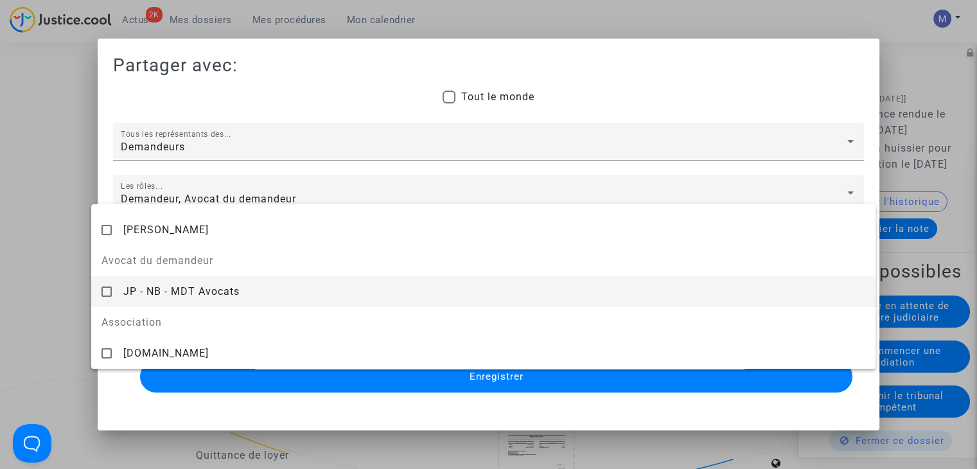
click at [134, 298] on div "JP - NB - MDT Avocats" at bounding box center [494, 291] width 742 height 31
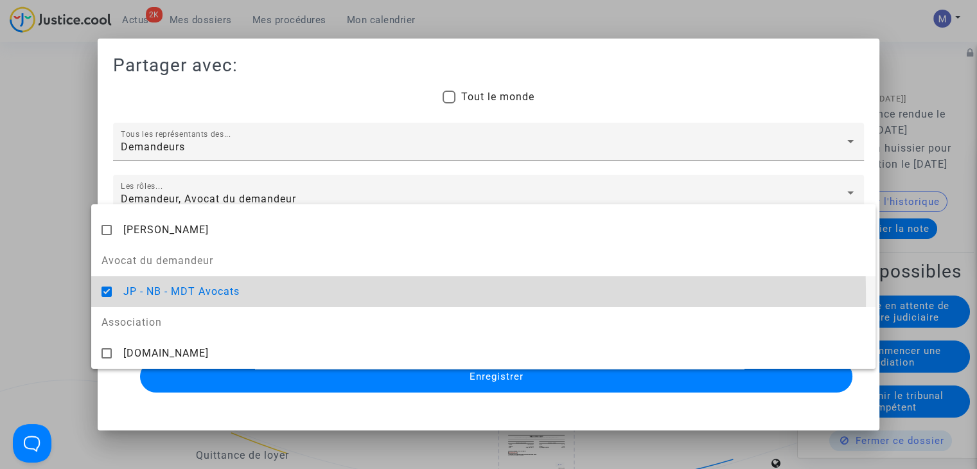
click at [42, 277] on div at bounding box center [488, 234] width 977 height 469
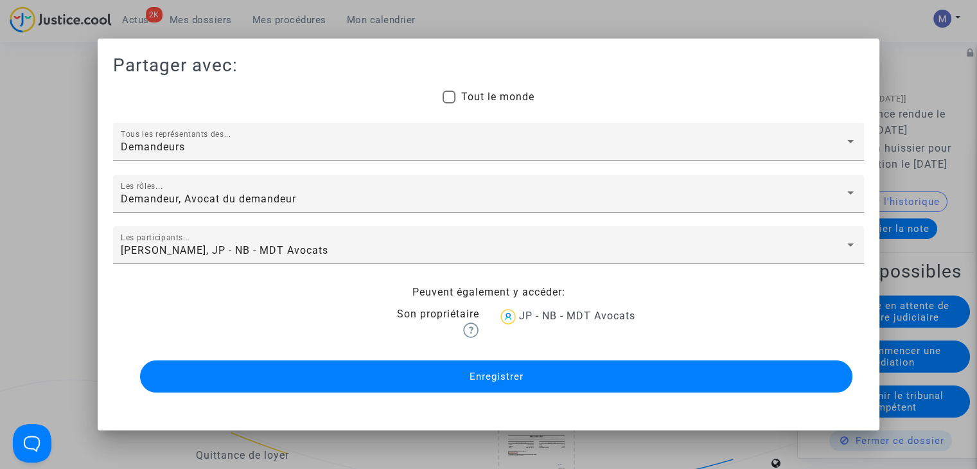
click at [467, 381] on button "Enregistrer" at bounding box center [496, 376] width 712 height 32
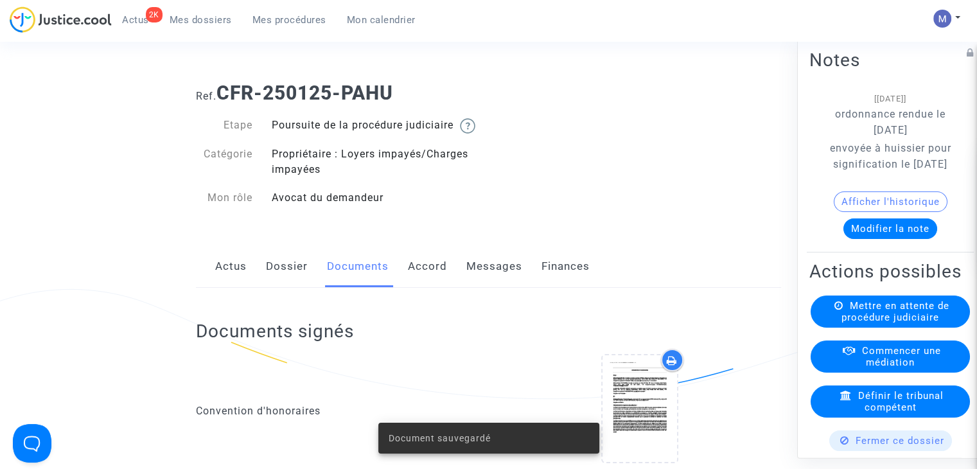
scroll to position [0, 0]
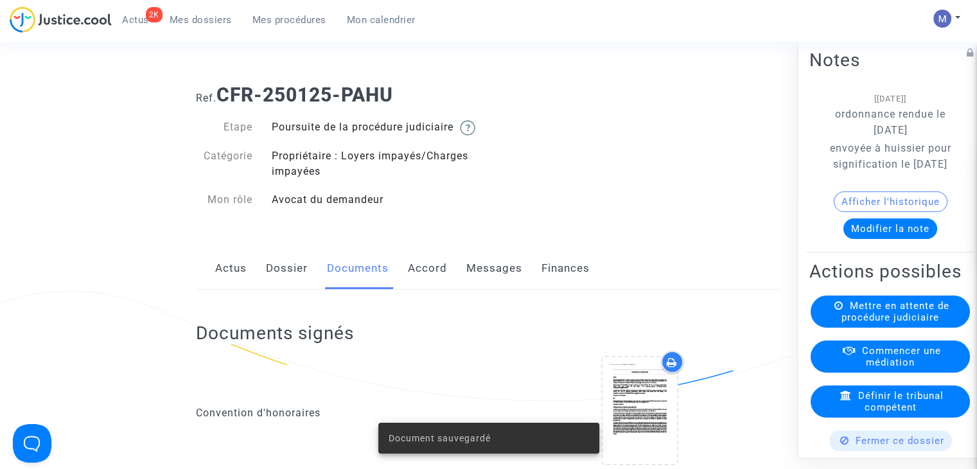
click at [484, 285] on link "Messages" at bounding box center [494, 268] width 56 height 42
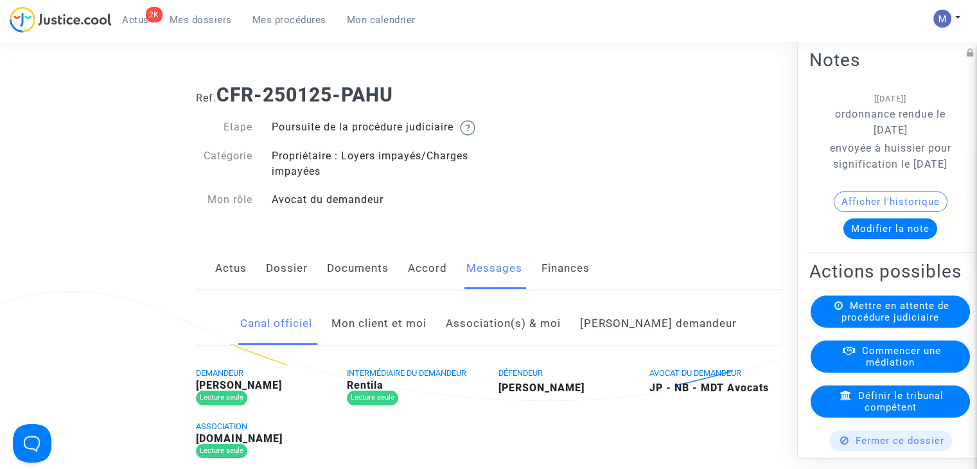
click at [420, 342] on link "Mon client et moi" at bounding box center [378, 324] width 95 height 42
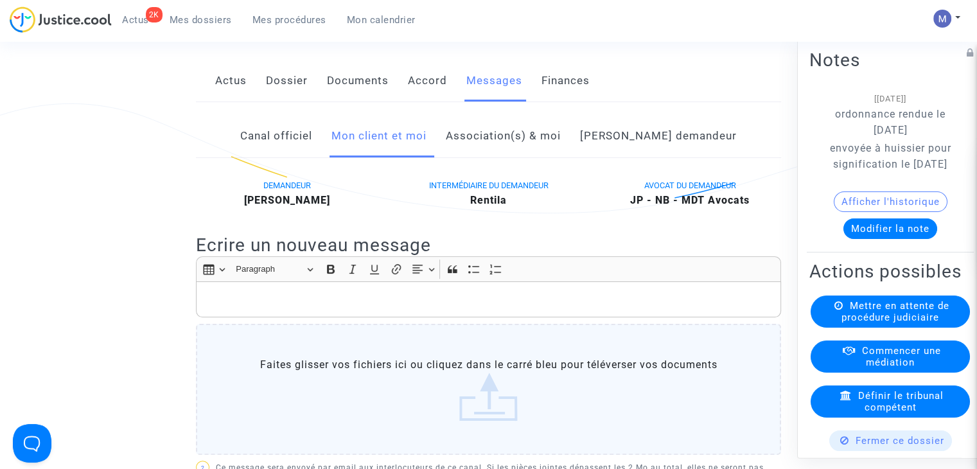
scroll to position [193, 0]
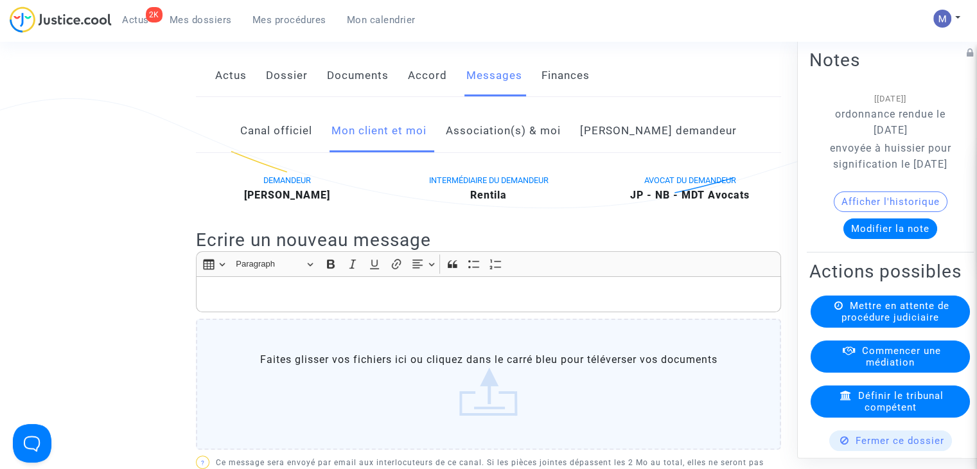
click at [203, 303] on p "Rich Text Editor, main" at bounding box center [489, 294] width 572 height 16
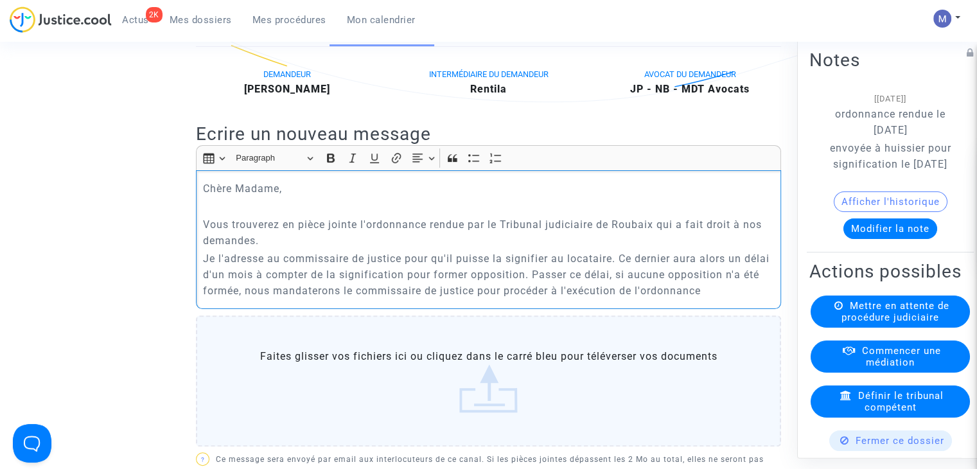
scroll to position [321, 0]
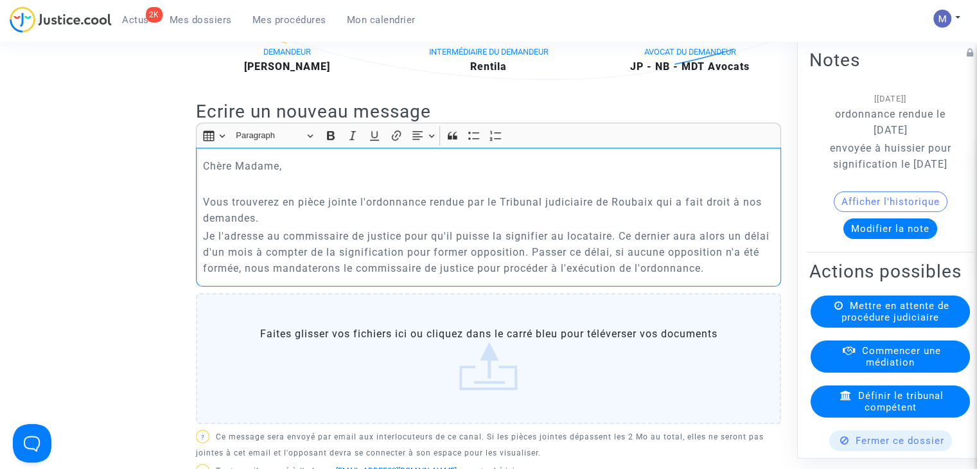
click at [532, 268] on p "Je l'adresse au commissaire de justice pour qu'il puisse la signifier au locata…" at bounding box center [489, 252] width 572 height 48
click at [615, 267] on p "Je l'adresse au commissaire de justice pour qu'il puisse la signifier au locata…" at bounding box center [489, 252] width 572 height 48
click at [619, 267] on p "Je l'adresse au commissaire de justice pour qu'il puisse la signifier au locata…" at bounding box center [489, 252] width 572 height 48
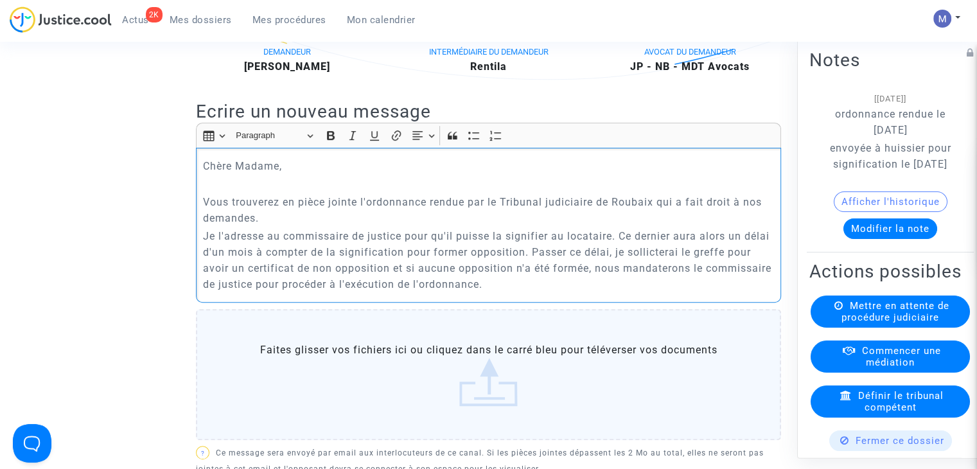
click at [660, 263] on p "Je l'adresse au commissaire de justice pour qu'il puisse la signifier au locata…" at bounding box center [489, 260] width 572 height 64
click at [568, 292] on p "Je l'adresse au commissaire de justice pour qu'il puisse la signifier au locata…" at bounding box center [489, 260] width 572 height 64
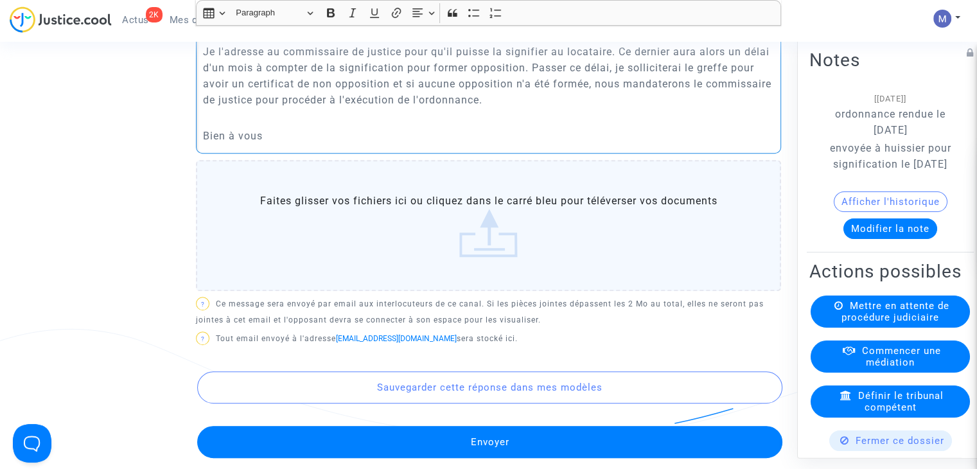
scroll to position [514, 0]
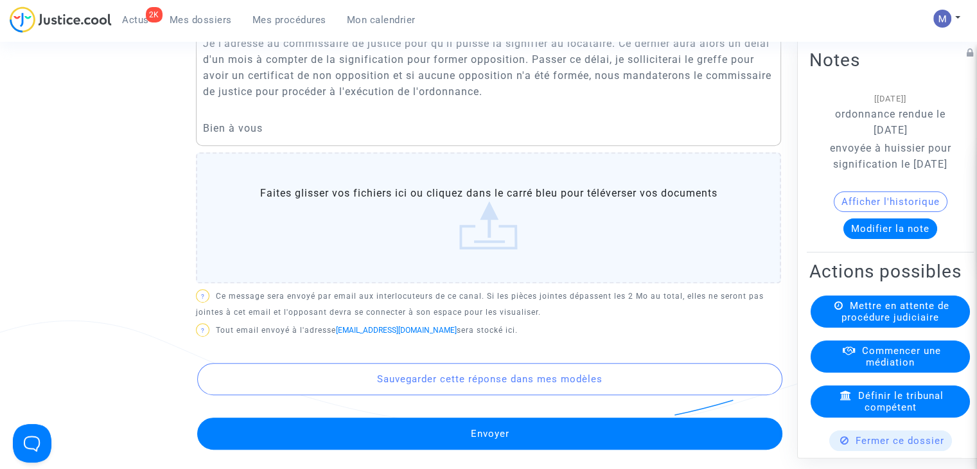
click at [488, 244] on label "Faites glisser vos fichiers ici ou cliquez dans le carré bleu pour téléverser v…" at bounding box center [488, 217] width 585 height 131
click at [0, 0] on input "Faites glisser vos fichiers ici ou cliquez dans le carré bleu pour téléverser v…" at bounding box center [0, 0] width 0 height 0
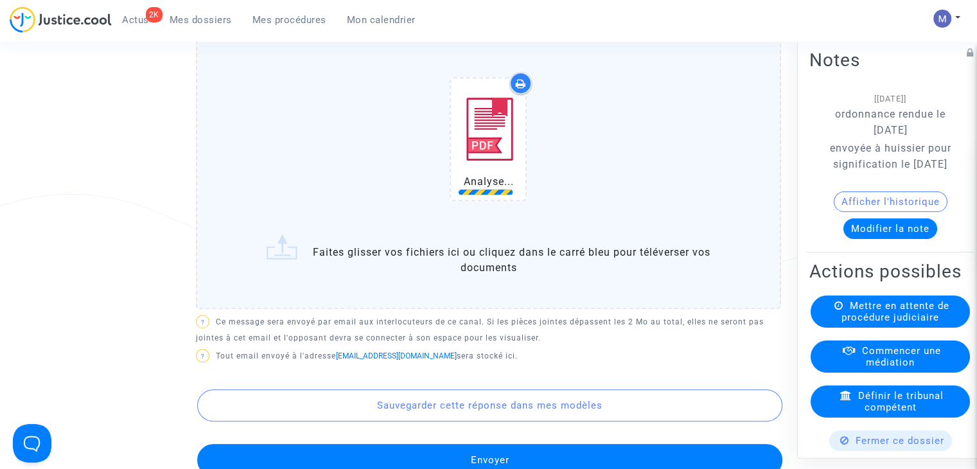
scroll to position [642, 0]
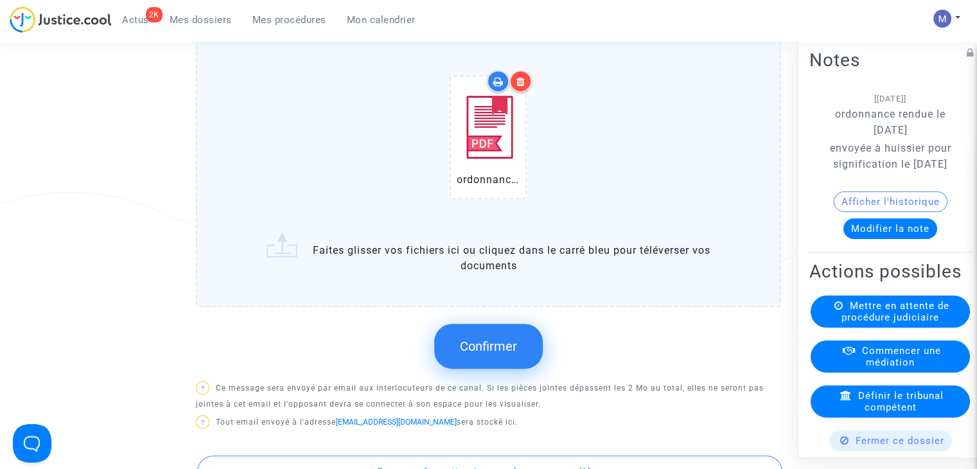
click at [475, 354] on span "Confirmer" at bounding box center [488, 346] width 57 height 15
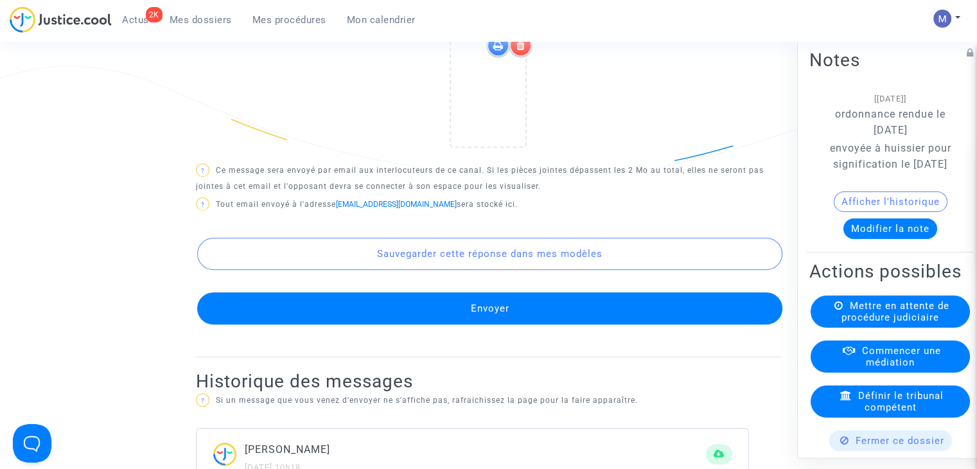
scroll to position [771, 0]
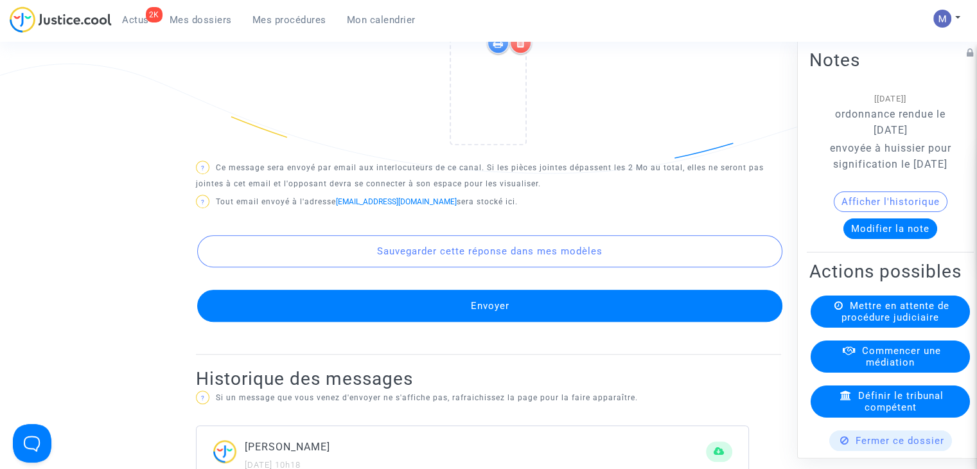
click at [469, 322] on button "Envoyer" at bounding box center [489, 306] width 585 height 32
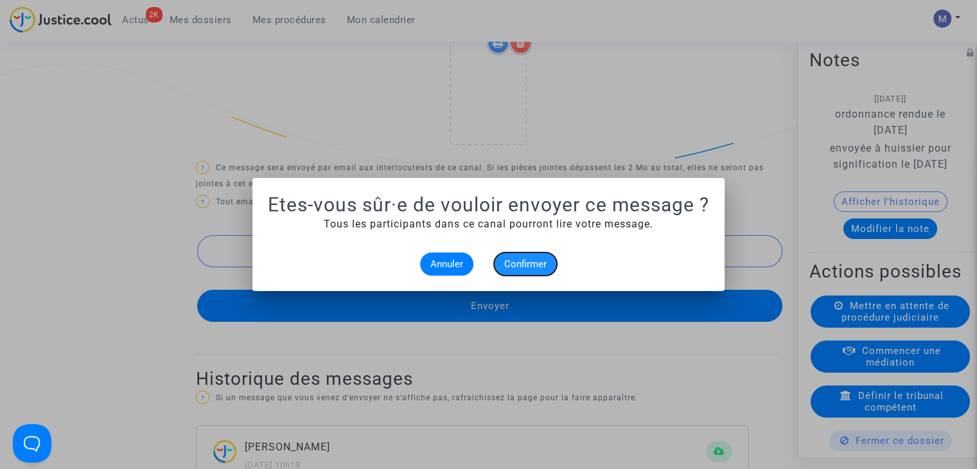
click at [524, 265] on span "Confirmer" at bounding box center [525, 264] width 42 height 12
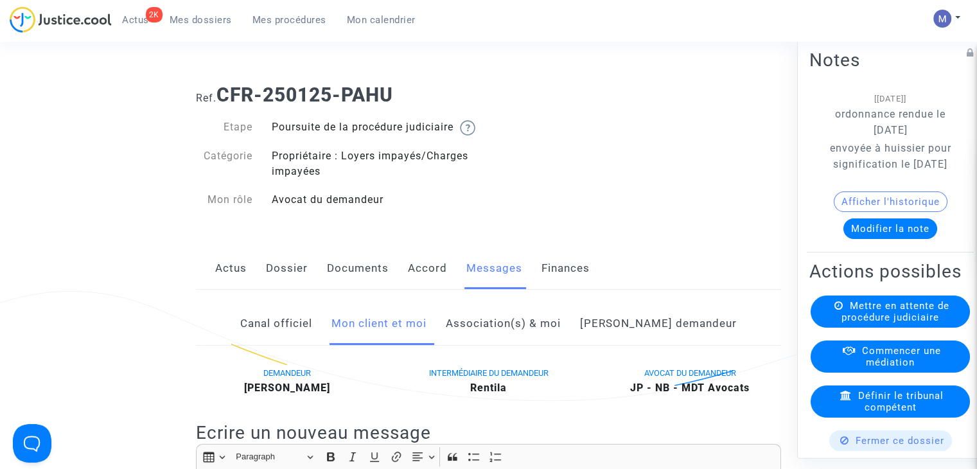
drag, startPoint x: 405, startPoint y: 93, endPoint x: 218, endPoint y: 102, distance: 186.5
click at [221, 102] on h1 "Ref. CFR-250125-PAHU" at bounding box center [488, 95] width 585 height 23
copy b "CFR-250125-PAHU"
